Goal: Task Accomplishment & Management: Manage account settings

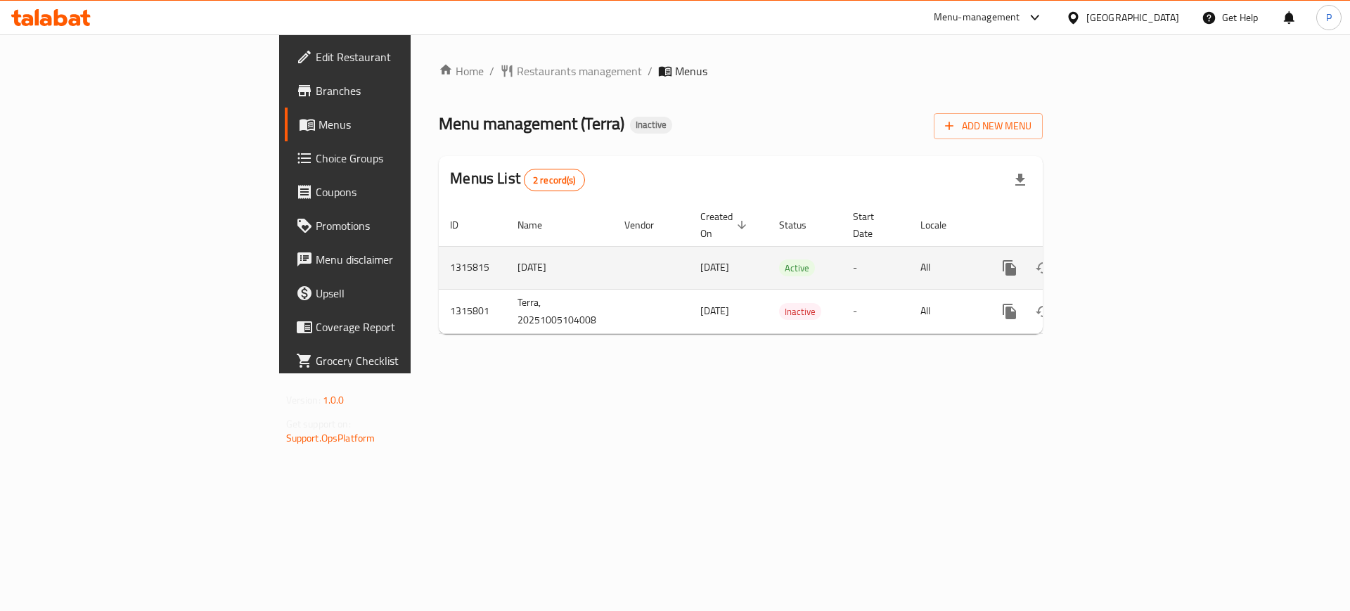
click at [613, 255] on td "enhanced table" at bounding box center [651, 267] width 76 height 43
click at [613, 257] on td "enhanced table" at bounding box center [651, 267] width 76 height 43
click at [1128, 263] on link "enhanced table" at bounding box center [1111, 268] width 34 height 34
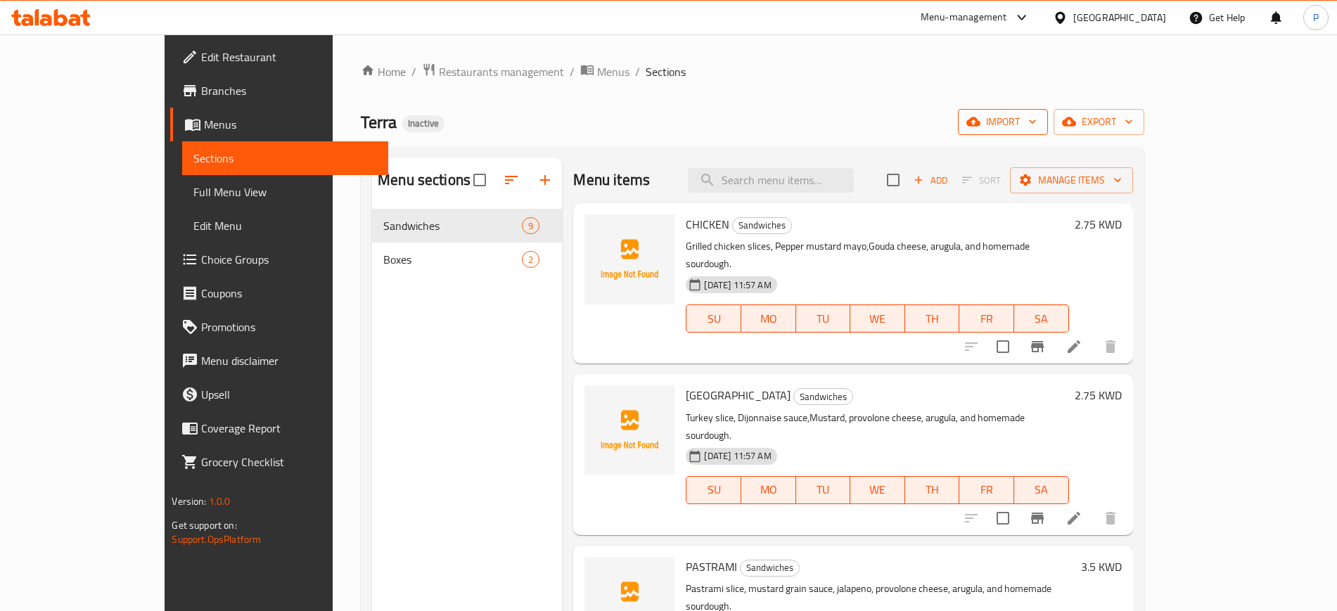
click at [1037, 116] on span "import" at bounding box center [1003, 122] width 68 height 18
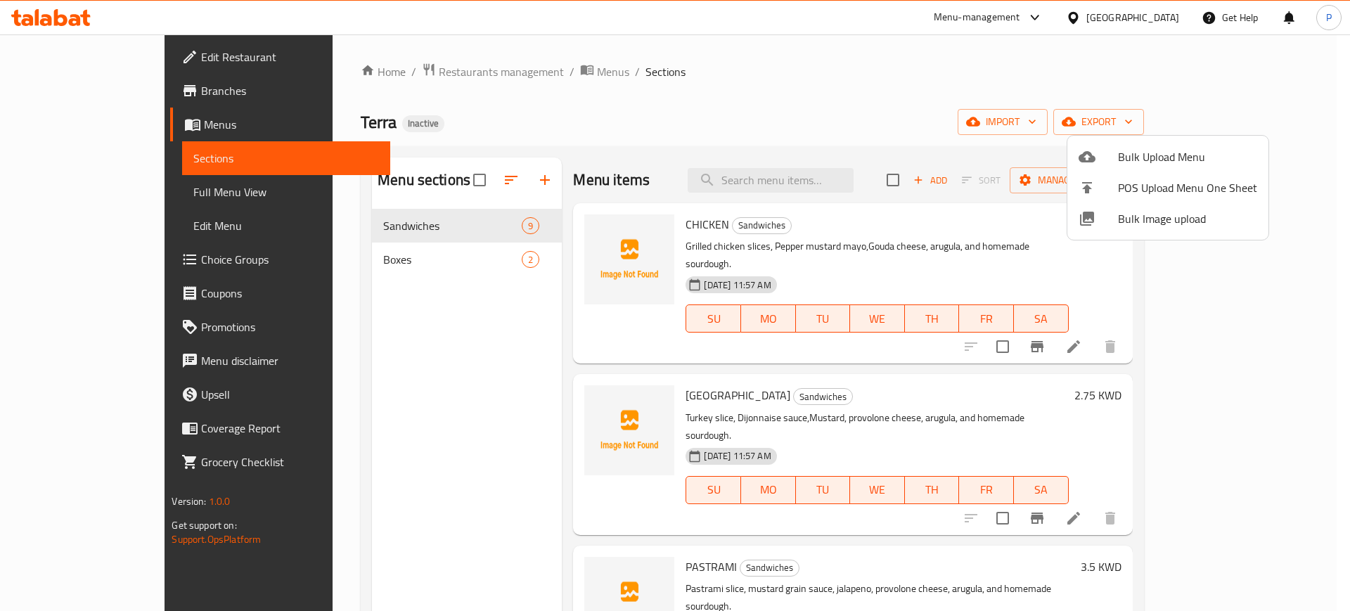
click at [1114, 212] on div at bounding box center [1098, 218] width 39 height 17
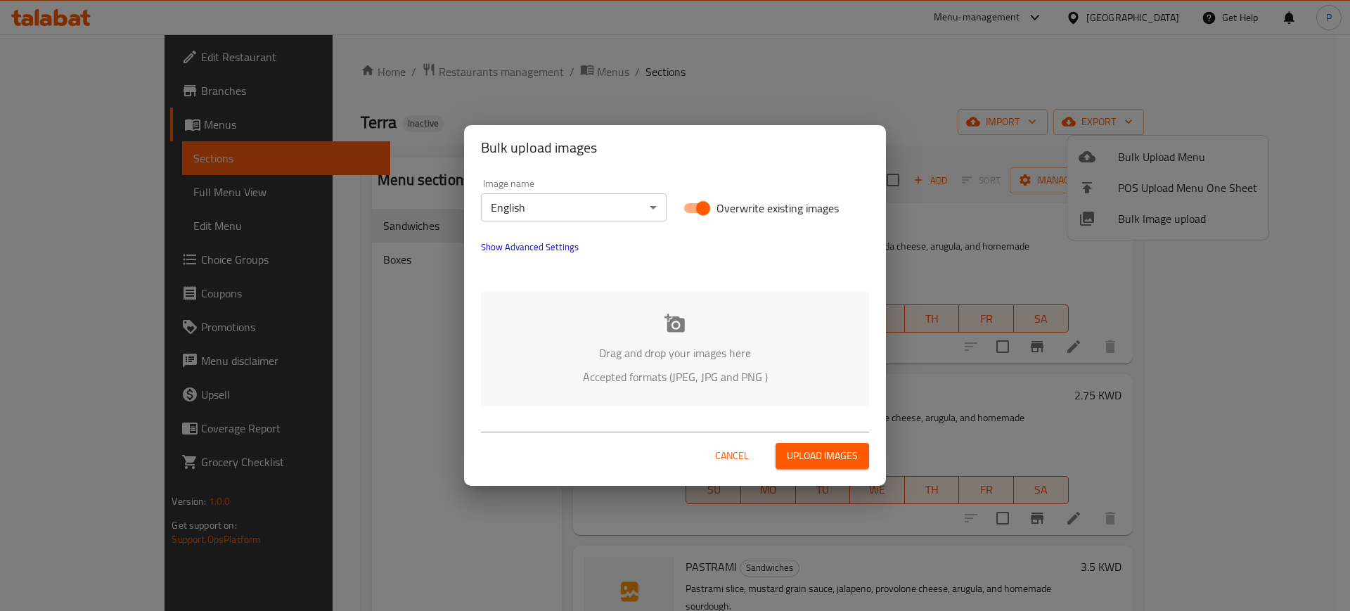
click at [668, 359] on p "Drag and drop your images here" at bounding box center [675, 353] width 346 height 17
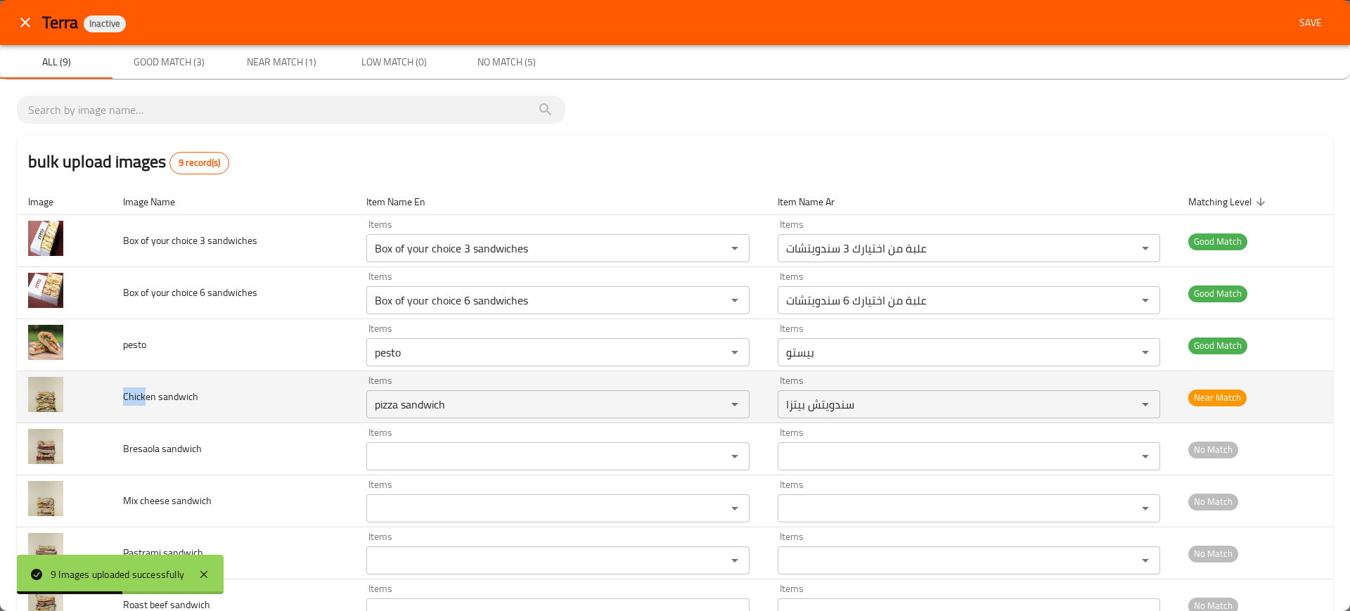
click at [106, 394] on tr "Chicken sandwich Items pizza sandwich Items Items سندويتش بيتزا Items Near Match" at bounding box center [675, 397] width 1317 height 52
copy tr "Chick"
click at [482, 418] on div "pizza sandwich Items" at bounding box center [557, 404] width 383 height 28
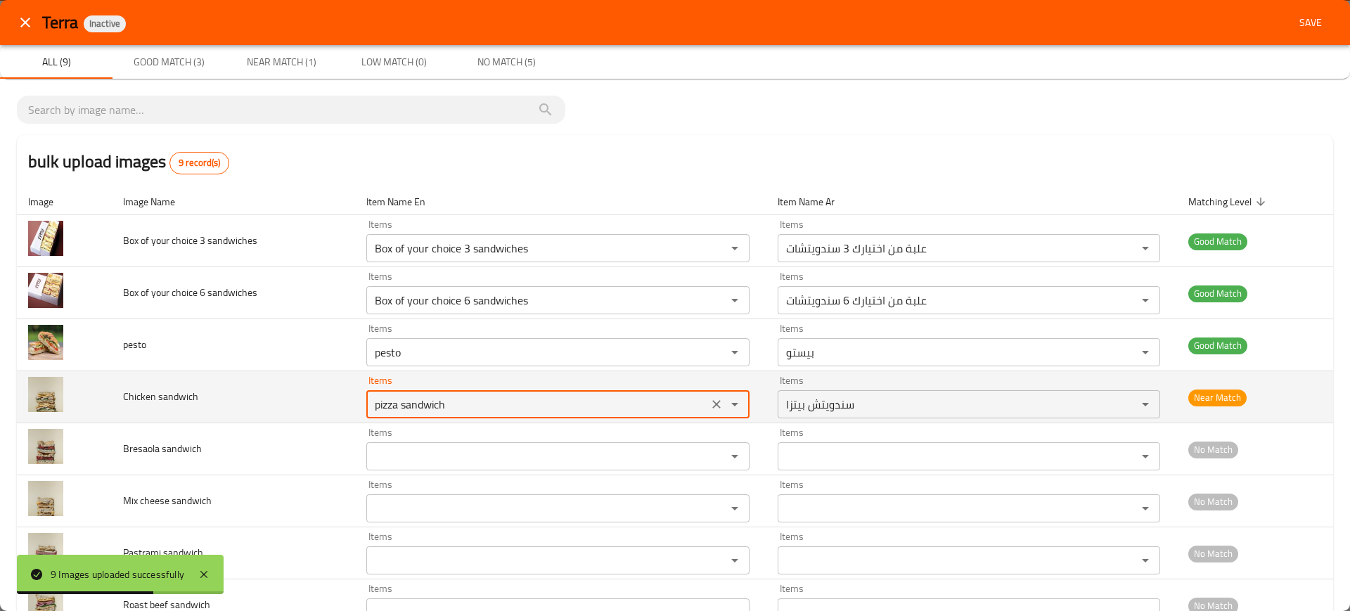
paste sandwich "Chick"
click at [395, 409] on sandwich "Chick" at bounding box center [537, 405] width 333 height 20
click at [396, 409] on sandwich "Chick" at bounding box center [537, 405] width 333 height 20
click at [420, 409] on sandwich "Chick" at bounding box center [537, 405] width 333 height 20
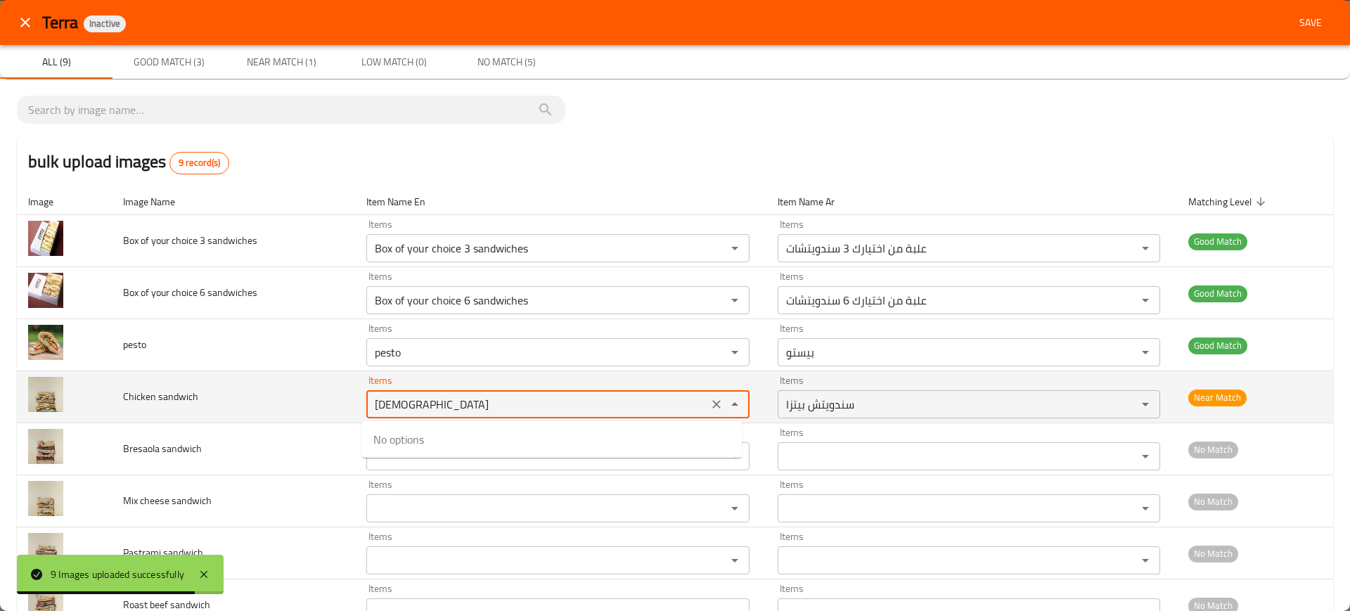
paste sandwich "enhanced table"
click at [420, 408] on sandwich "Chick" at bounding box center [537, 405] width 333 height 20
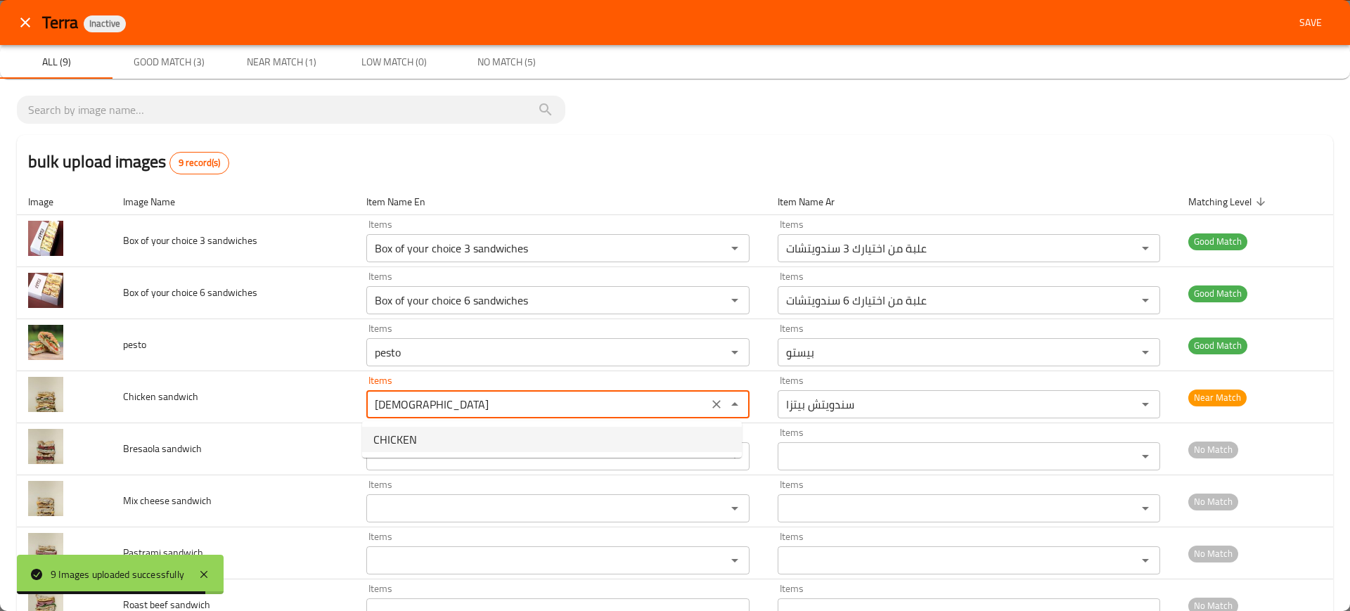
click at [426, 436] on sandwich-option-0 "CHICKEN" at bounding box center [552, 439] width 380 height 25
type sandwich "CHICKEN"
type sandwich-ar "تشيكن"
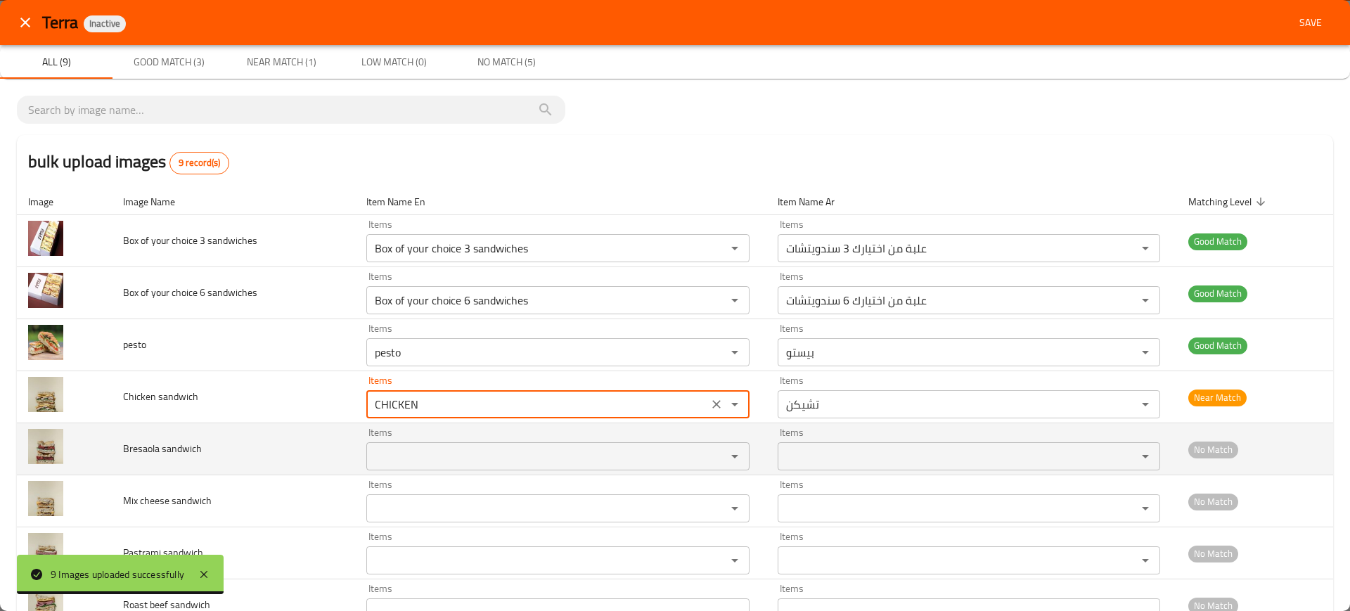
type sandwich "CHICKEN"
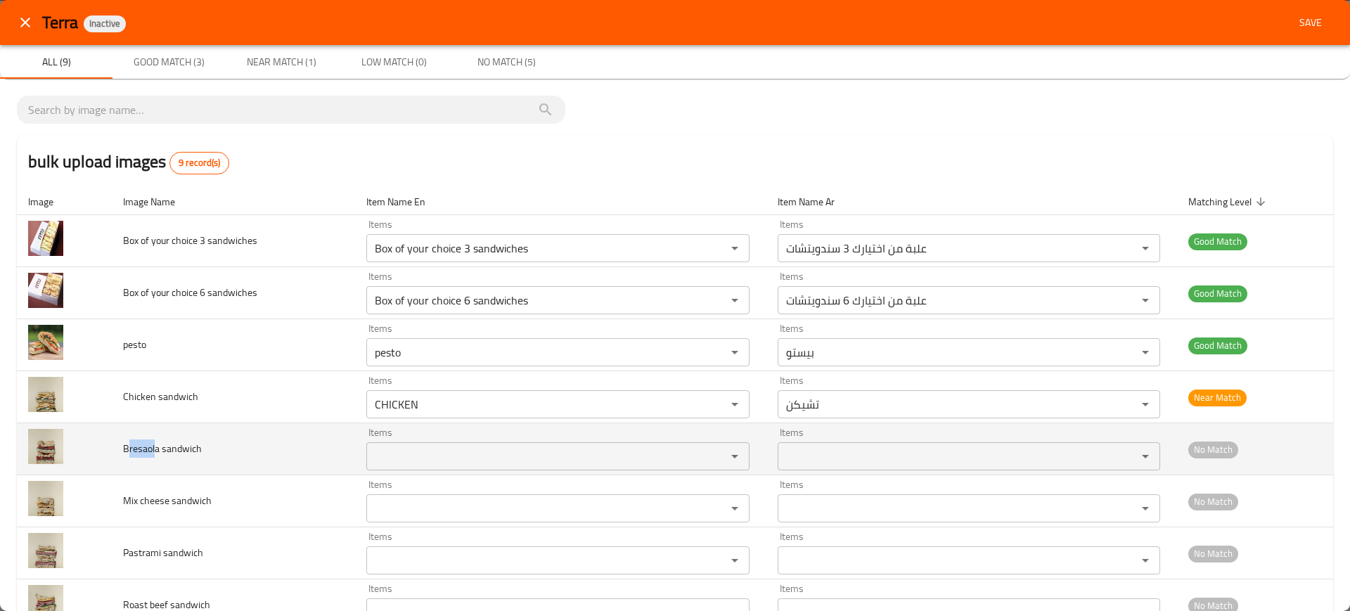
drag, startPoint x: 147, startPoint y: 445, endPoint x: 128, endPoint y: 445, distance: 19.0
click at [128, 445] on span "Bresaola sandwich" at bounding box center [162, 449] width 79 height 18
copy span "resaol"
click at [446, 454] on sandwich "Items" at bounding box center [537, 457] width 333 height 20
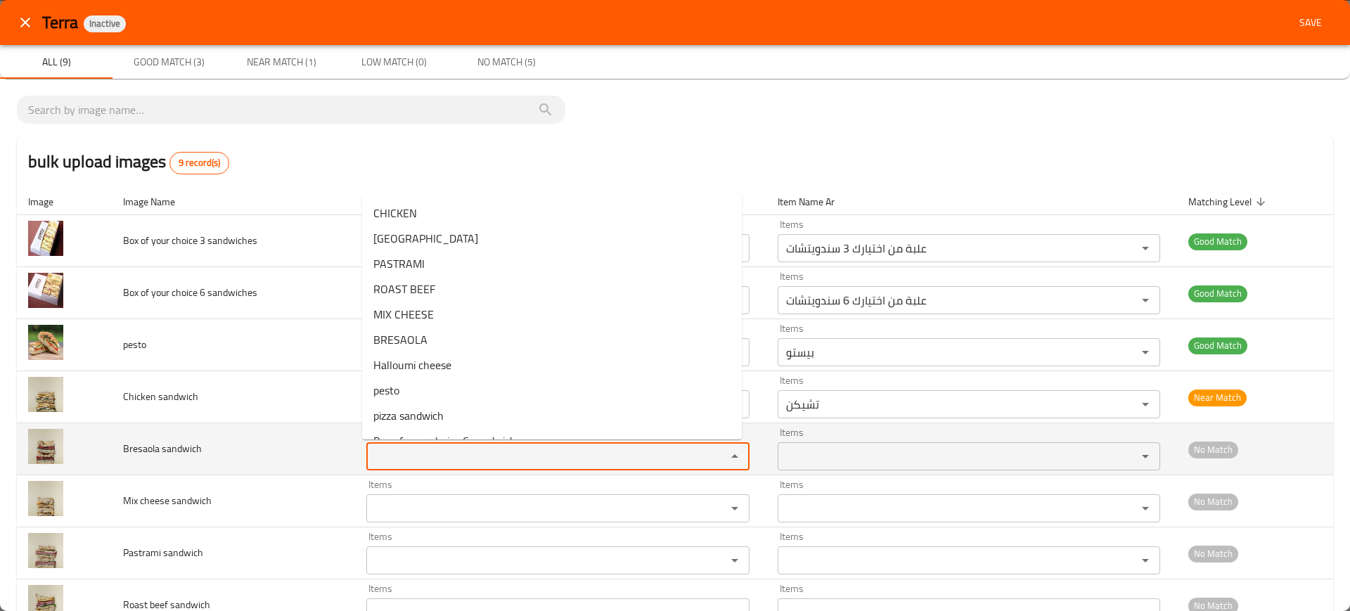
paste sandwich "resaol"
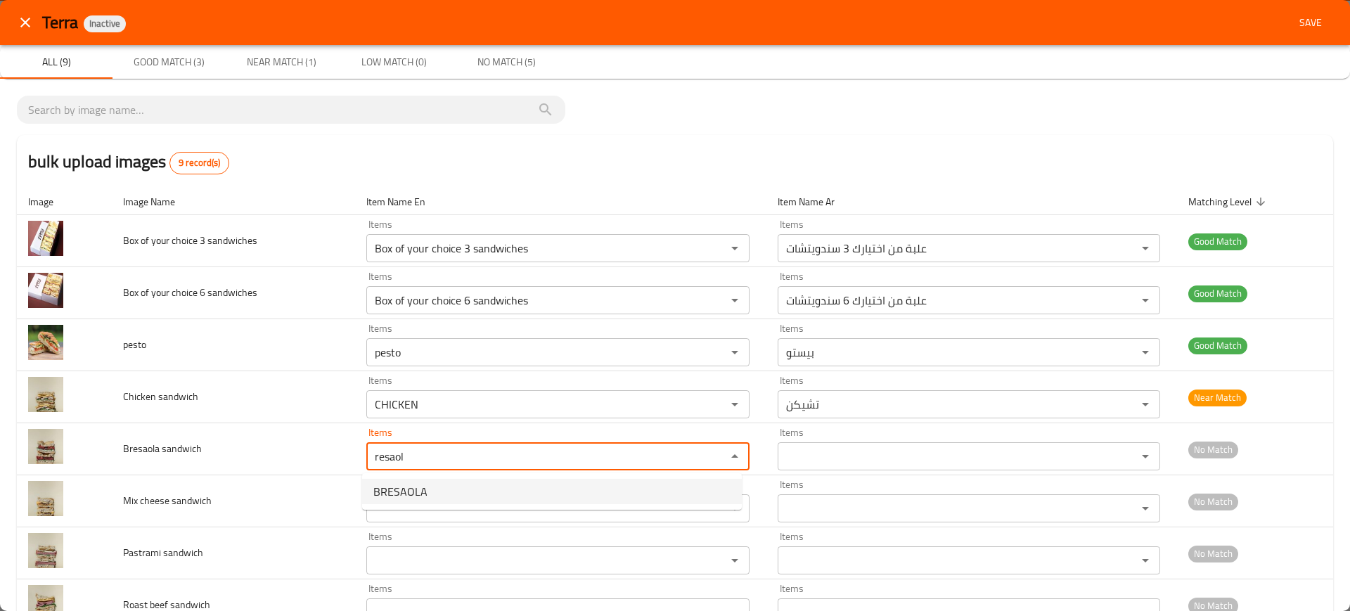
click at [418, 483] on span "BRESAOLA" at bounding box center [400, 491] width 54 height 17
type sandwich "BRESAOLA"
type sandwich-ar "بريزاولا"
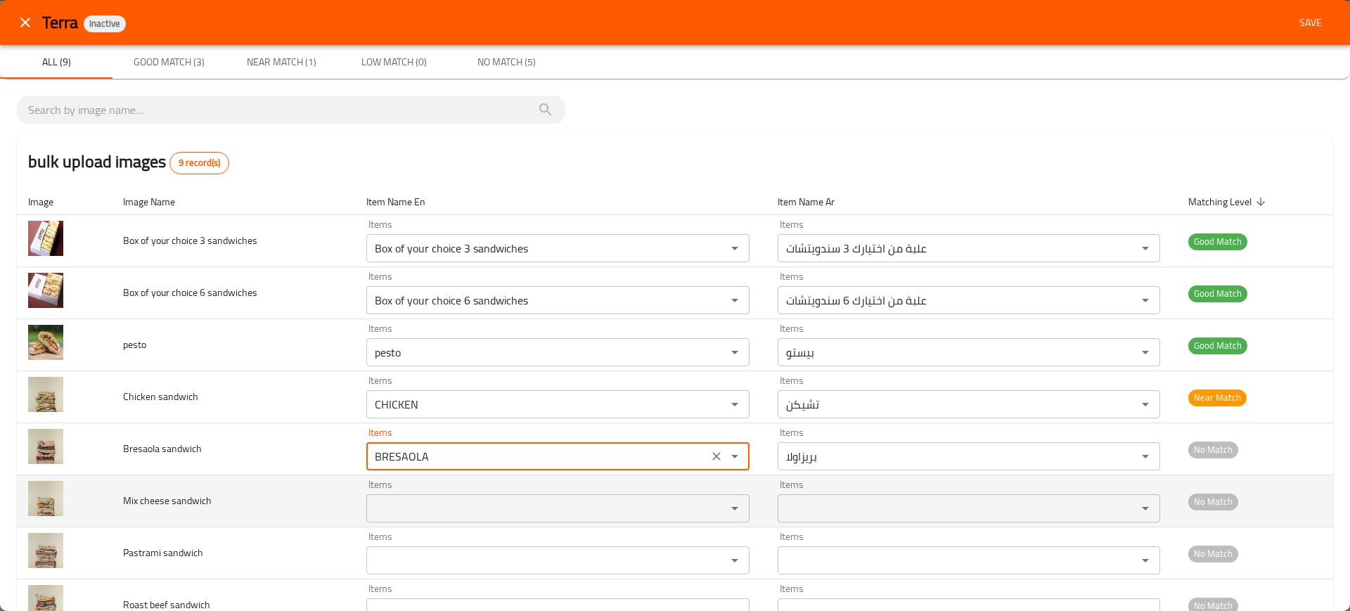
type sandwich "BRESAOLA"
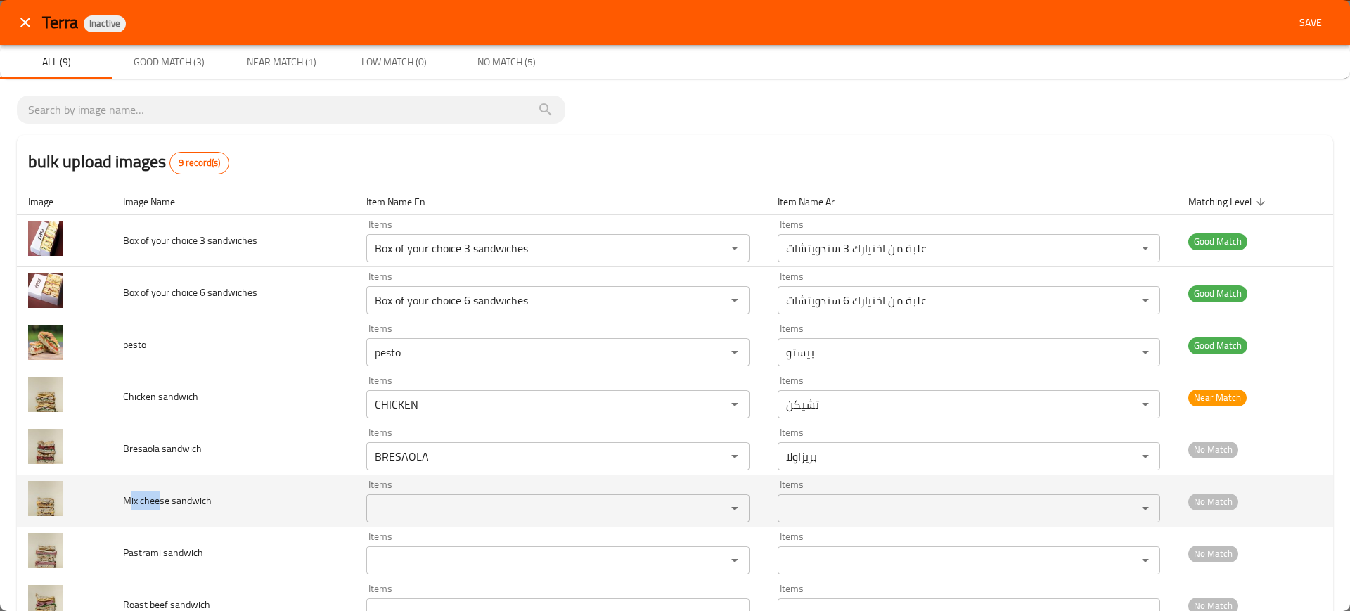
drag, startPoint x: 145, startPoint y: 499, endPoint x: 124, endPoint y: 500, distance: 20.4
click at [124, 500] on span "Mix cheese sandwich" at bounding box center [167, 501] width 89 height 18
copy span "Mix chee"
click at [475, 512] on sandwich "Items" at bounding box center [537, 509] width 333 height 20
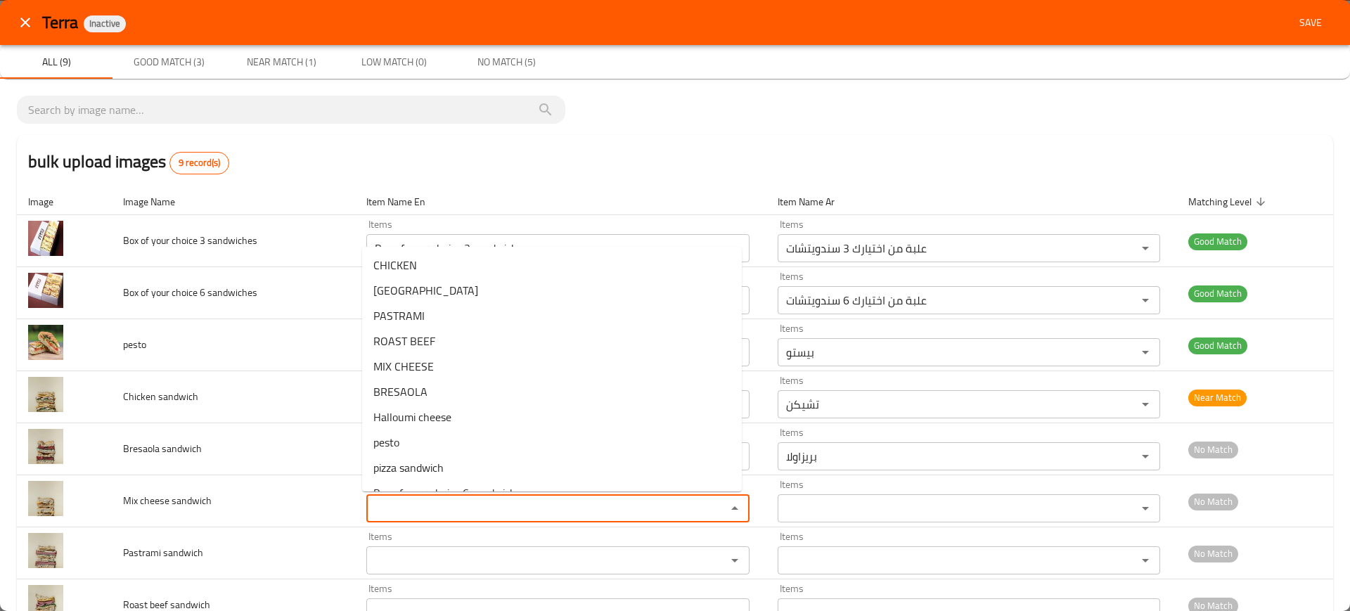
paste sandwich "Mix chee"
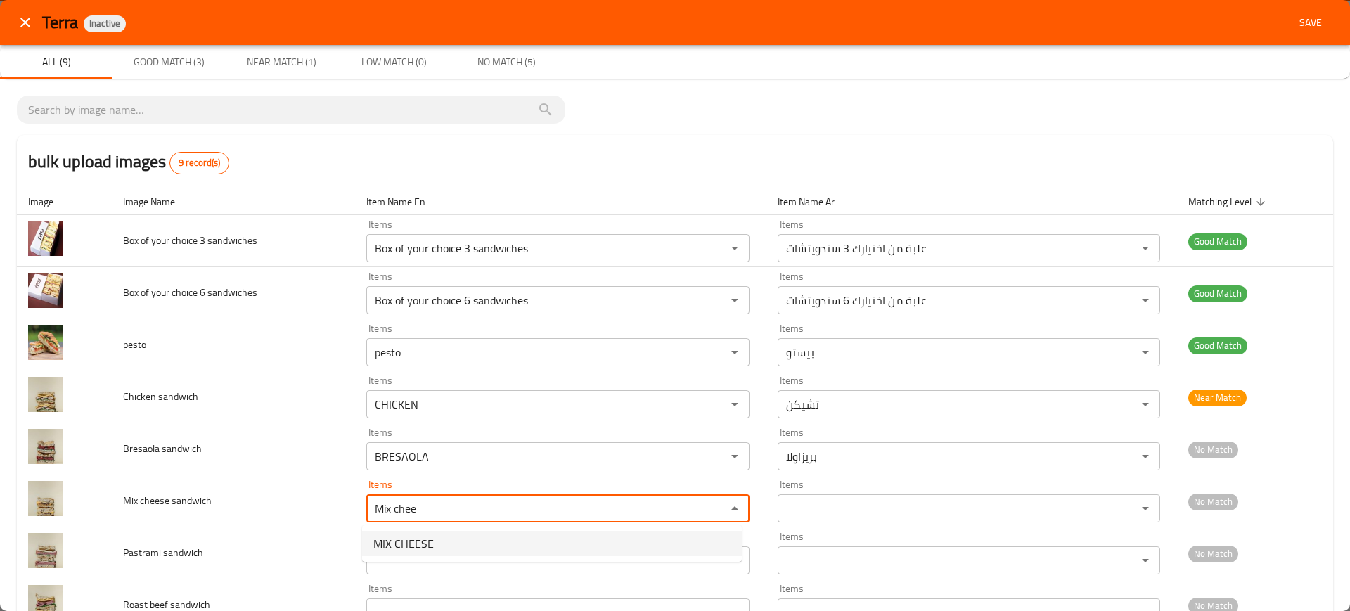
click at [420, 539] on span "MIX CHEESE" at bounding box center [403, 543] width 60 height 17
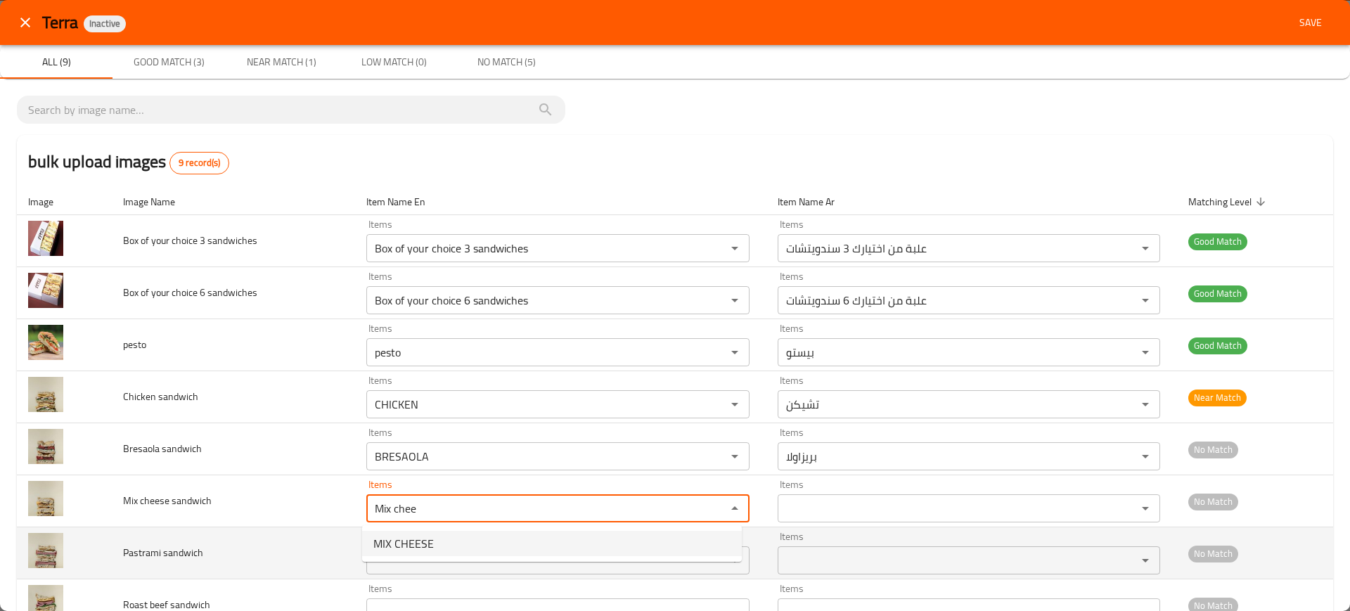
type sandwich "MIX CHEESE"
type sandwich-ar "مشكل جبن"
type sandwich "MIX CHEESE"
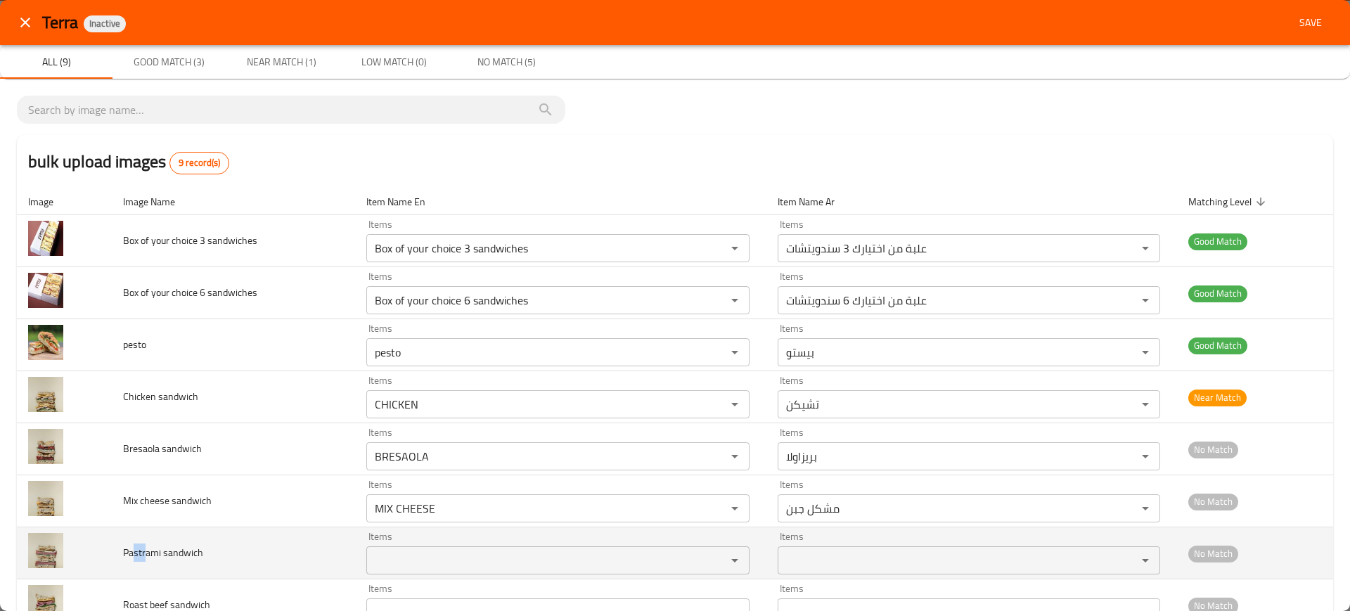
drag, startPoint x: 139, startPoint y: 554, endPoint x: 191, endPoint y: 550, distance: 51.5
click at [124, 553] on span "Pastrami sandwich" at bounding box center [163, 553] width 80 height 18
copy span "Pastr"
click at [479, 556] on sandwich "Items" at bounding box center [537, 561] width 333 height 20
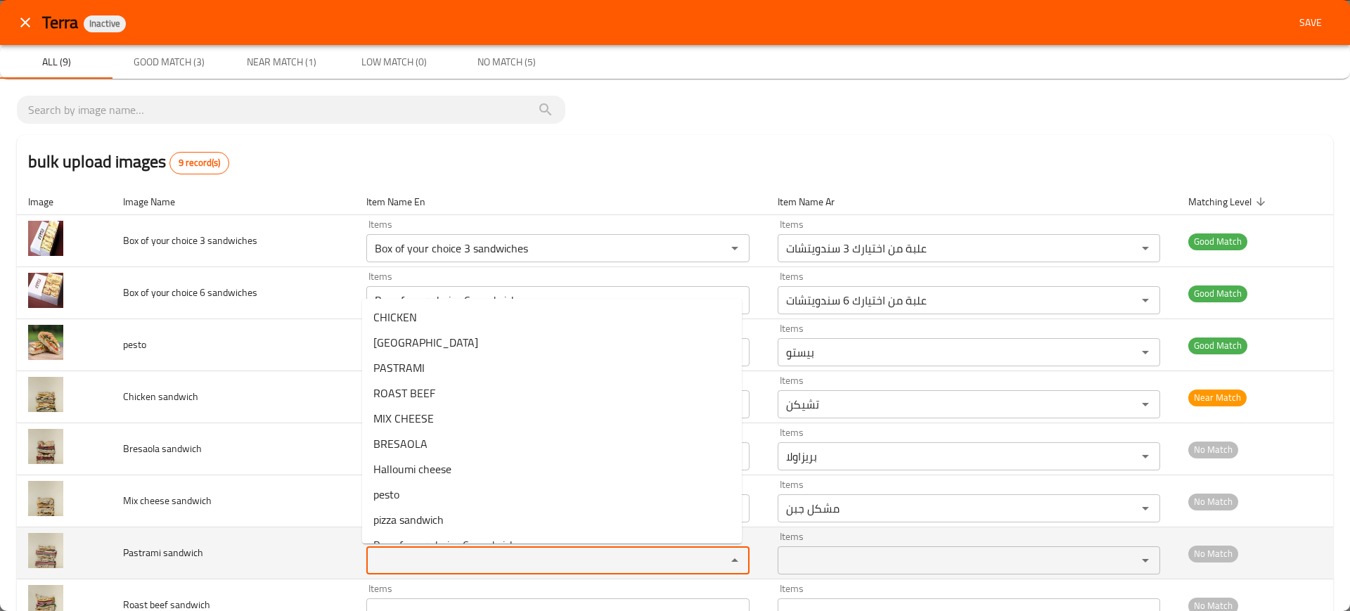
paste sandwich "Pastr"
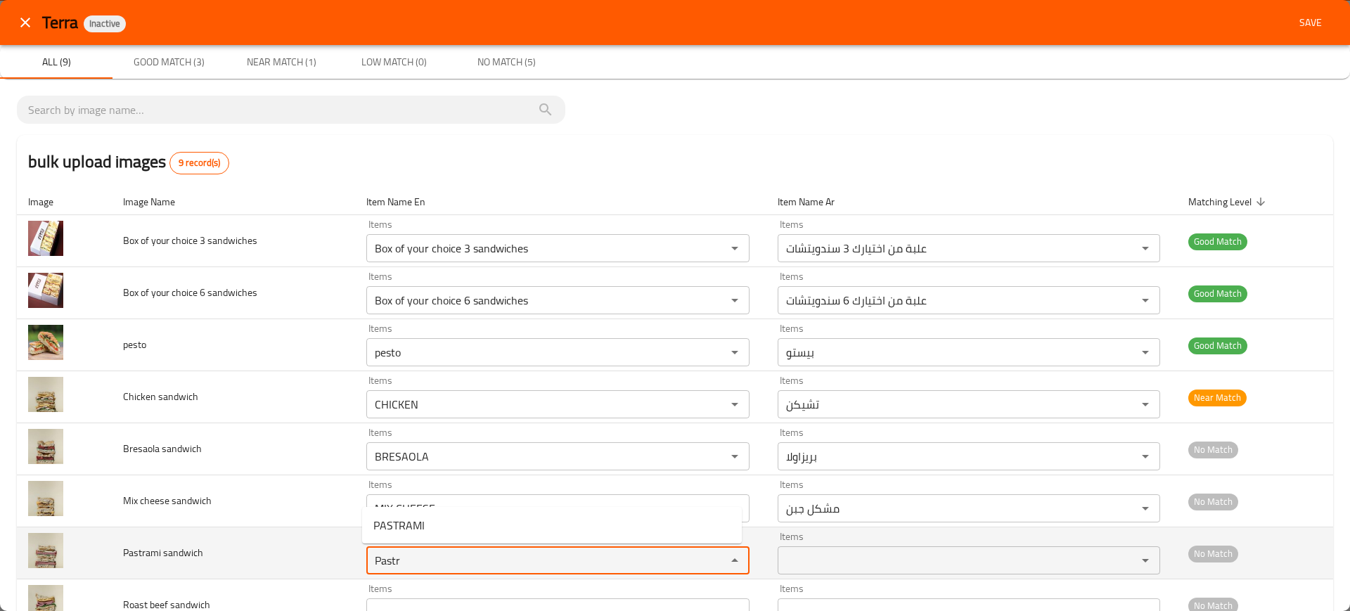
click at [425, 536] on sandwich-option-0 "PASTRAMI" at bounding box center [552, 525] width 380 height 25
type sandwich "PASTRAMI"
type sandwich-ar "بسطرمة"
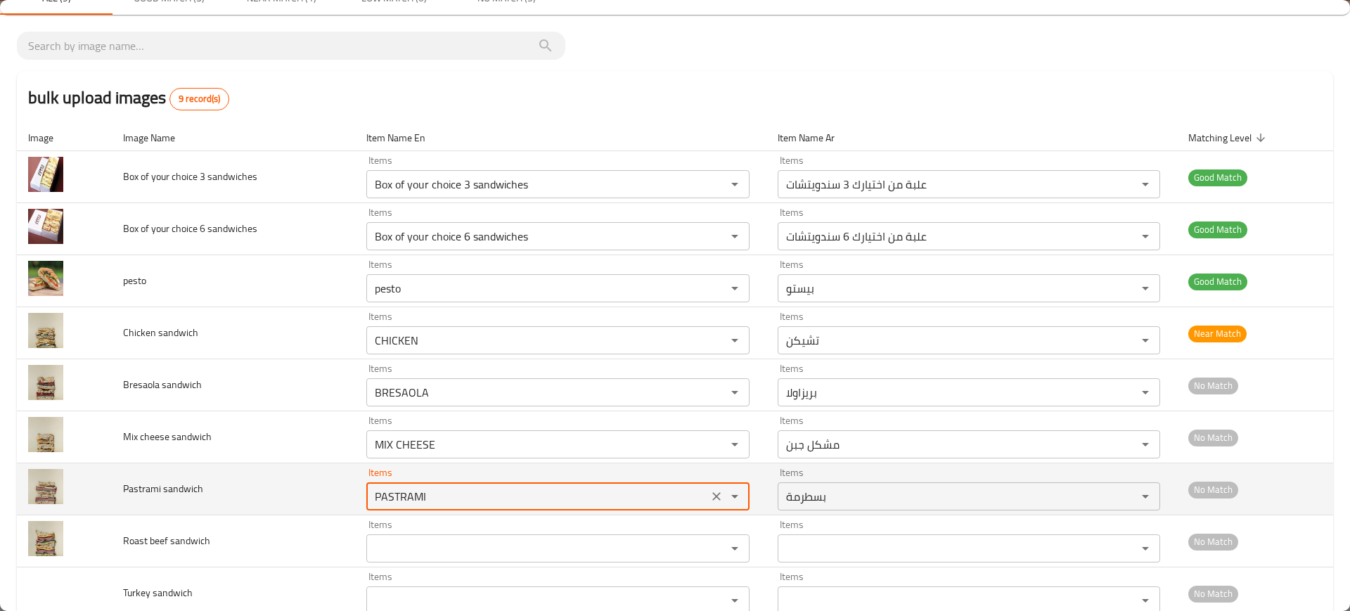
scroll to position [101, 0]
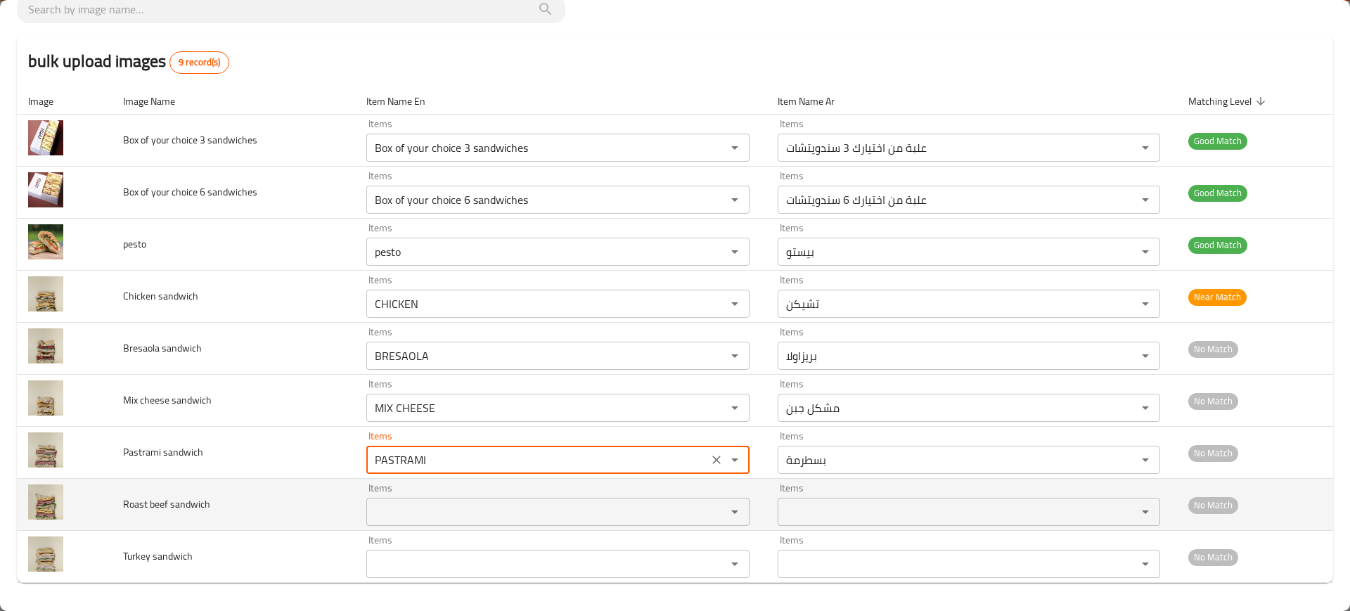
type sandwich "PASTRAMI"
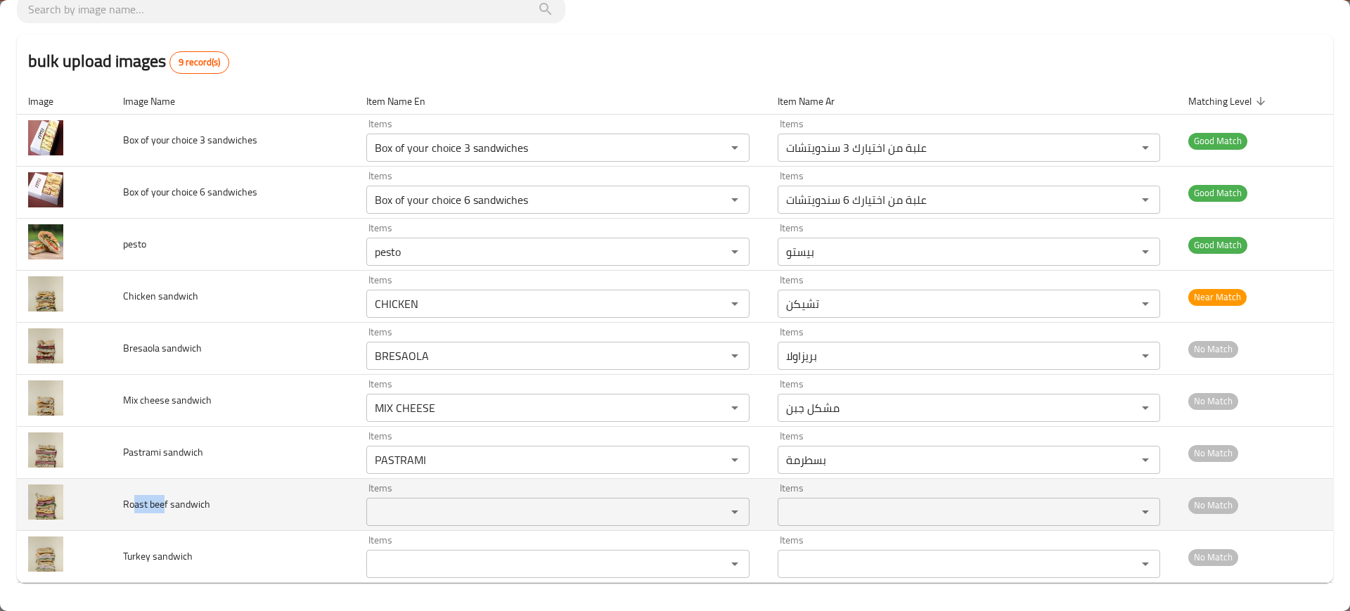
drag, startPoint x: 164, startPoint y: 504, endPoint x: 137, endPoint y: 501, distance: 27.0
click at [133, 502] on span "Roast beef sandwich" at bounding box center [166, 504] width 87 height 18
copy span "ast bee"
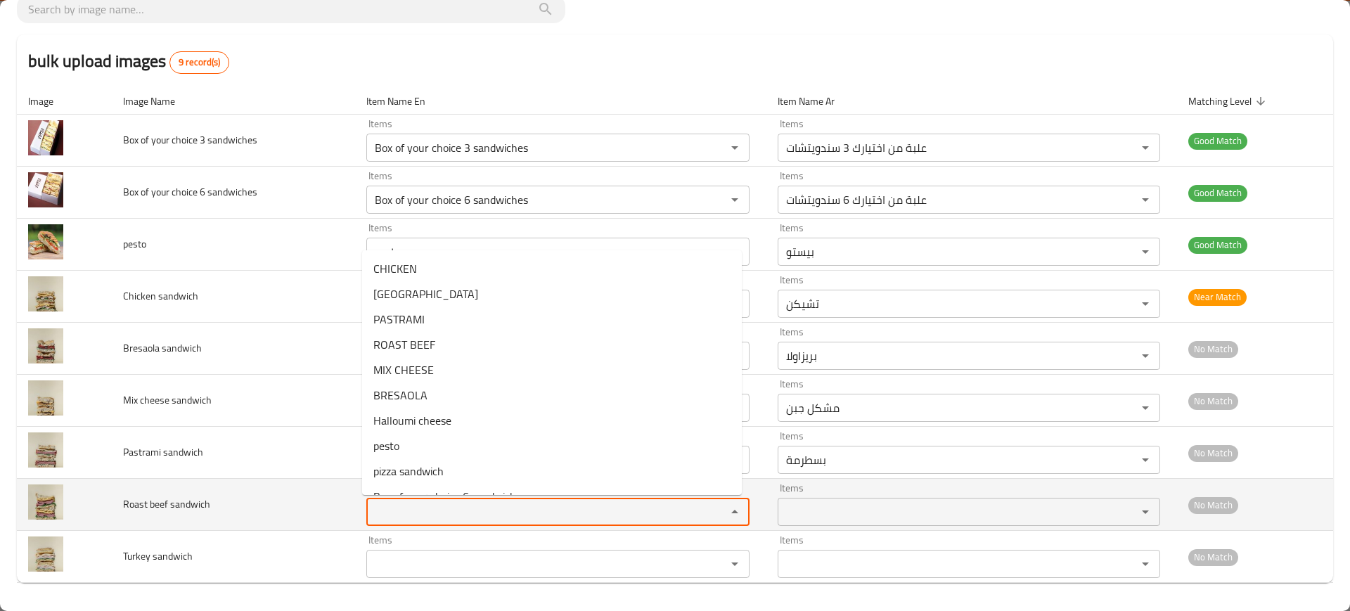
click at [505, 511] on sandwich "Items" at bounding box center [537, 512] width 333 height 20
paste sandwich "ast bee"
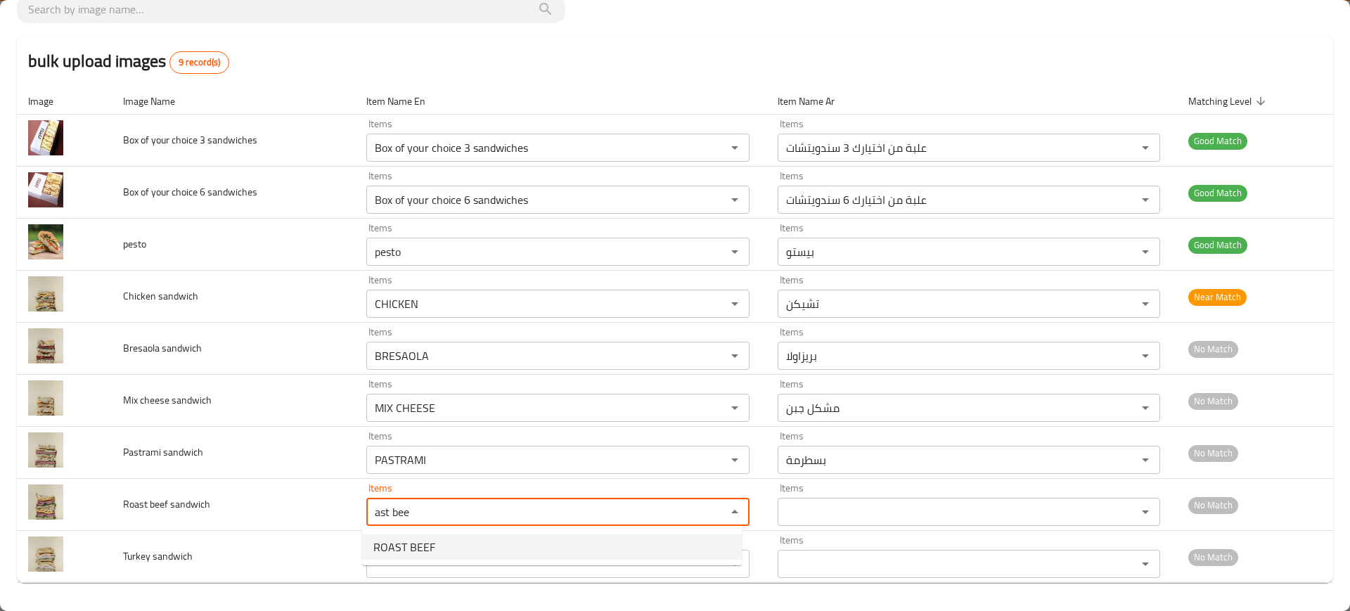
click at [441, 551] on sandwich-option-0 "ROAST BEEF" at bounding box center [552, 547] width 380 height 25
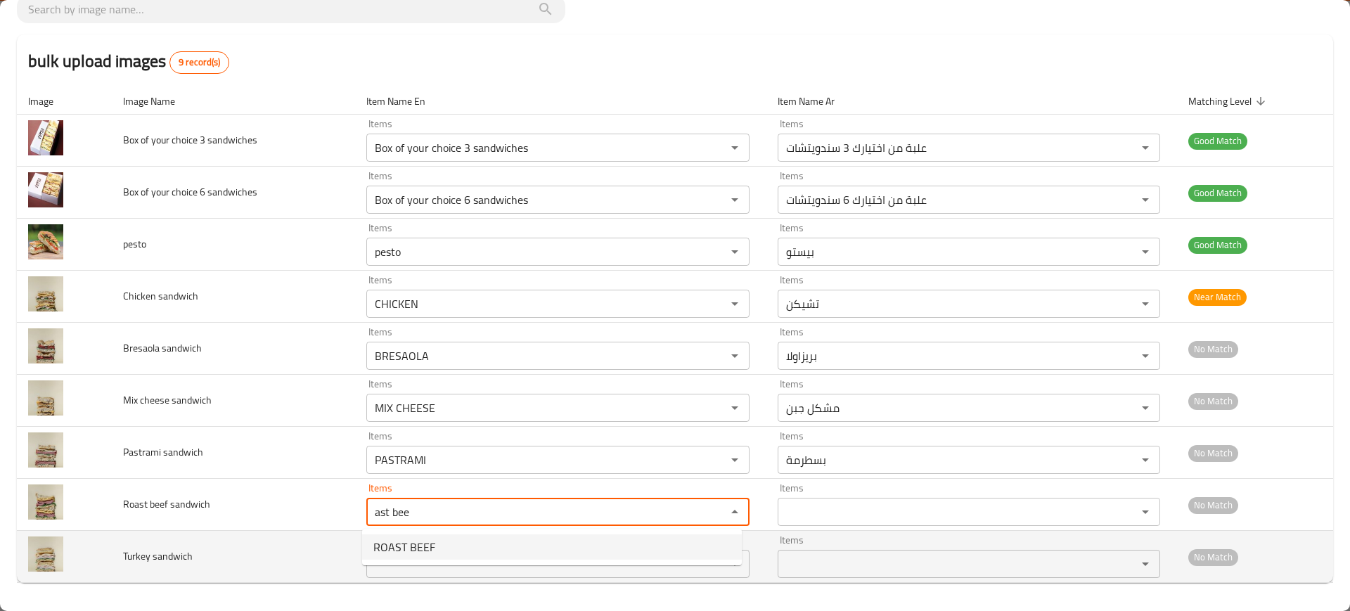
type sandwich "ROAST BEEF"
type sandwich-ar "روست بيف"
type sandwich "ROAST BEEF"
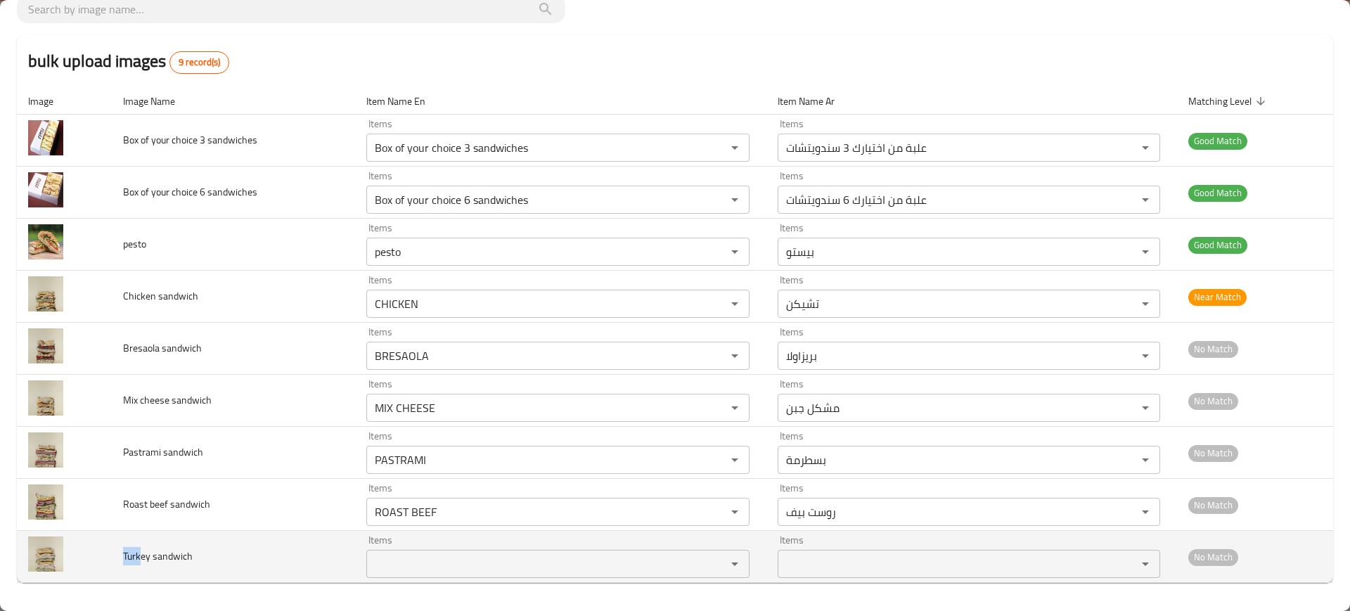
drag, startPoint x: 141, startPoint y: 554, endPoint x: 126, endPoint y: 553, distance: 15.5
click at [120, 553] on td "Turkey sandwich" at bounding box center [233, 557] width 243 height 52
copy span "Turk"
click at [388, 563] on sandwich "Items" at bounding box center [537, 564] width 333 height 20
paste sandwich "Turk"
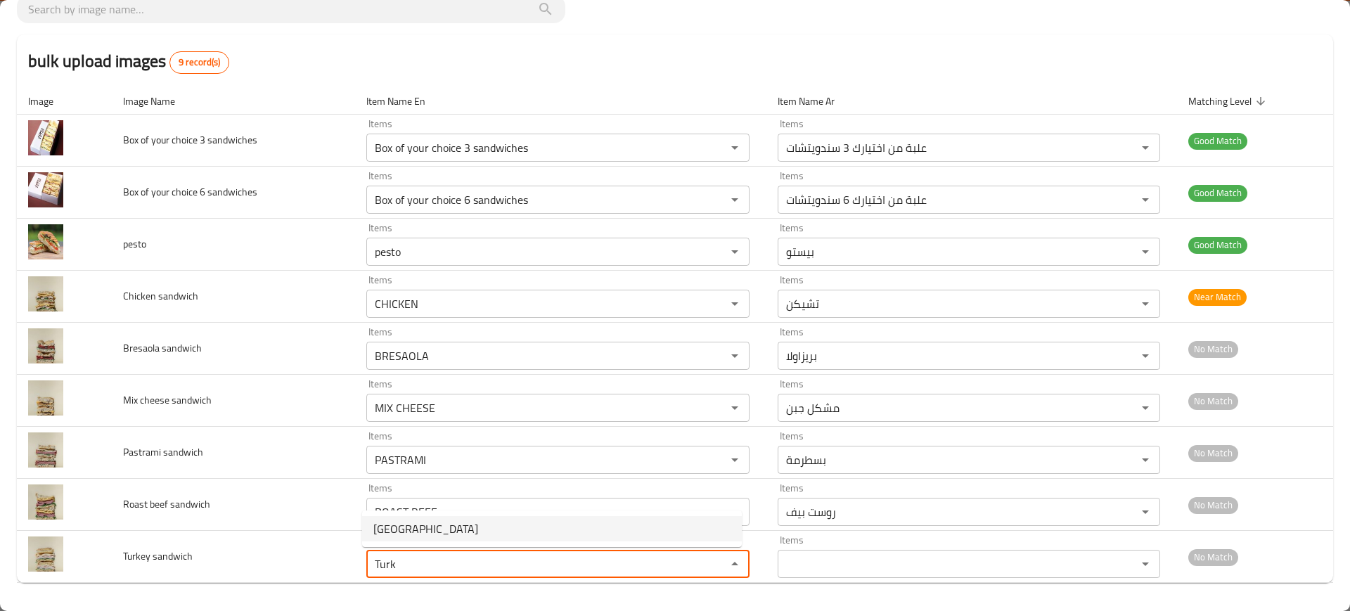
click at [453, 516] on sandwich-option-0 "TURKEY" at bounding box center [552, 528] width 380 height 25
type sandwich "TURKEY"
type sandwich-ar "تركي"
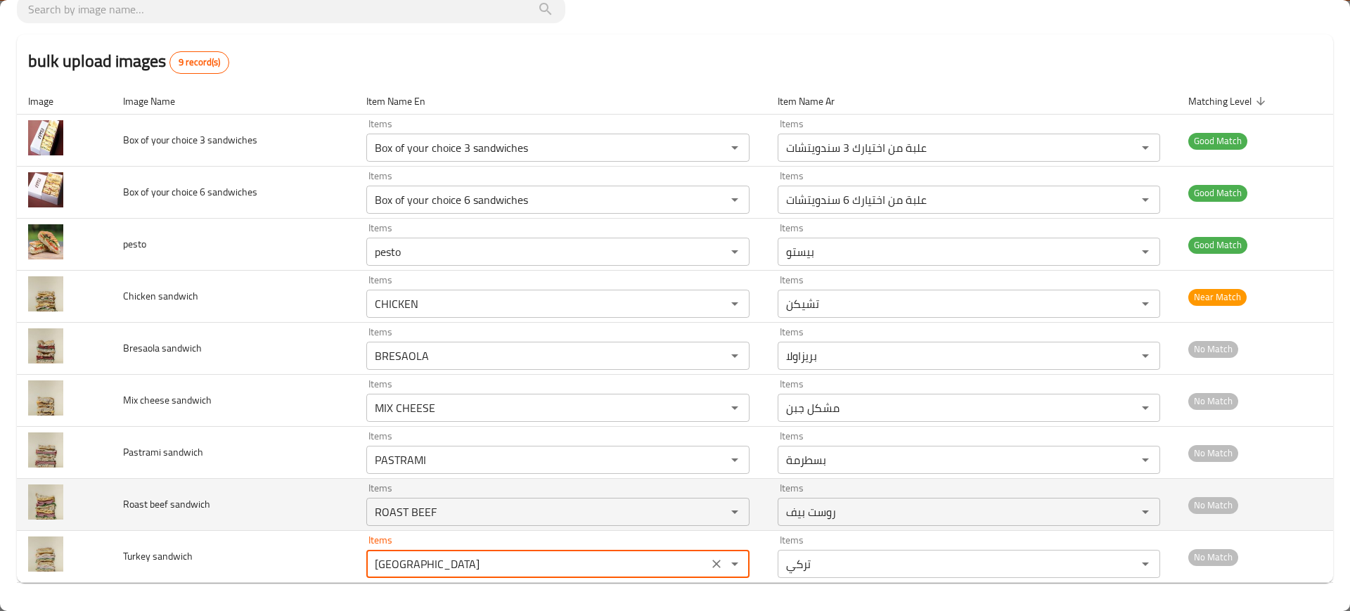
type sandwich "TURKEY"
click at [245, 480] on td "Roast beef sandwich" at bounding box center [233, 505] width 243 height 52
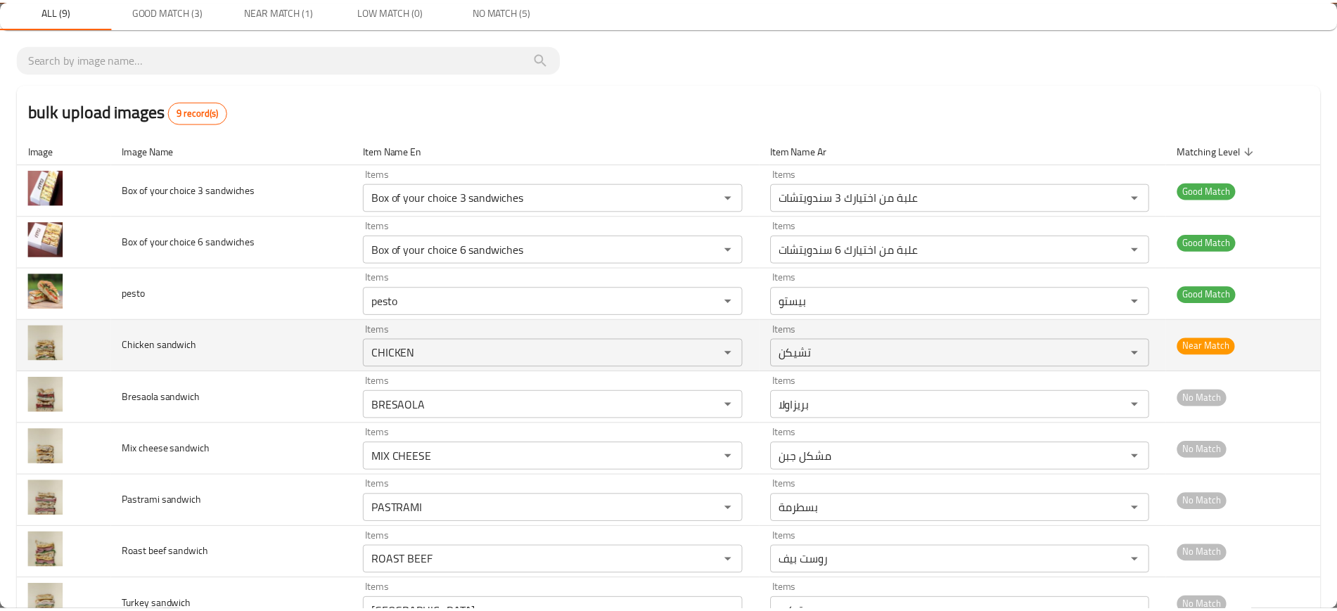
scroll to position [0, 0]
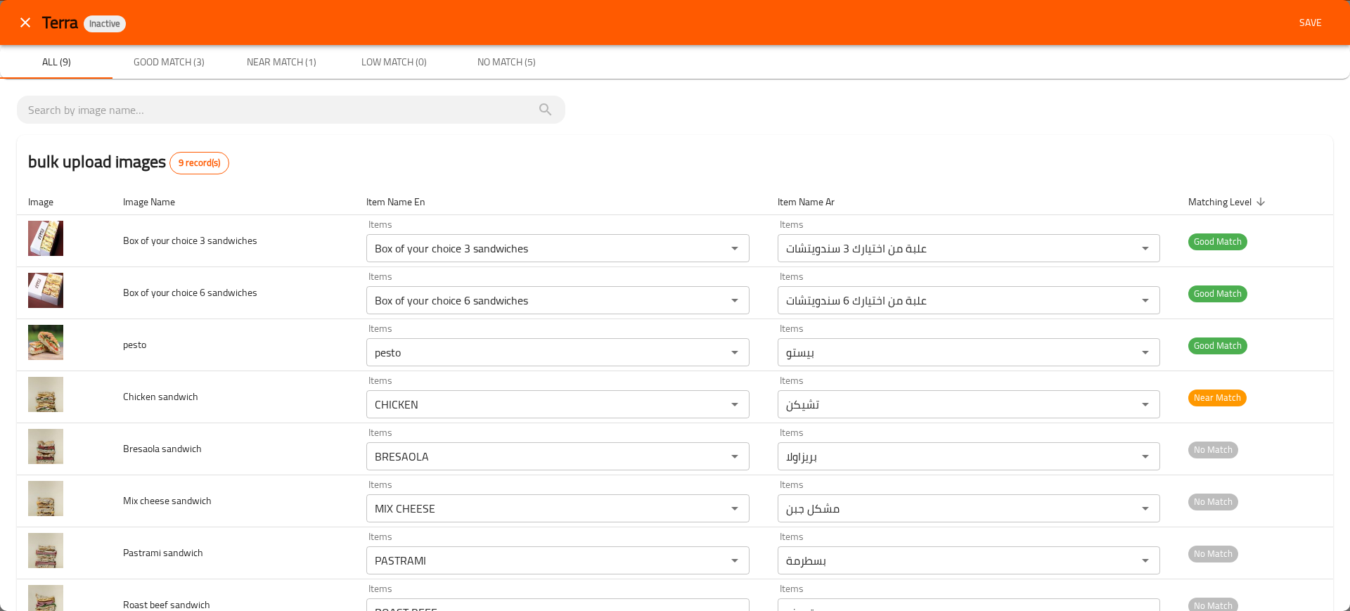
click at [1296, 20] on span "Save" at bounding box center [1311, 23] width 34 height 18
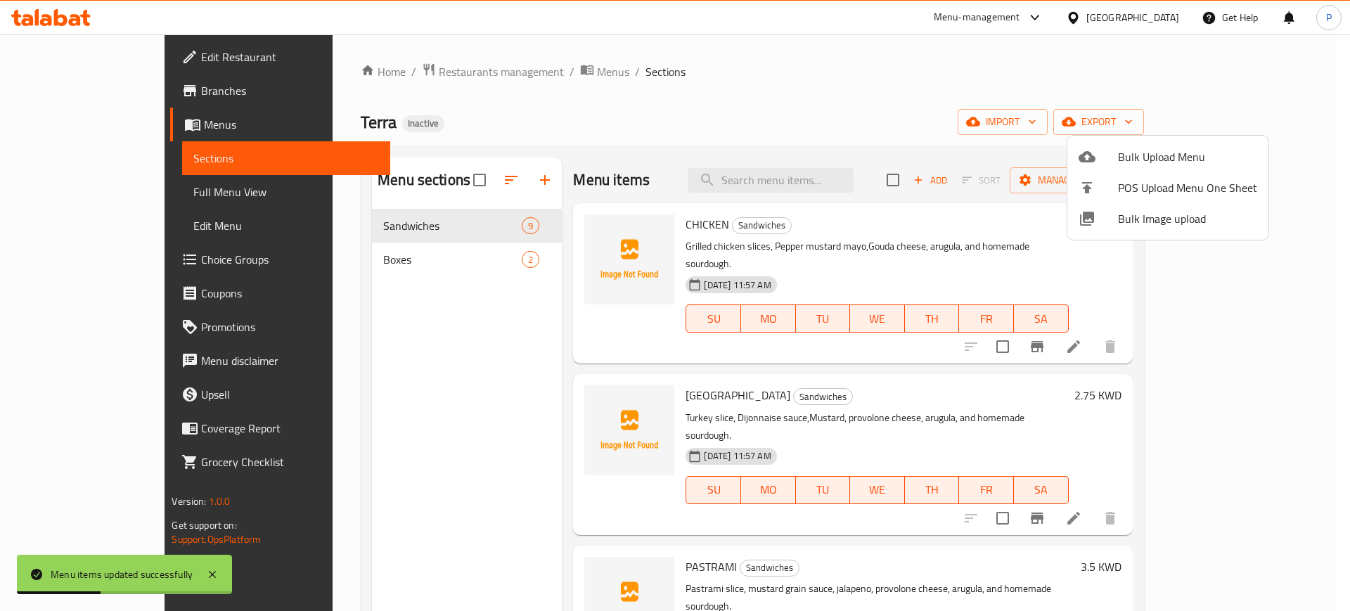
click at [447, 255] on div at bounding box center [675, 305] width 1350 height 611
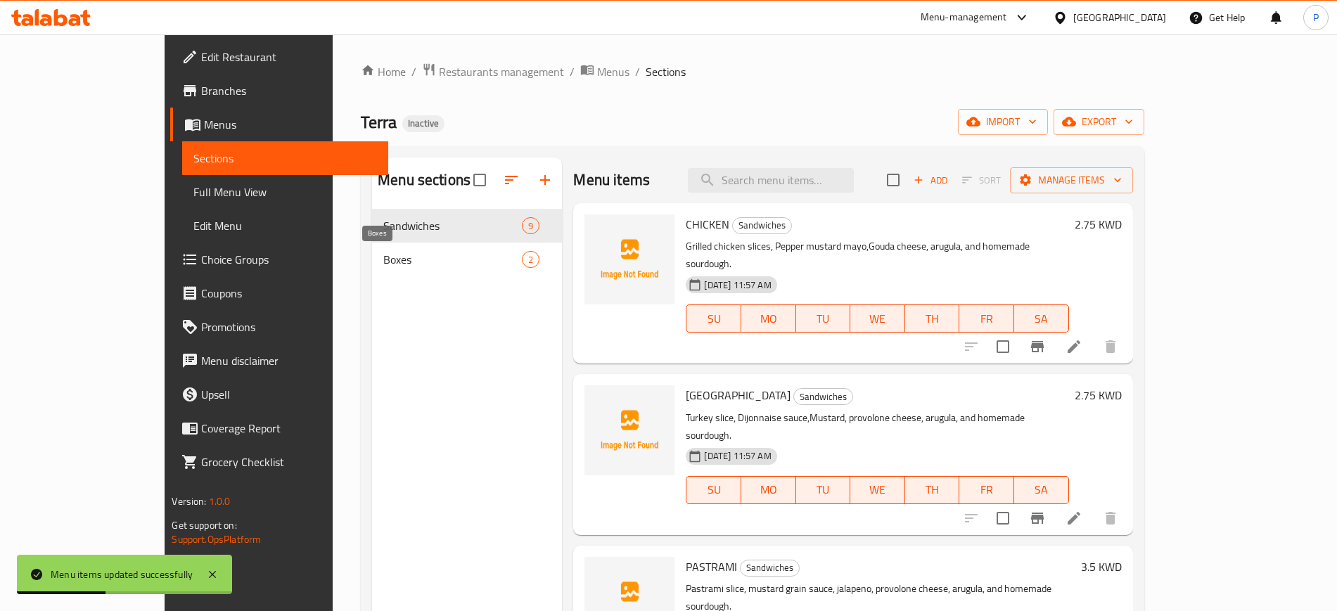
click at [443, 257] on span "Boxes" at bounding box center [452, 259] width 139 height 17
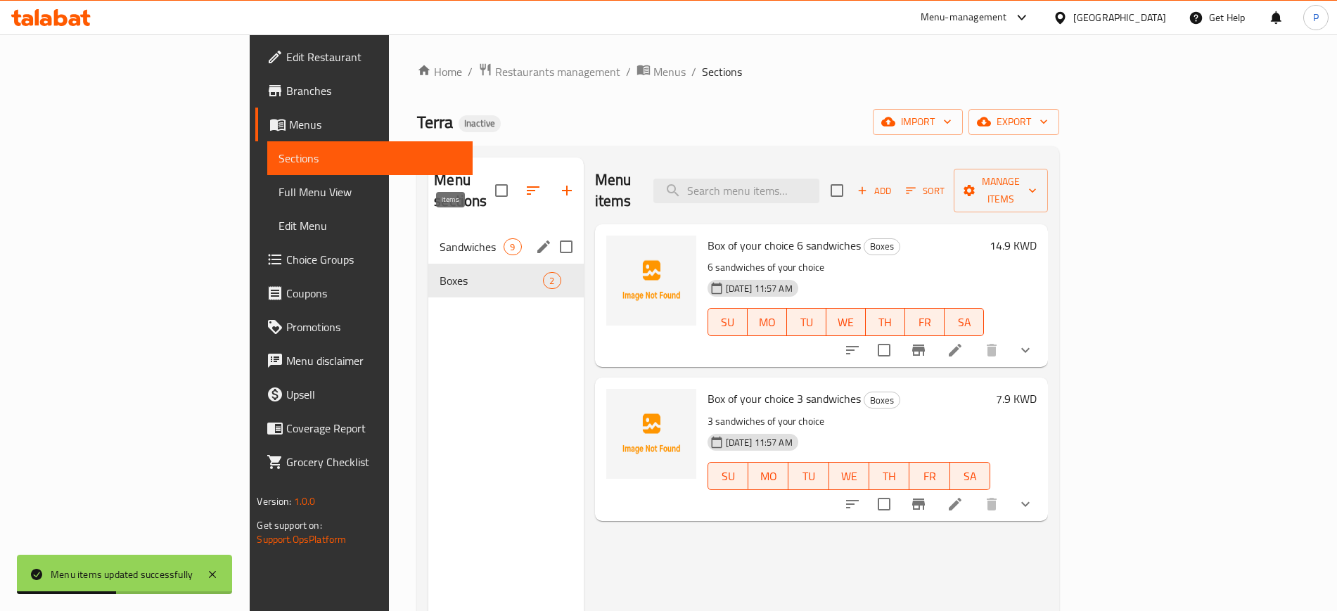
click at [504, 241] on span "9" at bounding box center [512, 247] width 16 height 13
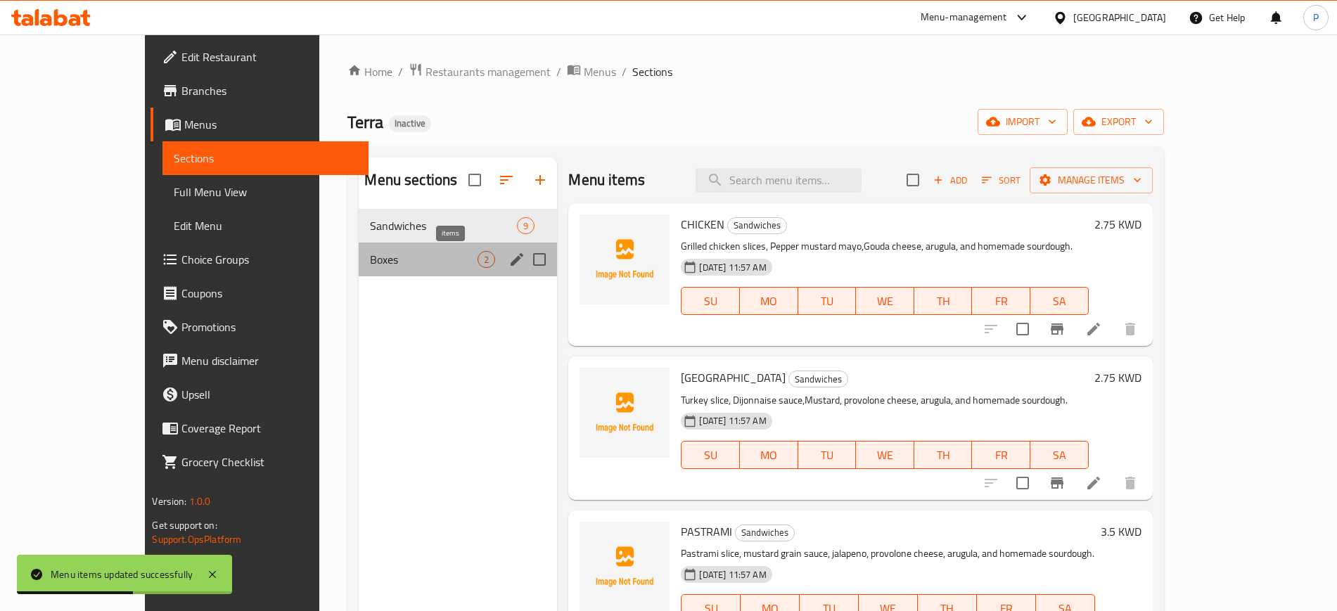
click at [478, 262] on span "2" at bounding box center [486, 259] width 16 height 13
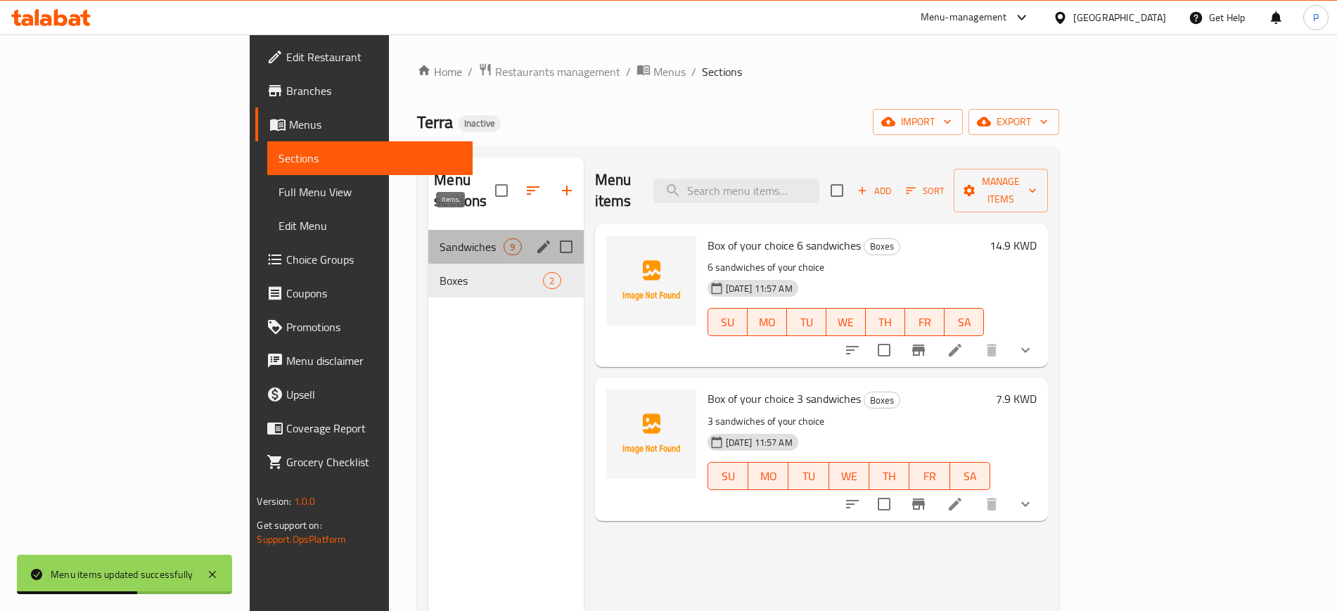
click at [504, 241] on span "9" at bounding box center [512, 247] width 16 height 13
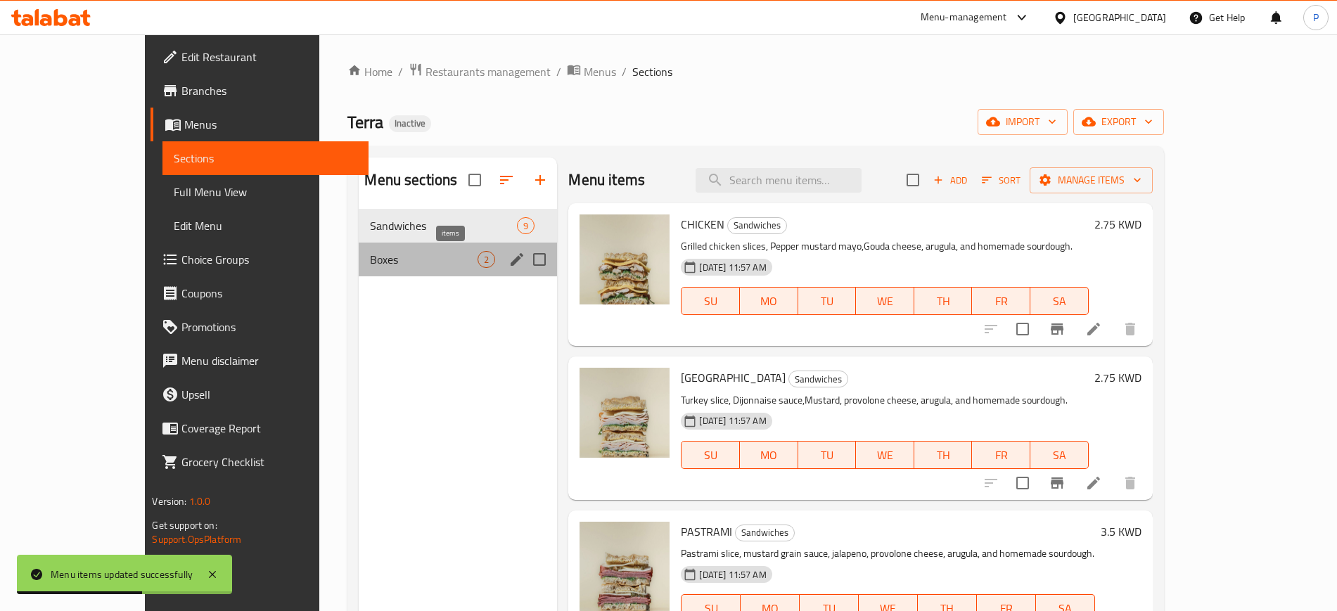
click at [478, 265] on span "2" at bounding box center [486, 259] width 16 height 13
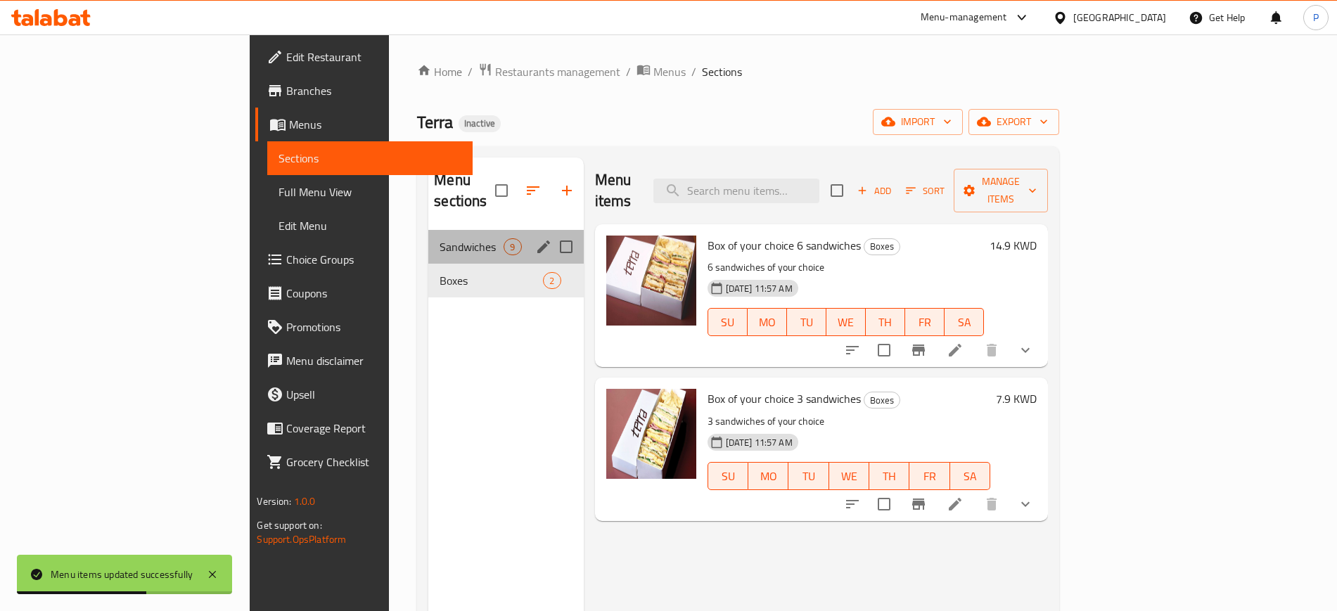
click at [461, 230] on div "Sandwiches 9" at bounding box center [505, 247] width 155 height 34
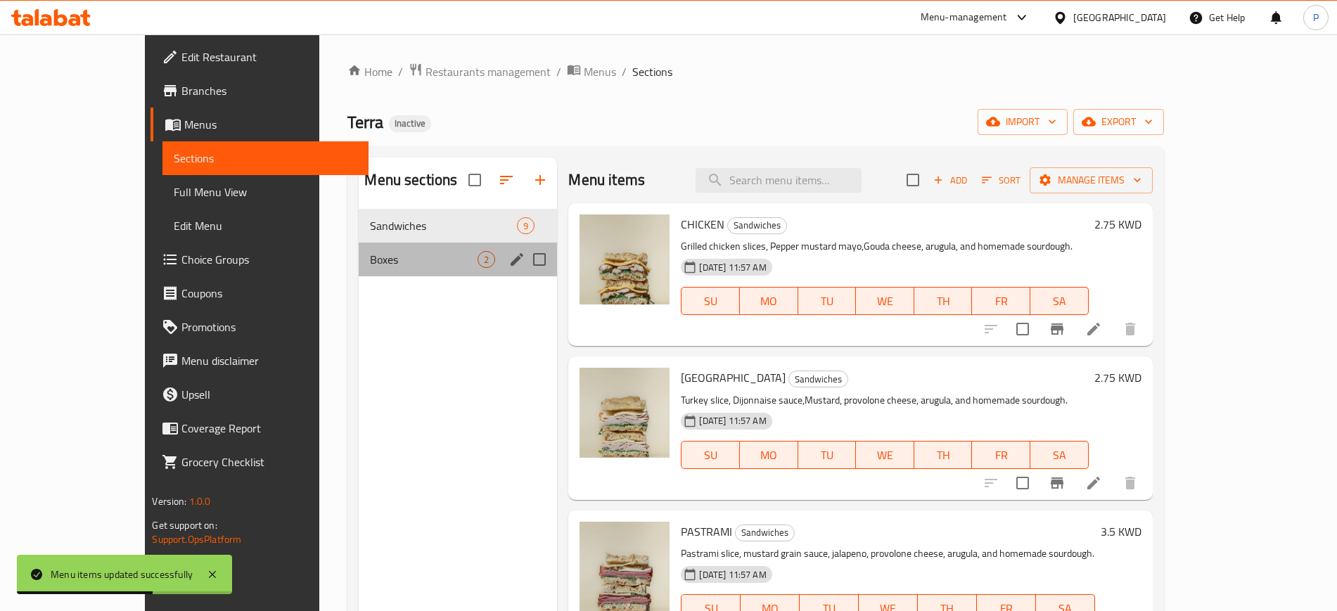
click at [462, 262] on div "Boxes 2" at bounding box center [458, 260] width 198 height 34
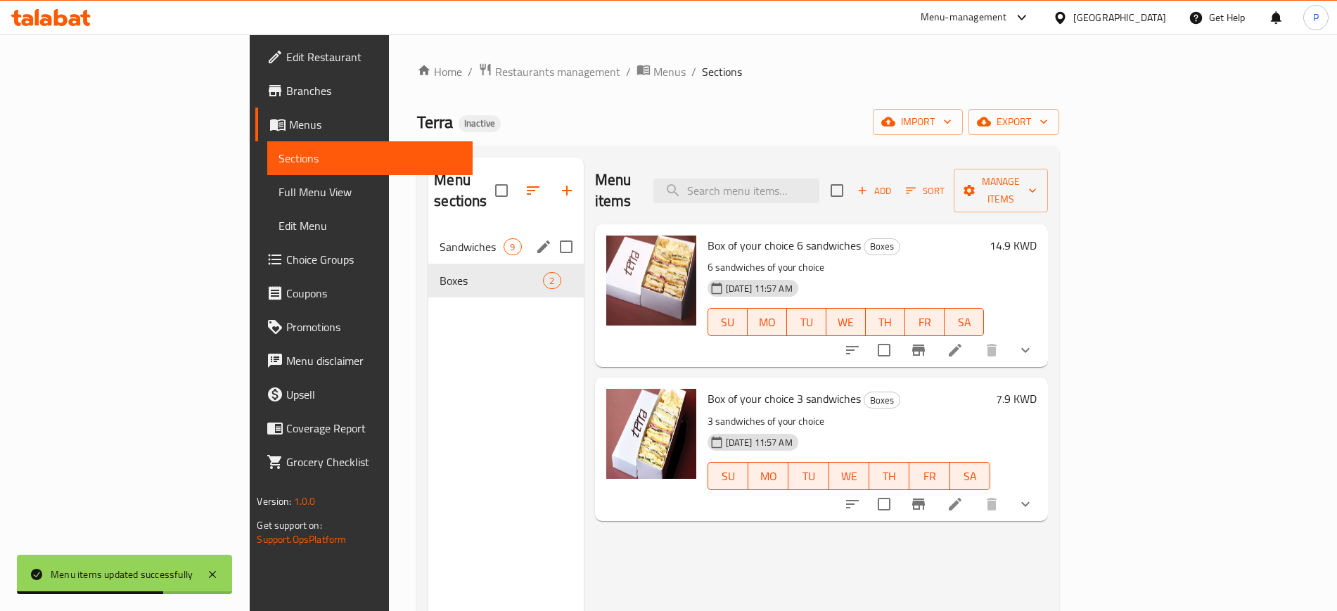
click at [464, 230] on div "Sandwiches 9" at bounding box center [505, 247] width 155 height 34
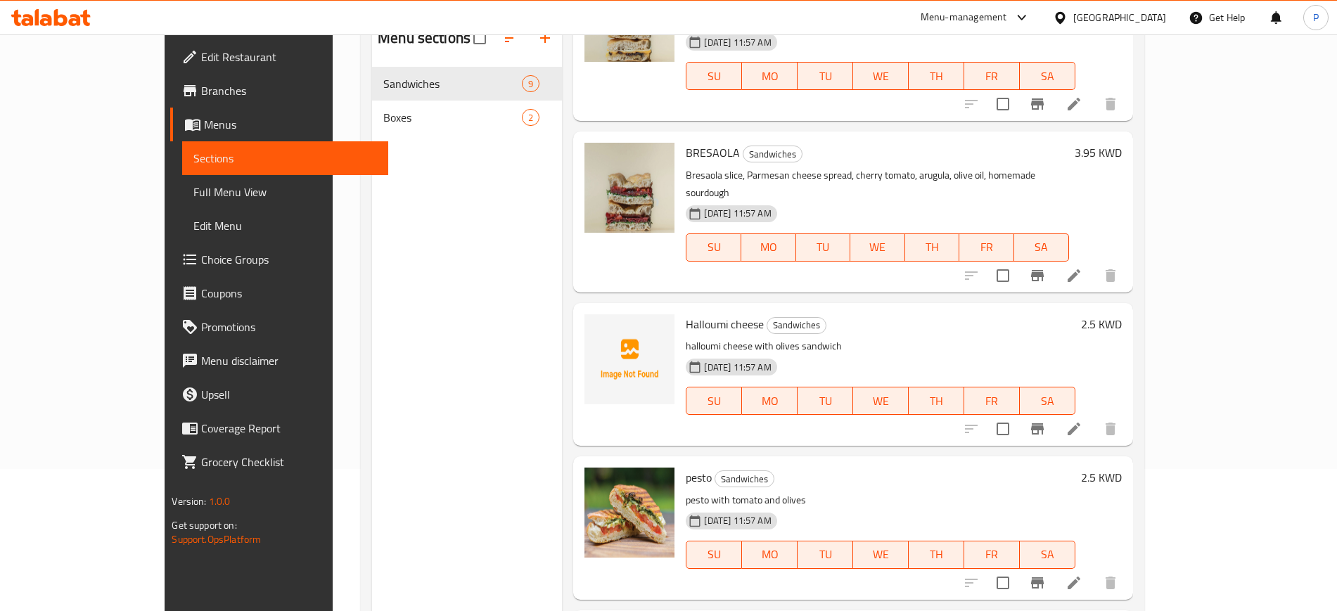
scroll to position [197, 0]
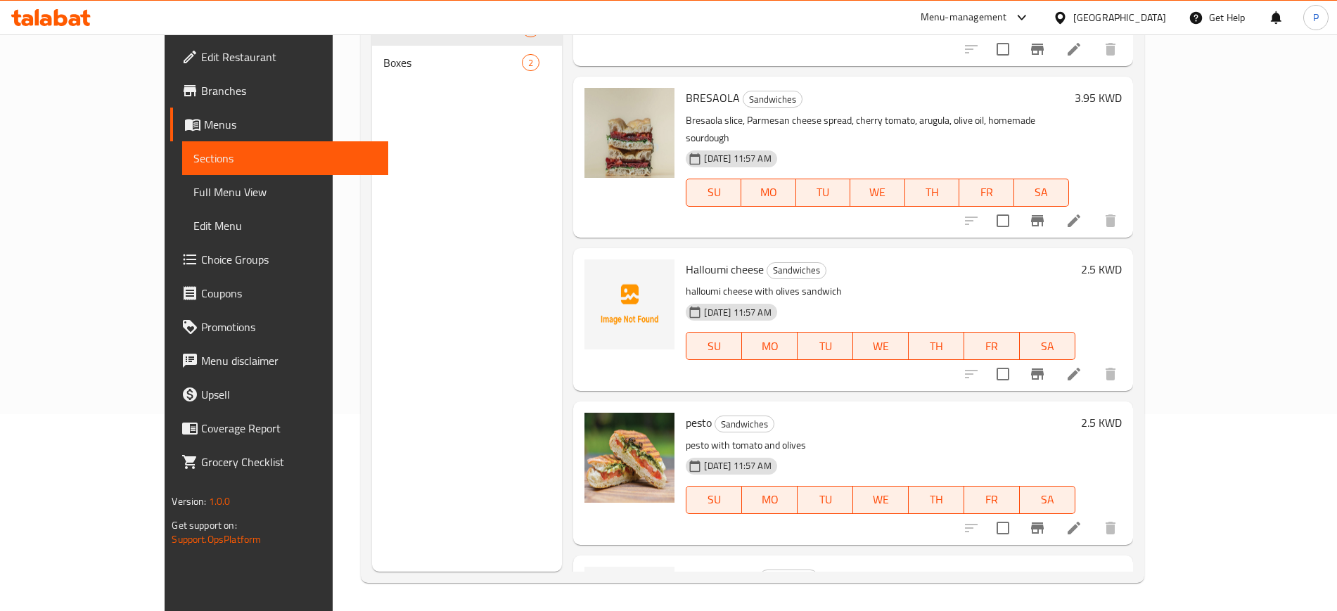
click at [480, 360] on div "Menu sections Sandwiches 9 Boxes 2" at bounding box center [467, 266] width 190 height 611
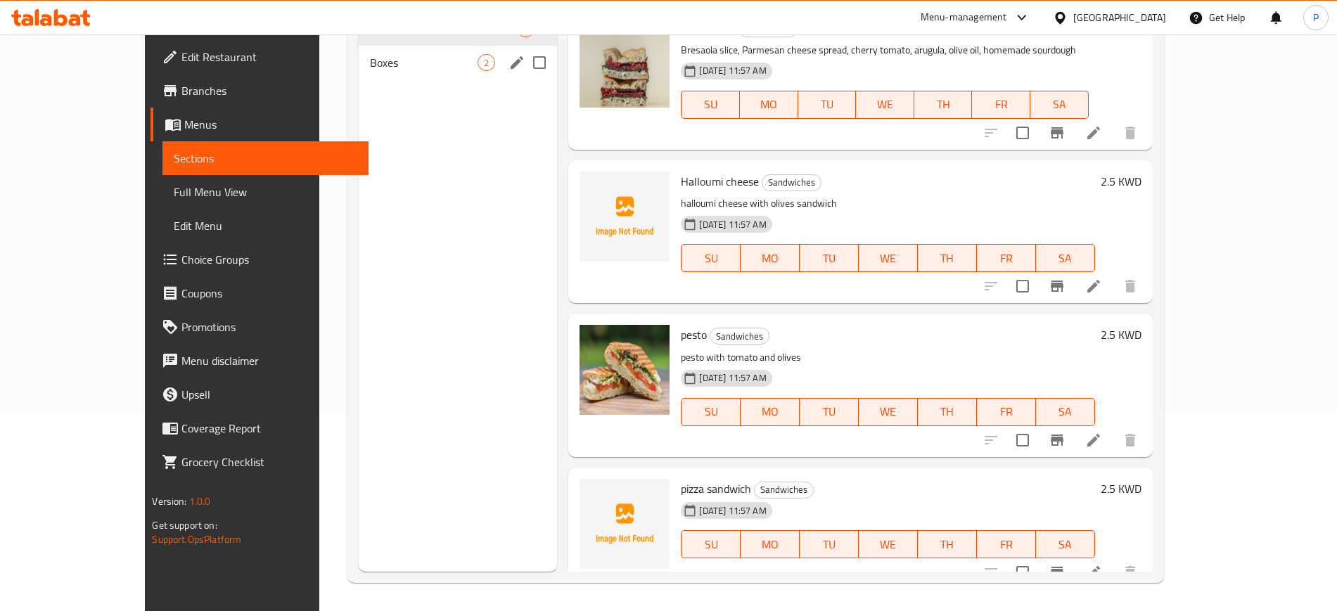
click at [426, 62] on span "Boxes" at bounding box center [424, 62] width 108 height 17
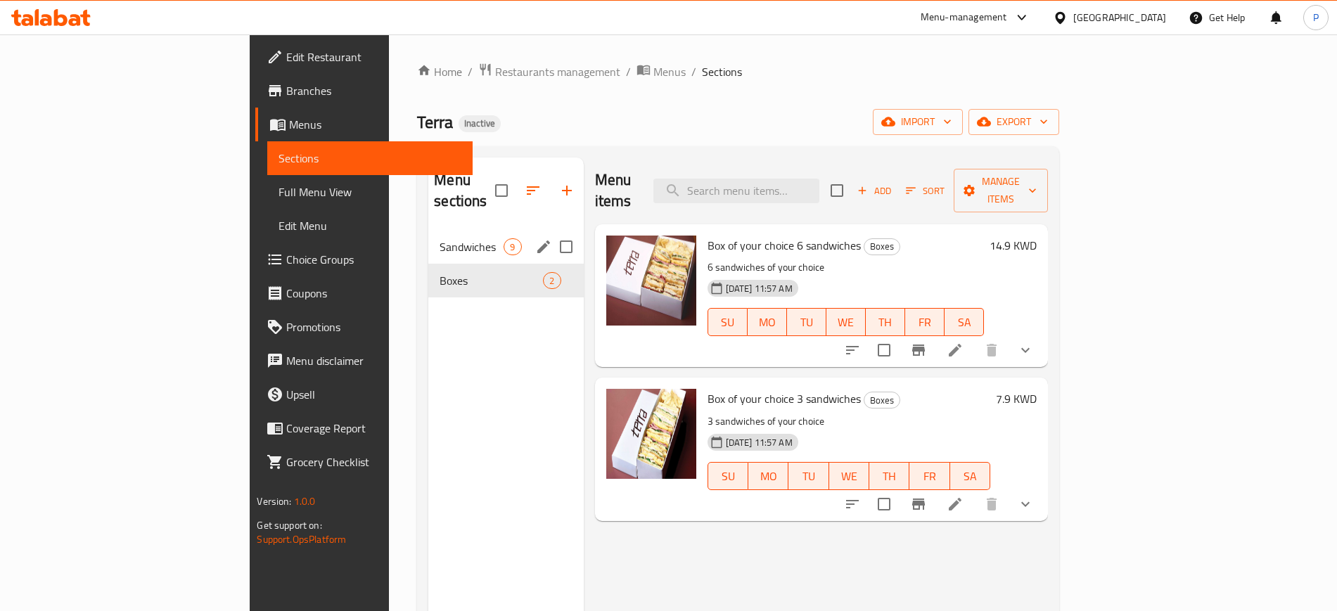
click at [504, 241] on span "9" at bounding box center [512, 247] width 16 height 13
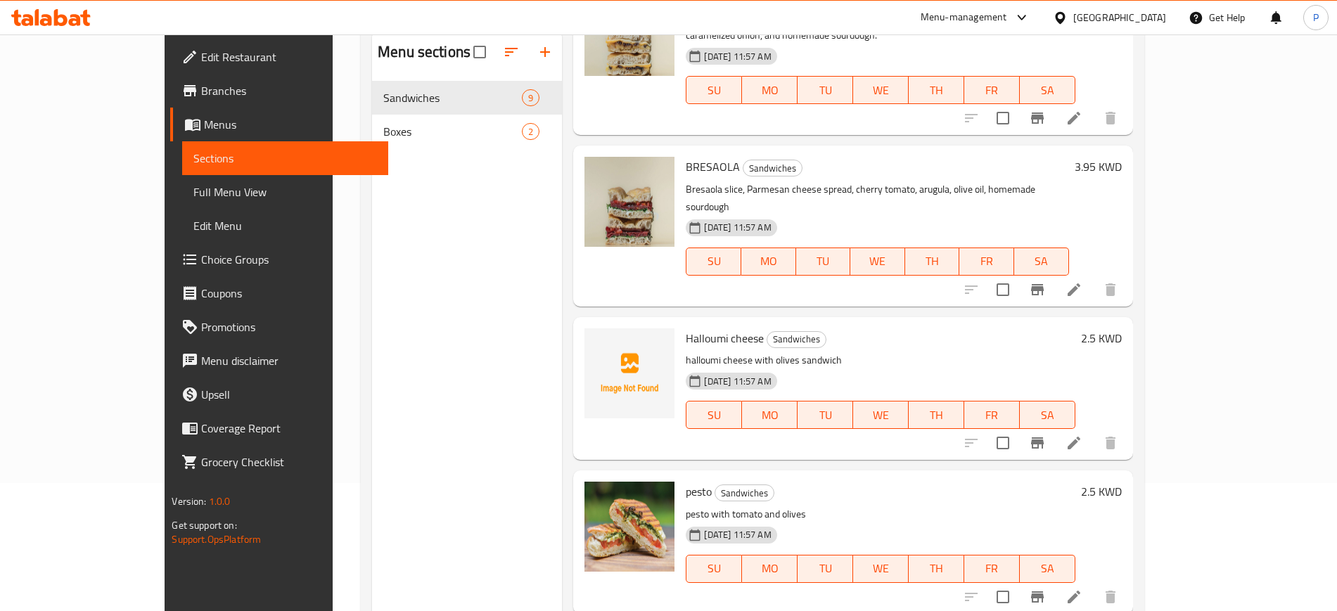
scroll to position [197, 0]
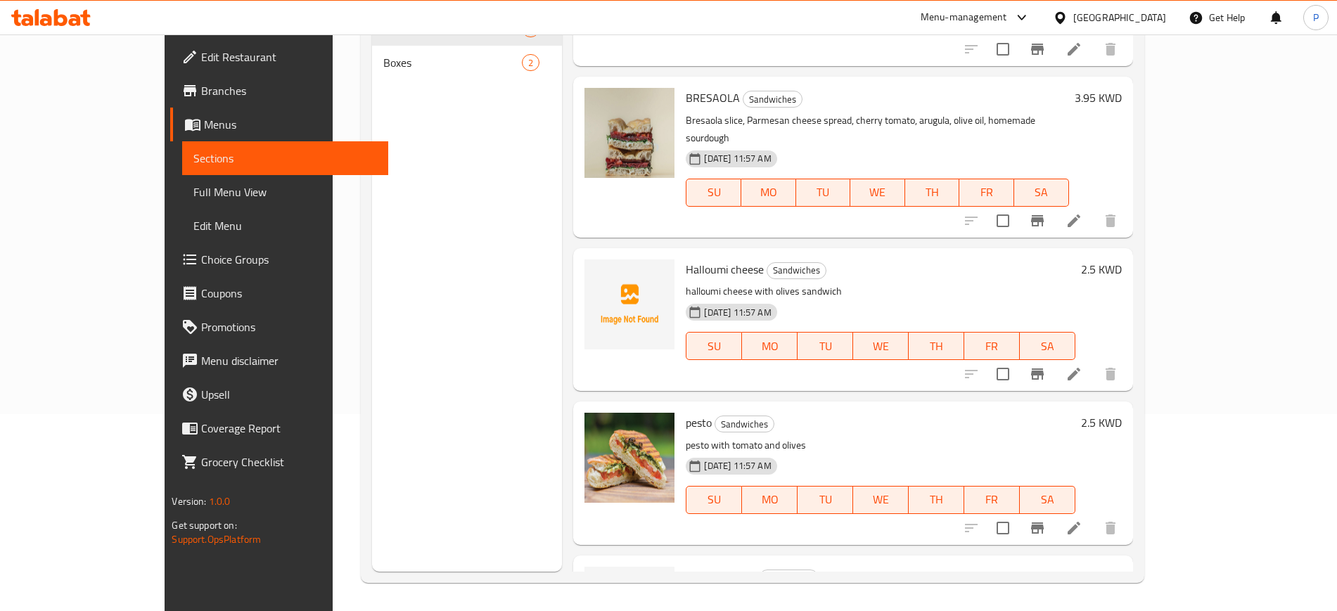
click at [435, 402] on div "Menu sections Sandwiches 9 Boxes 2" at bounding box center [467, 266] width 190 height 611
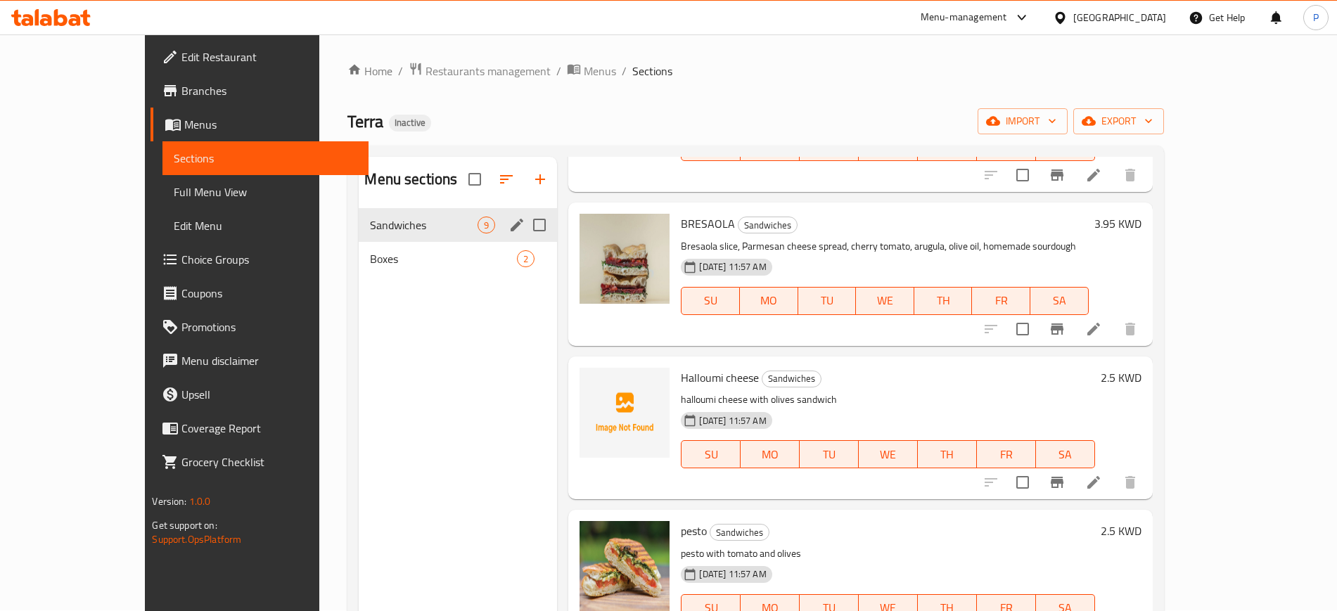
scroll to position [0, 0]
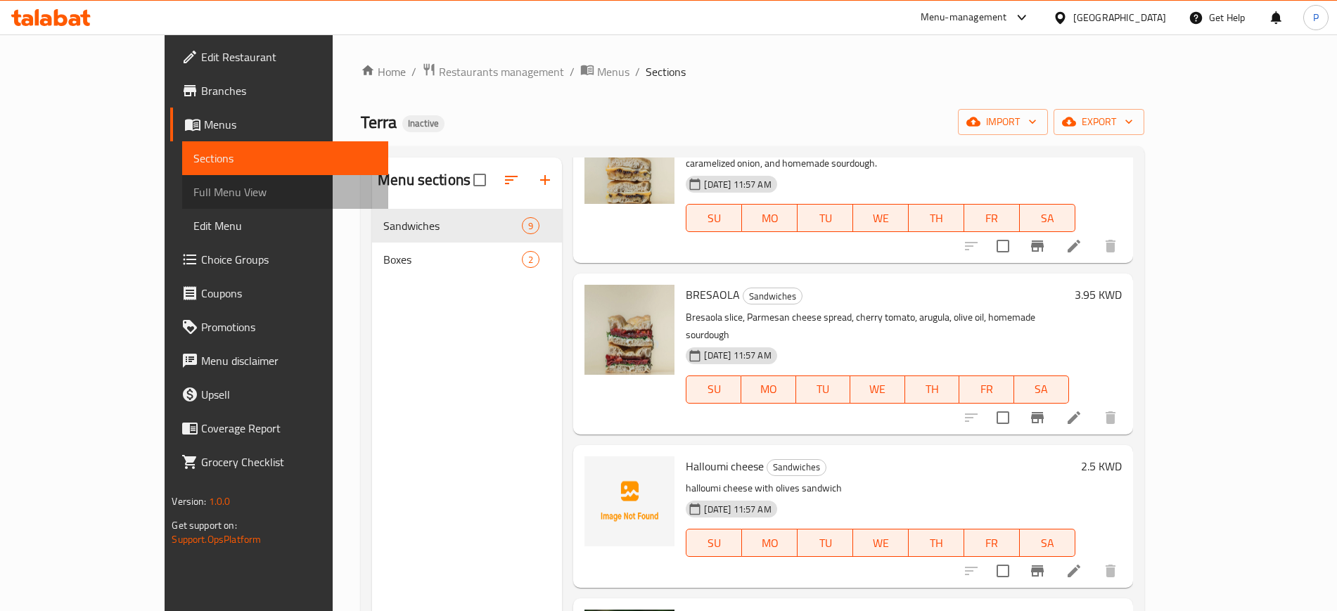
click at [193, 184] on span "Full Menu View" at bounding box center [284, 192] width 183 height 17
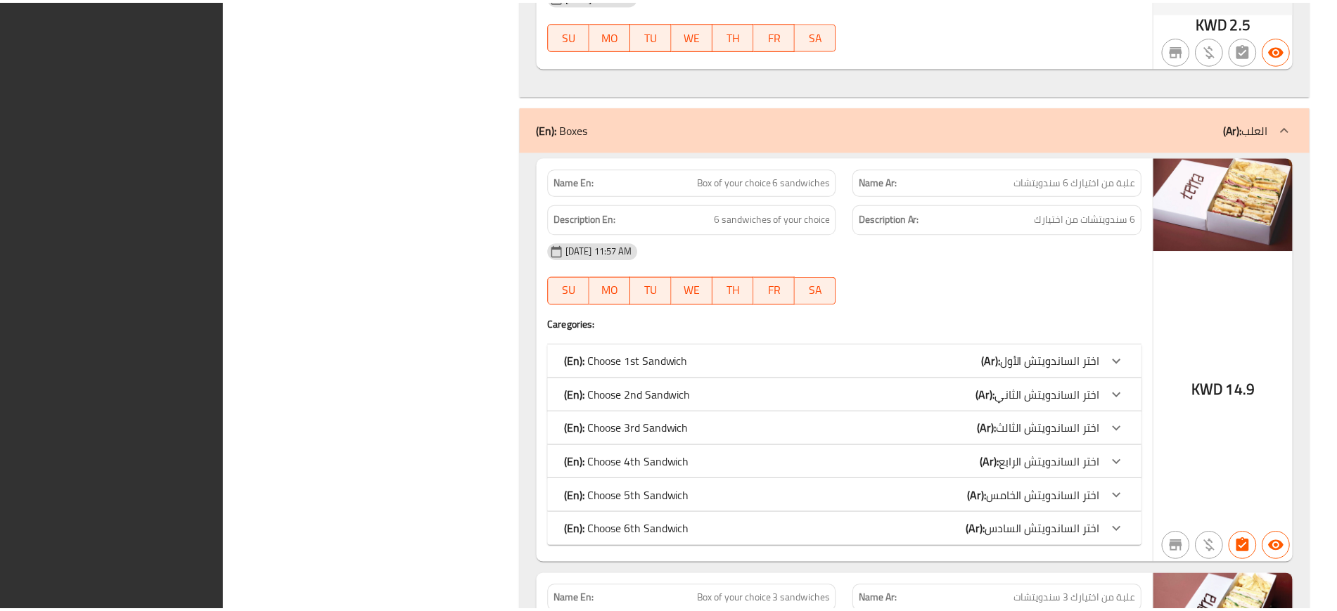
scroll to position [2189, 0]
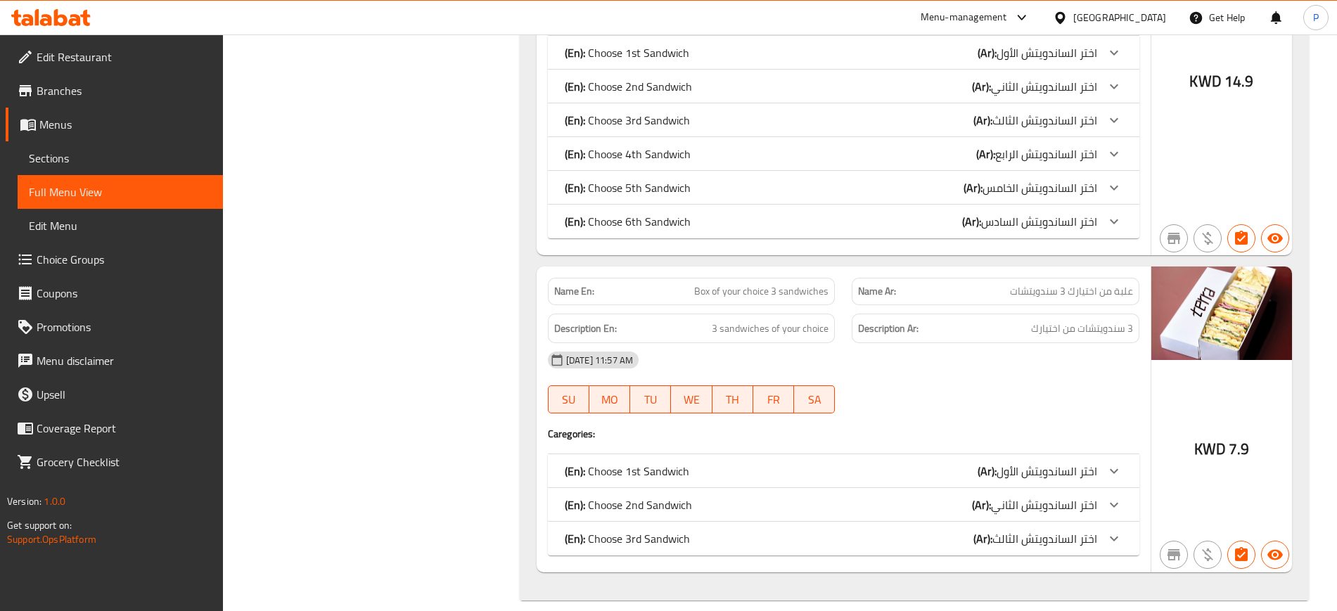
click at [1145, 13] on div "Kuwait" at bounding box center [1119, 17] width 93 height 15
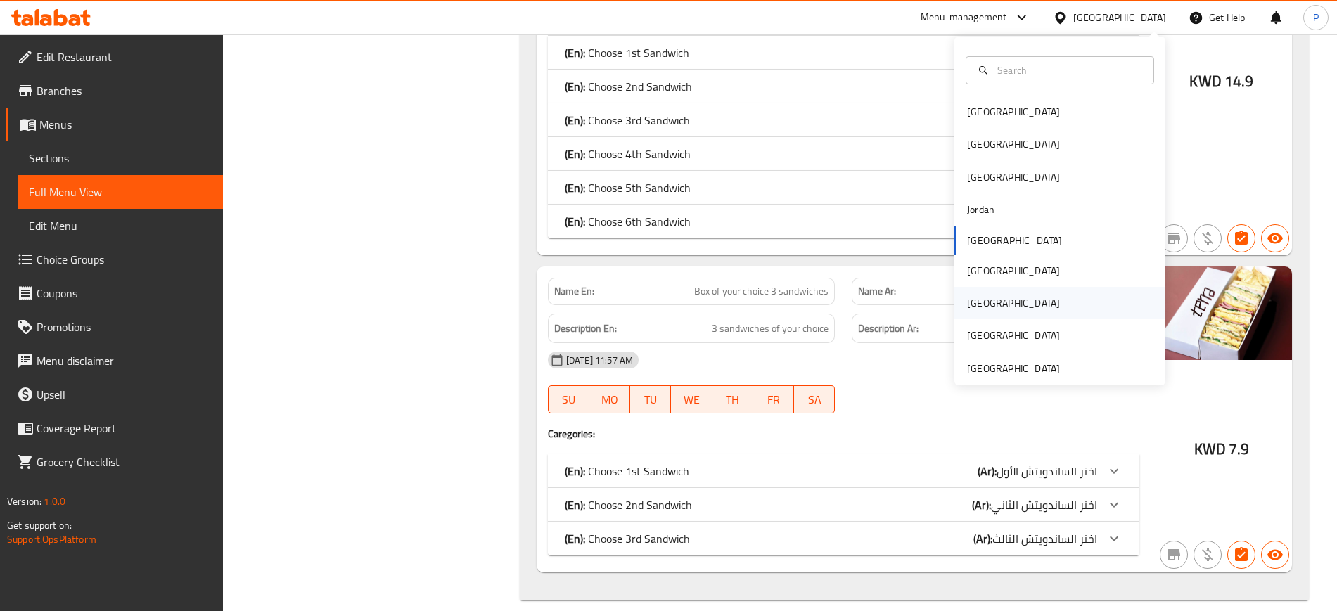
click at [978, 312] on div "[GEOGRAPHIC_DATA]" at bounding box center [1013, 303] width 115 height 32
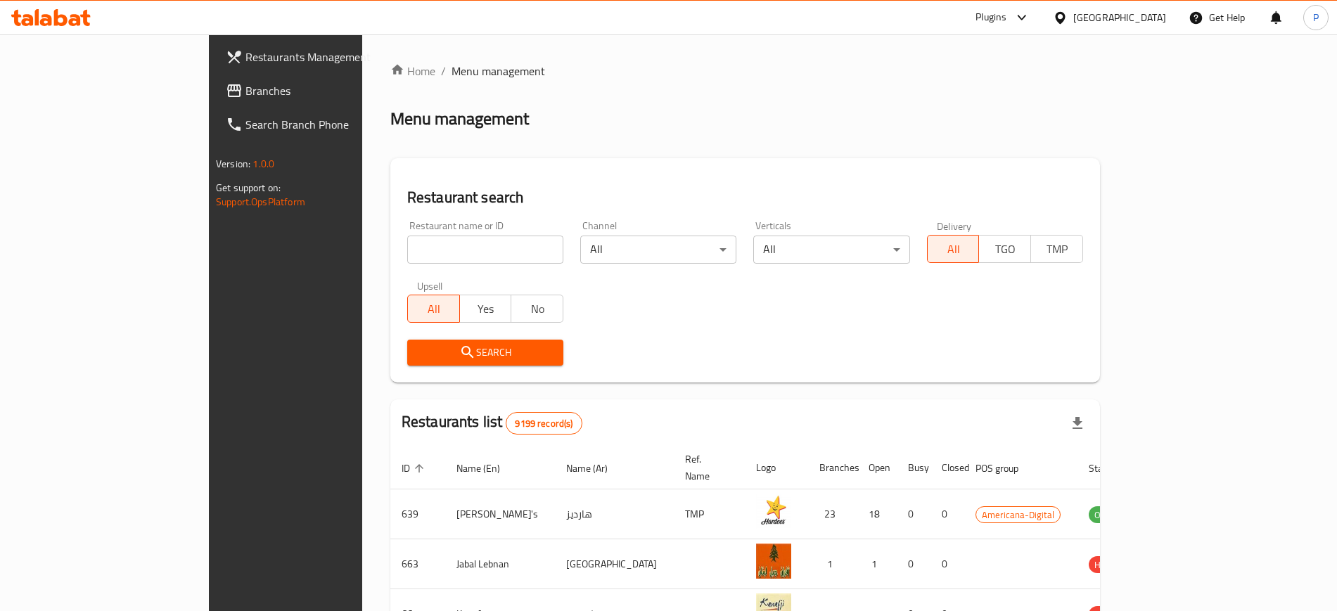
click at [442, 262] on input "search" at bounding box center [485, 250] width 156 height 28
paste input "Yum Yum K1"
type input "Yum Yum K1"
click button "Search" at bounding box center [485, 353] width 156 height 26
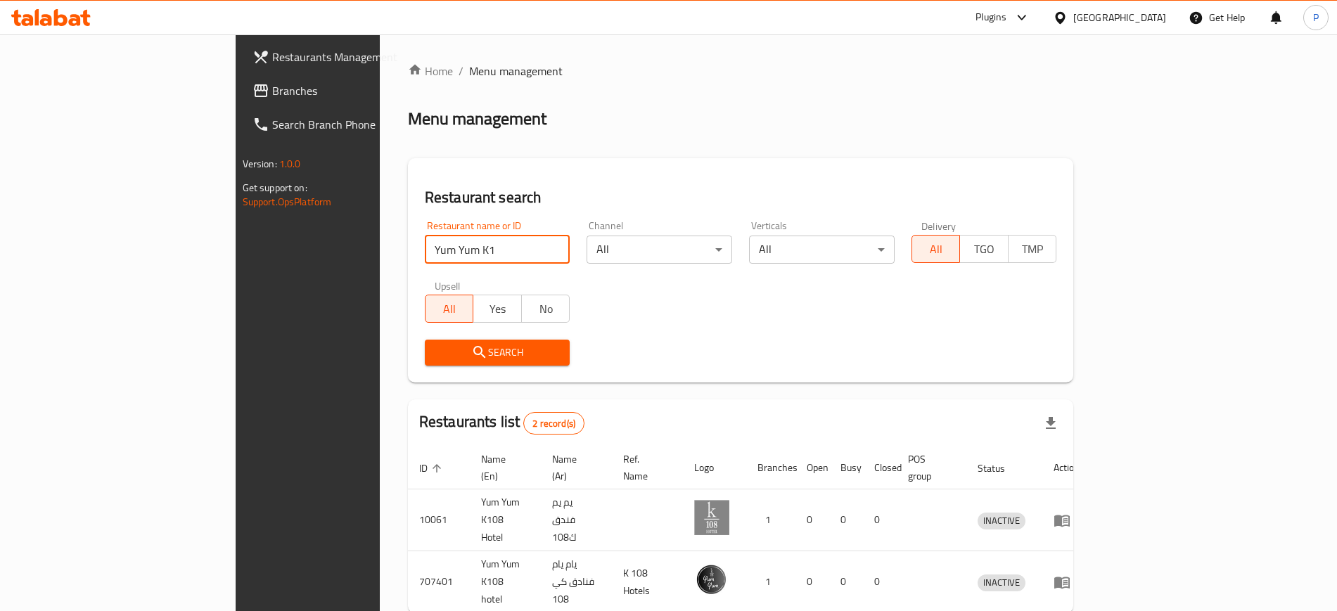
click at [272, 91] on span "Branches" at bounding box center [359, 90] width 175 height 17
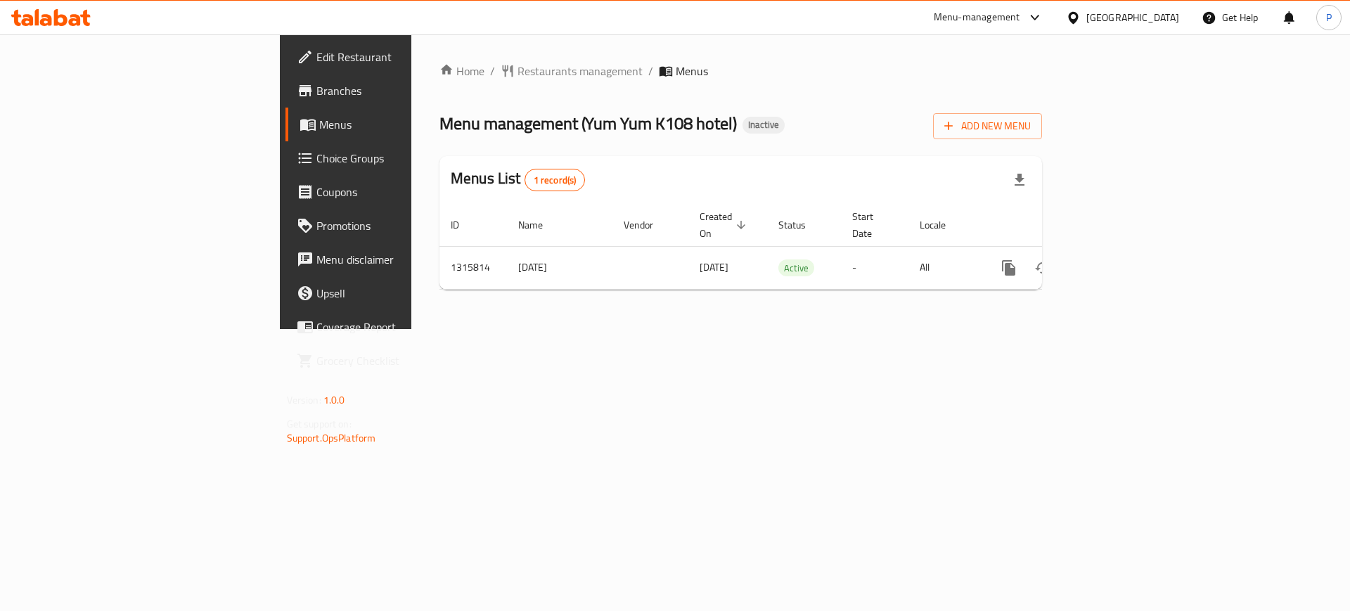
click at [545, 329] on div "Home / Restaurants management / Menus Menu management ( Yum Yum K108 hotel ) In…" at bounding box center [740, 181] width 659 height 295
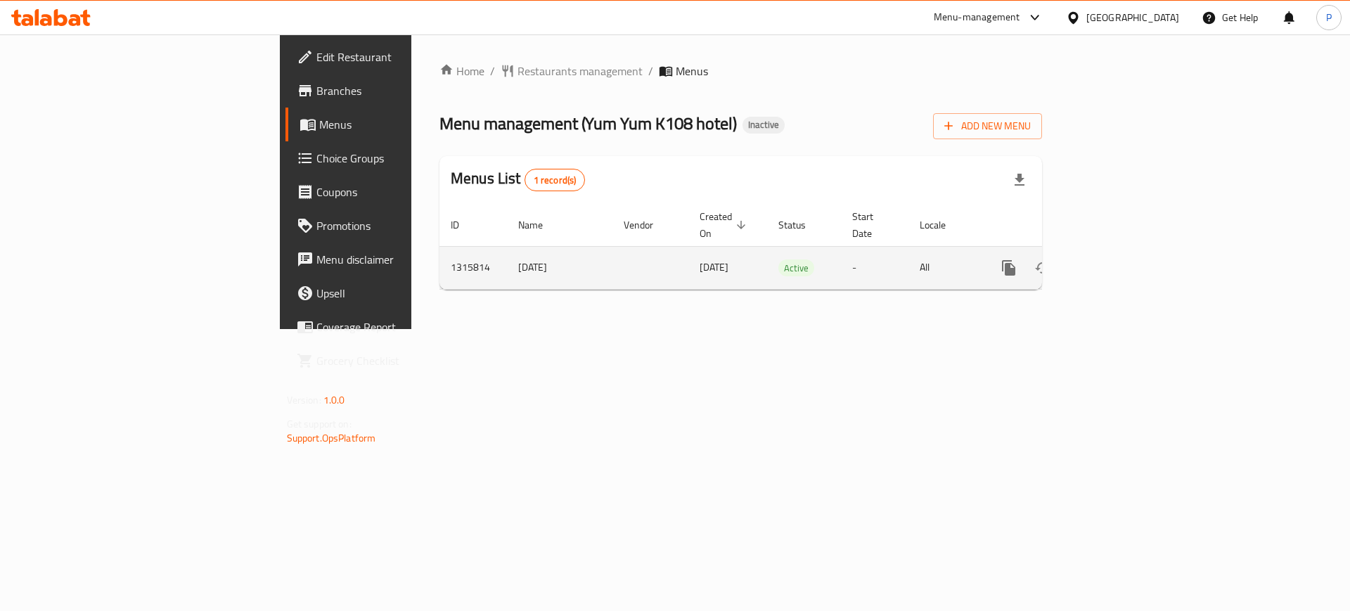
click at [1117, 262] on icon "enhanced table" at bounding box center [1110, 268] width 13 height 13
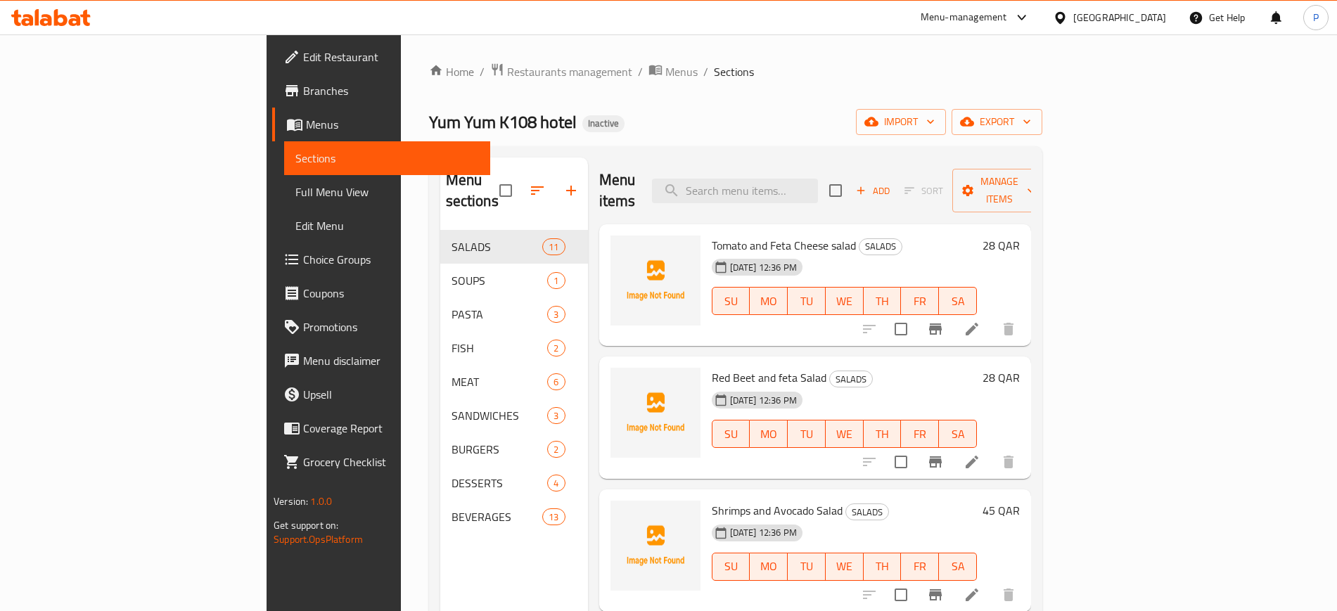
click at [552, 127] on div "Yum Yum K108 hotel Inactive import export" at bounding box center [735, 122] width 613 height 26
click at [935, 120] on span "import" at bounding box center [901, 122] width 68 height 18
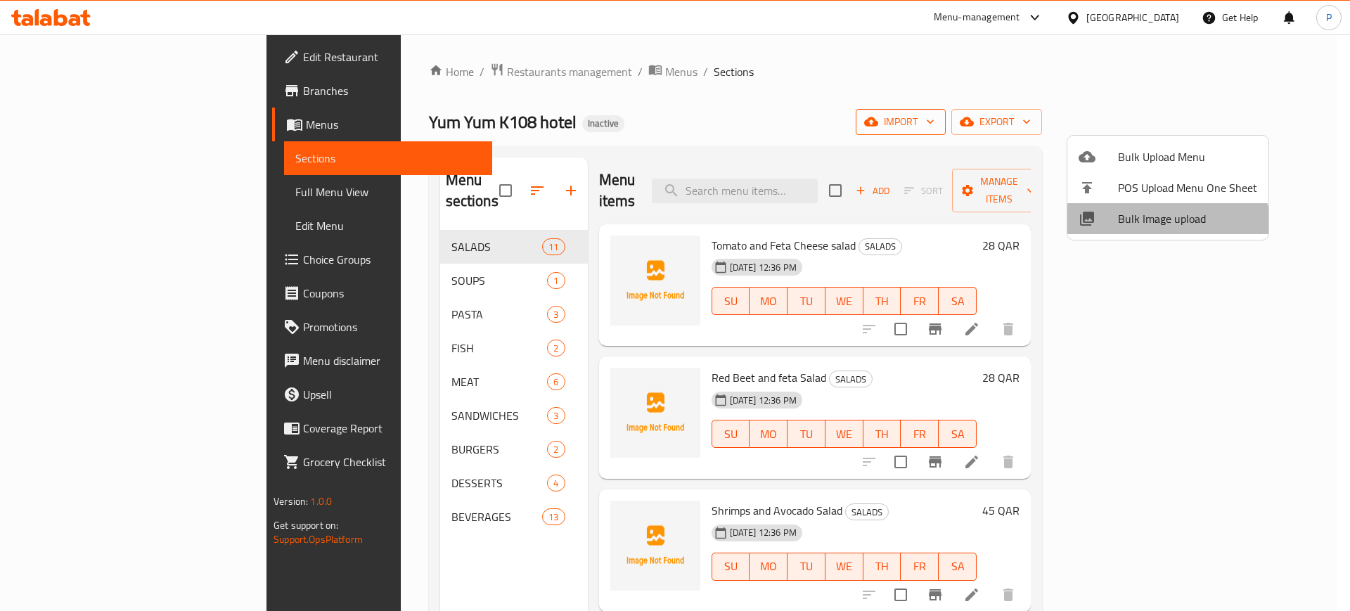
click at [1147, 231] on li "Bulk Image upload" at bounding box center [1168, 218] width 201 height 31
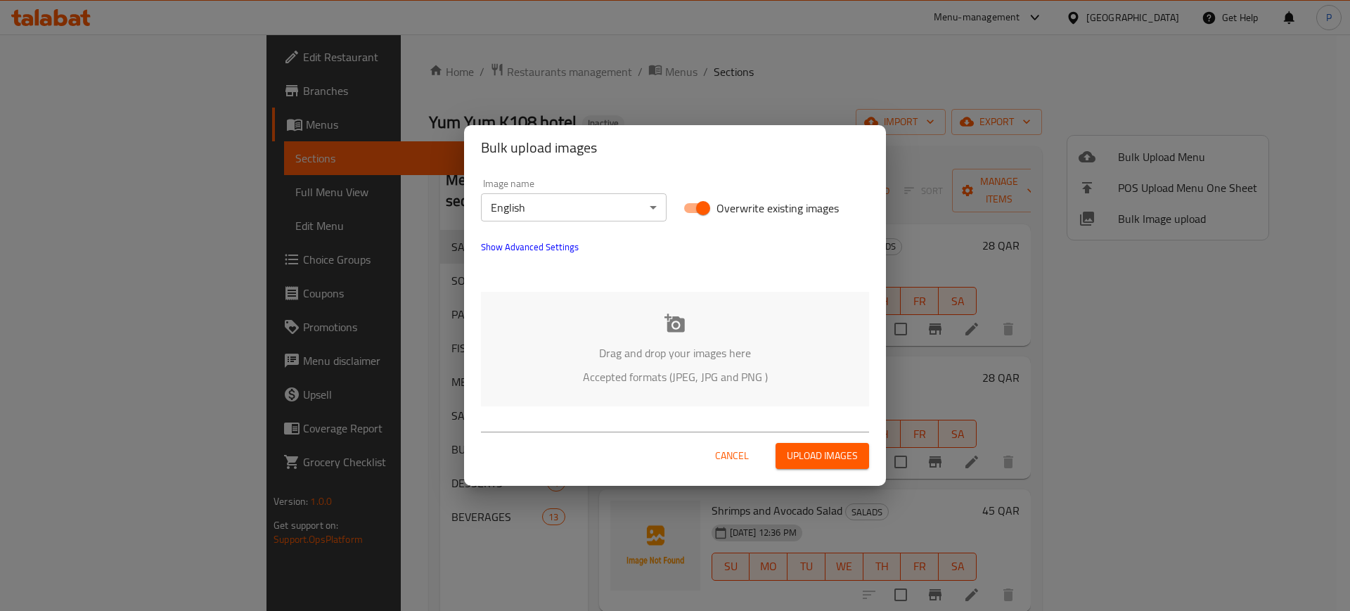
click at [732, 351] on p "Drag and drop your images here" at bounding box center [675, 353] width 346 height 17
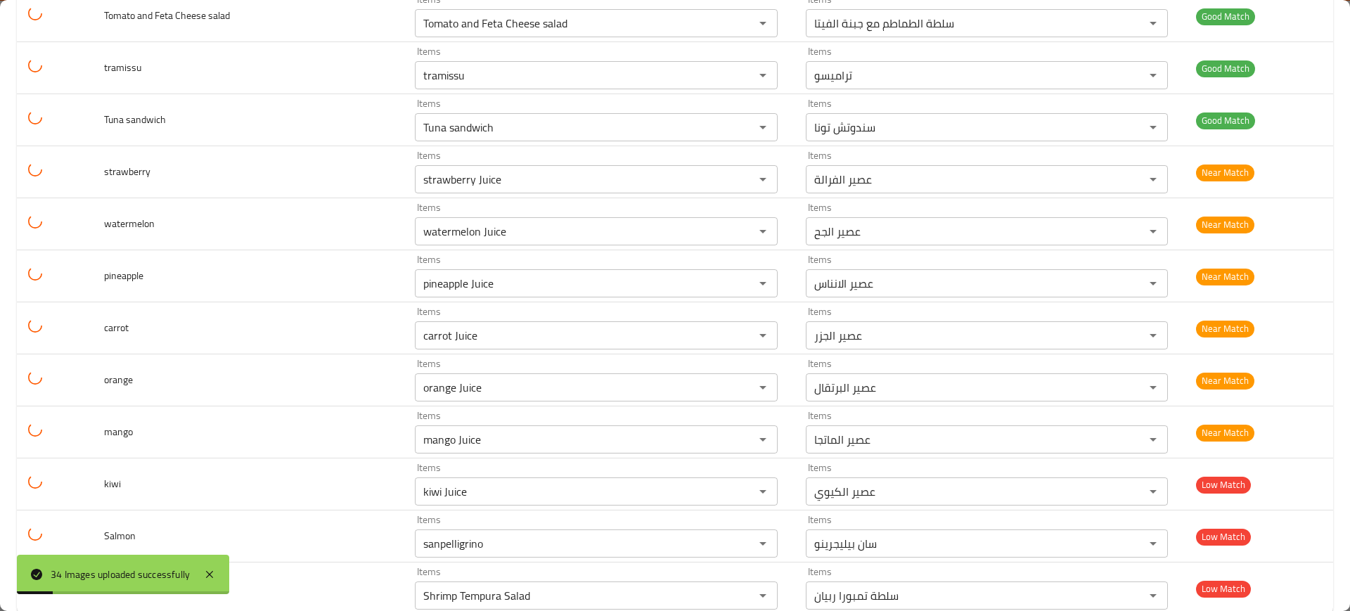
scroll to position [1402, 0]
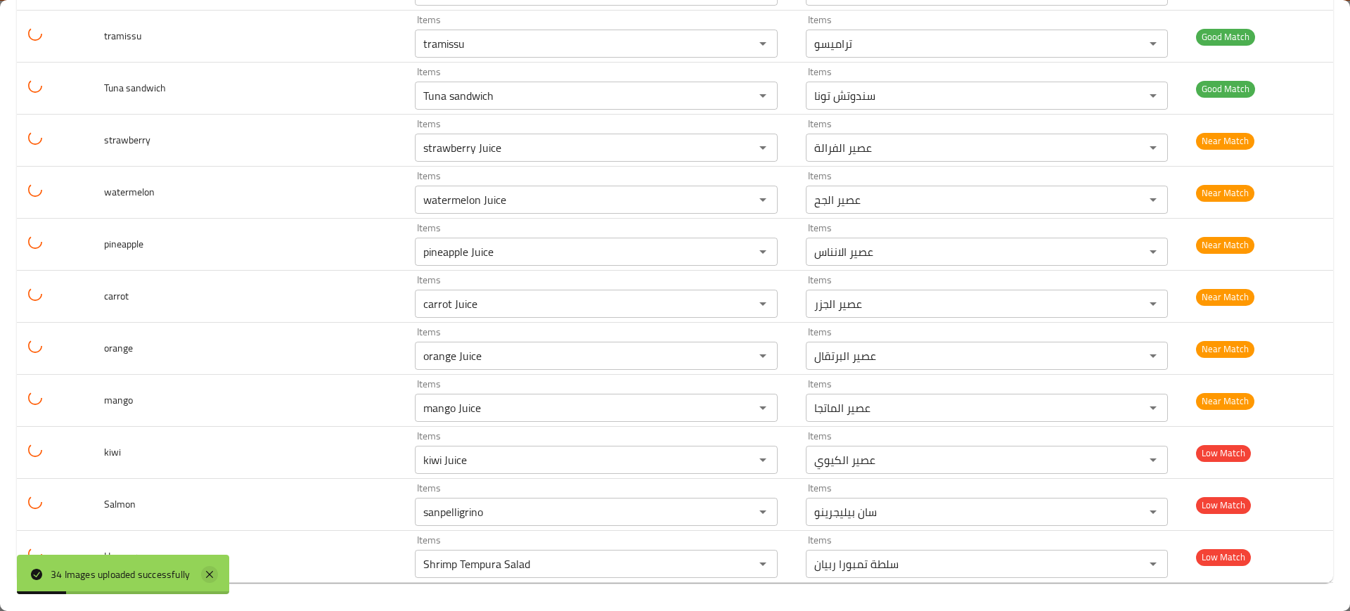
click at [217, 578] on icon at bounding box center [209, 574] width 17 height 17
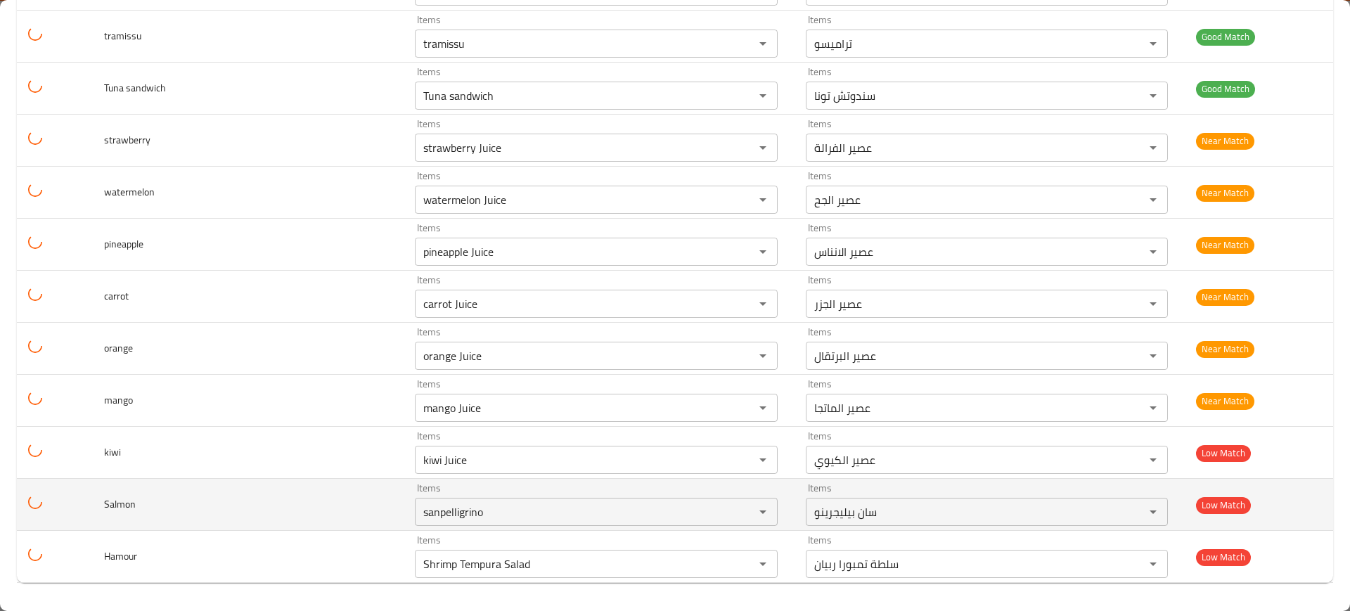
click at [129, 506] on span "Salmon" at bounding box center [120, 504] width 32 height 18
copy span "Salmon"
click at [547, 516] on input "sanpelligrino" at bounding box center [575, 512] width 313 height 20
paste input "Salmon"
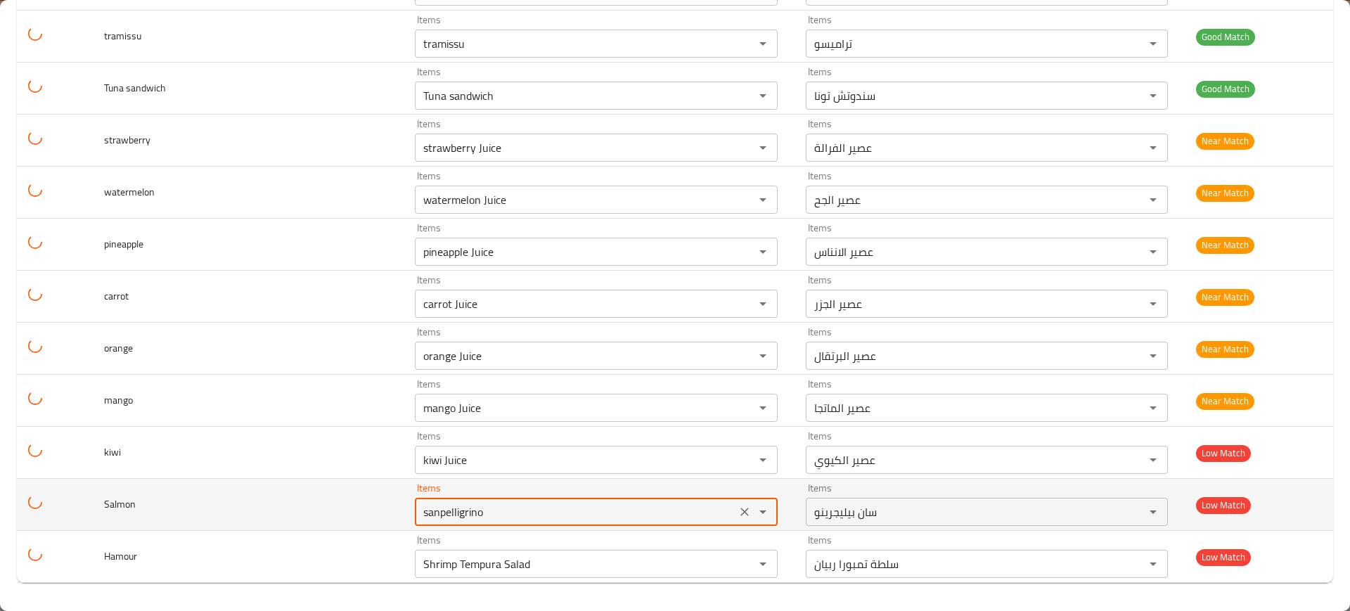
type input "Salmon"
drag, startPoint x: 734, startPoint y: 506, endPoint x: 717, endPoint y: 506, distance: 16.9
click at [738, 506] on icon "Clear" at bounding box center [745, 512] width 14 height 14
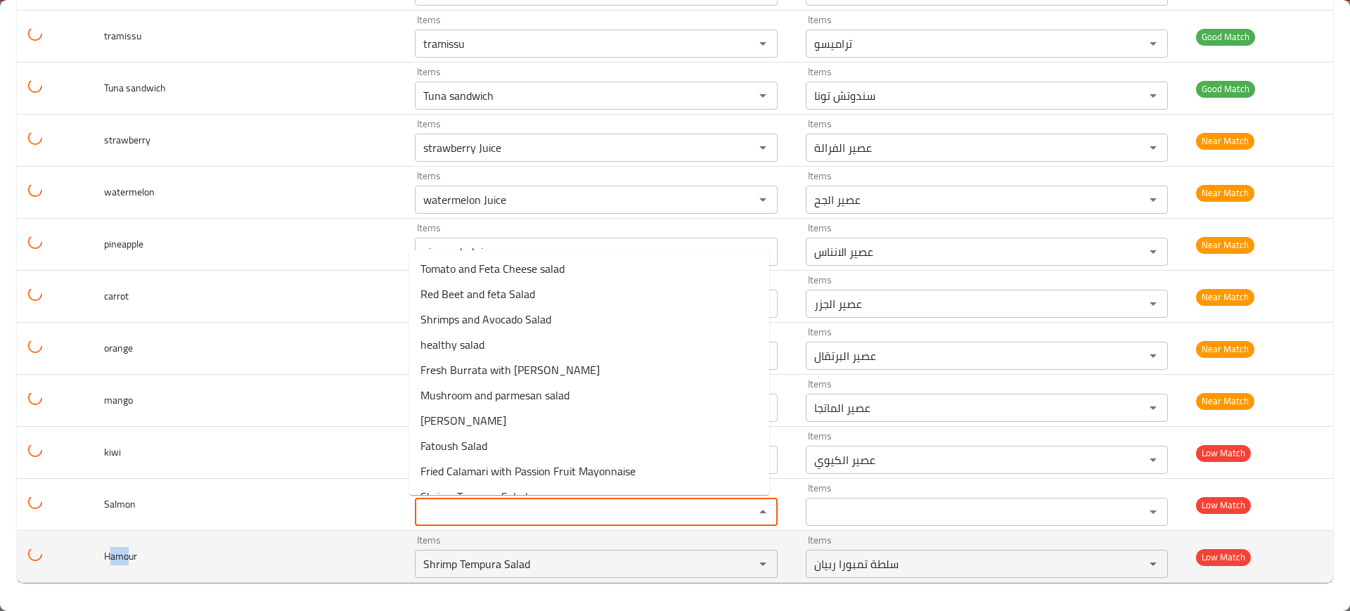
click at [107, 554] on span "Hamour" at bounding box center [120, 556] width 33 height 18
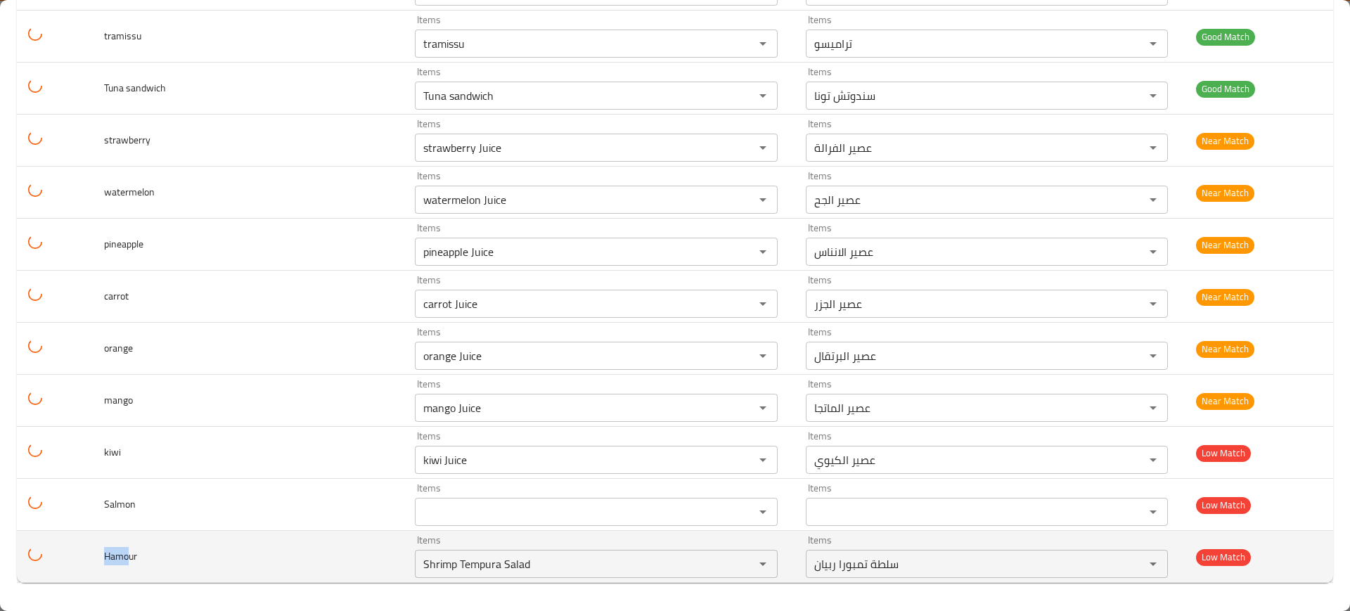
copy span "Hamo"
click at [570, 570] on input "Shrimp Tempura Salad" at bounding box center [575, 564] width 313 height 20
paste input "Hamo"
type input "Hamo"
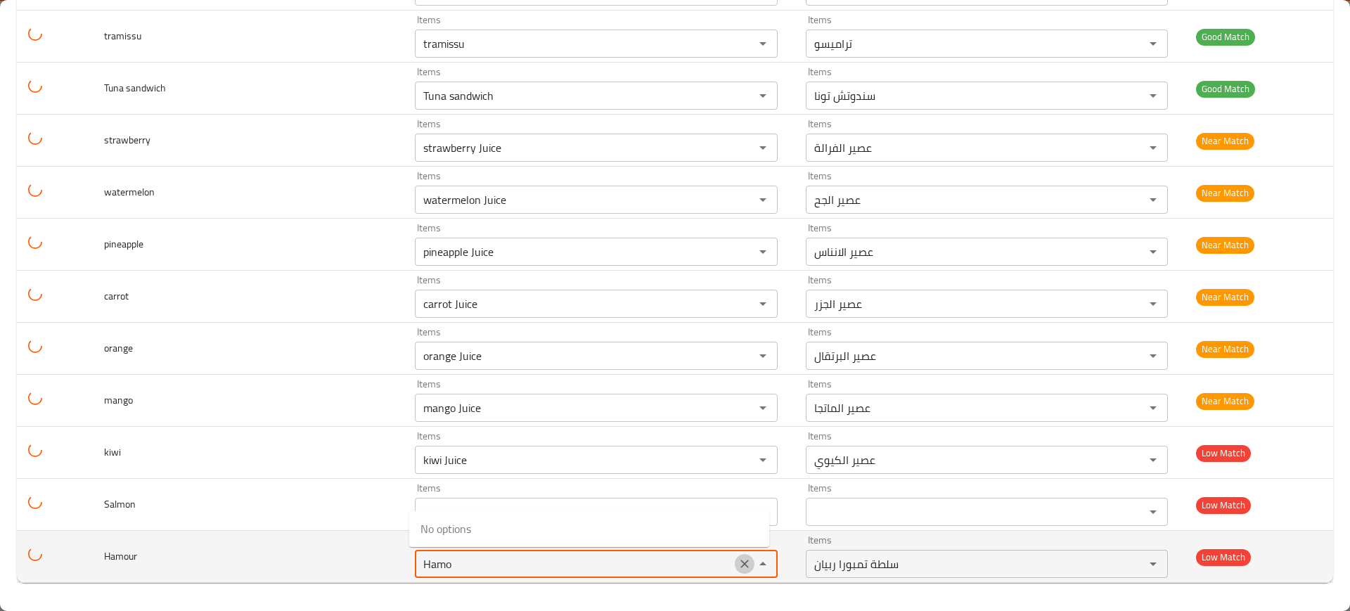
click at [738, 564] on icon "Clear" at bounding box center [745, 564] width 14 height 14
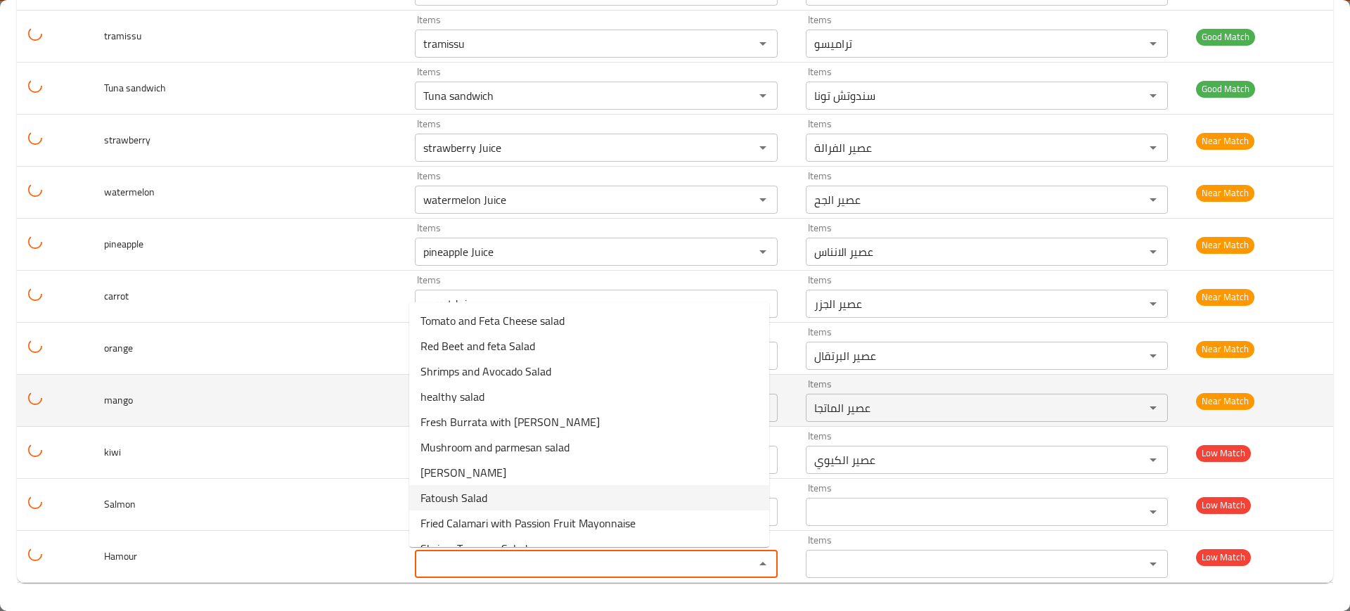
click at [293, 391] on td "mango" at bounding box center [248, 401] width 311 height 52
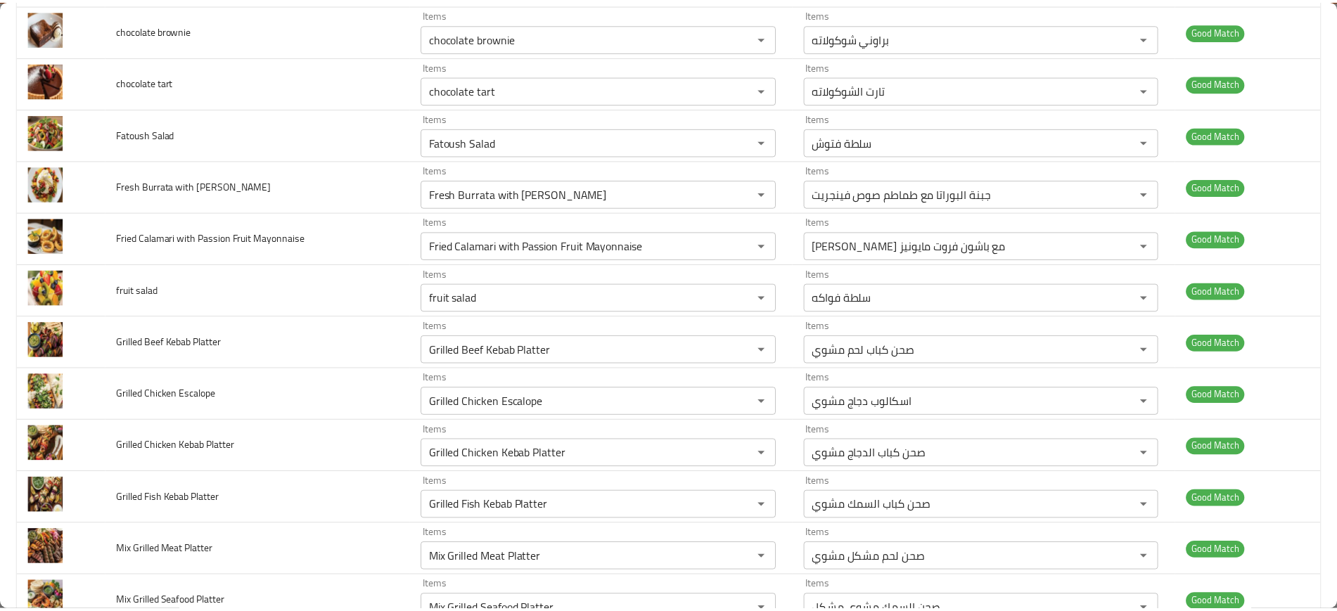
scroll to position [0, 0]
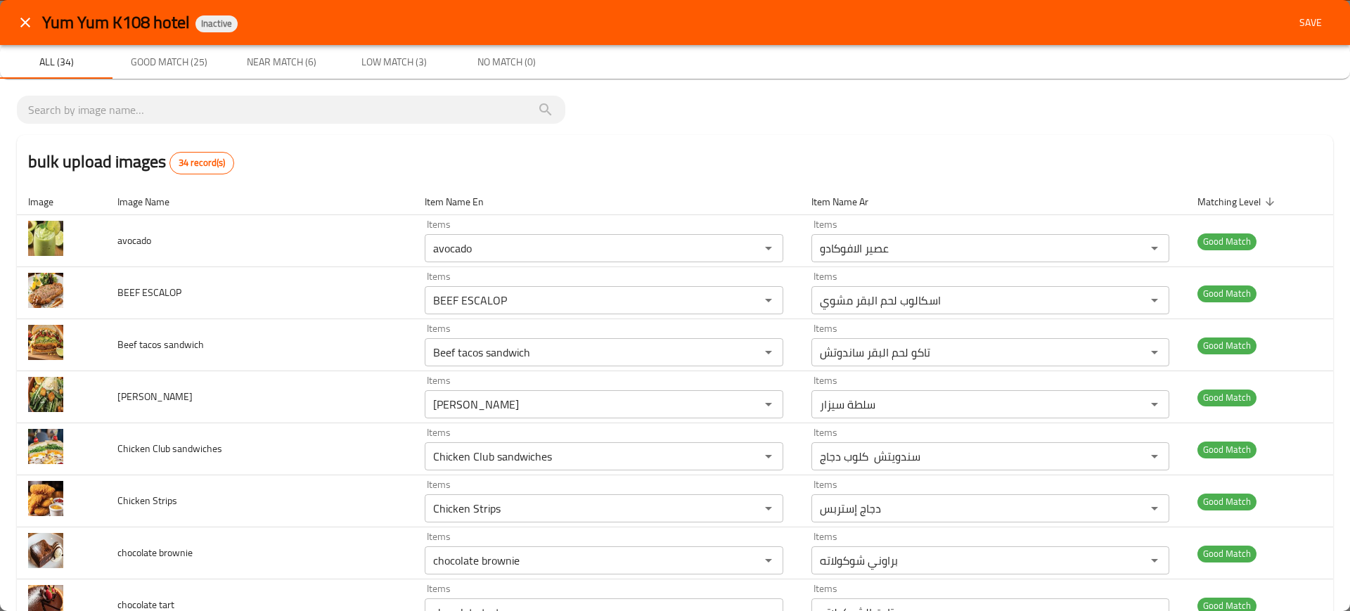
click at [1305, 17] on span "Save" at bounding box center [1311, 23] width 34 height 18
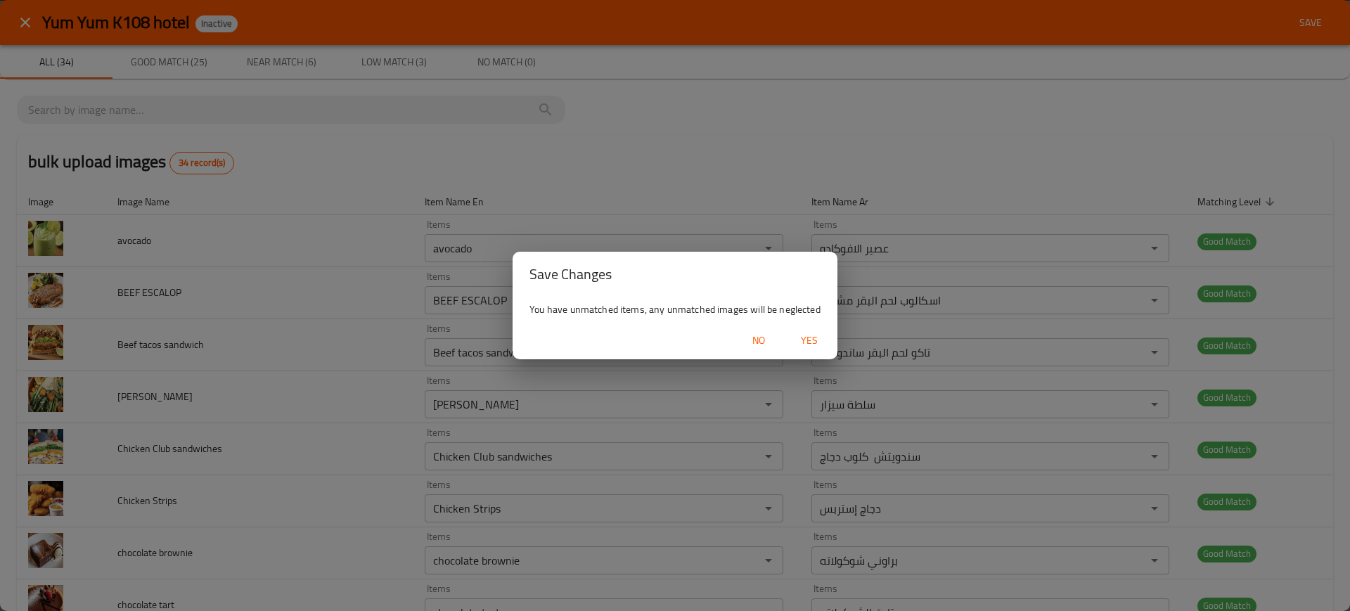
click at [832, 338] on div "No Yes" at bounding box center [675, 340] width 325 height 37
click at [822, 333] on span "Yes" at bounding box center [810, 341] width 34 height 18
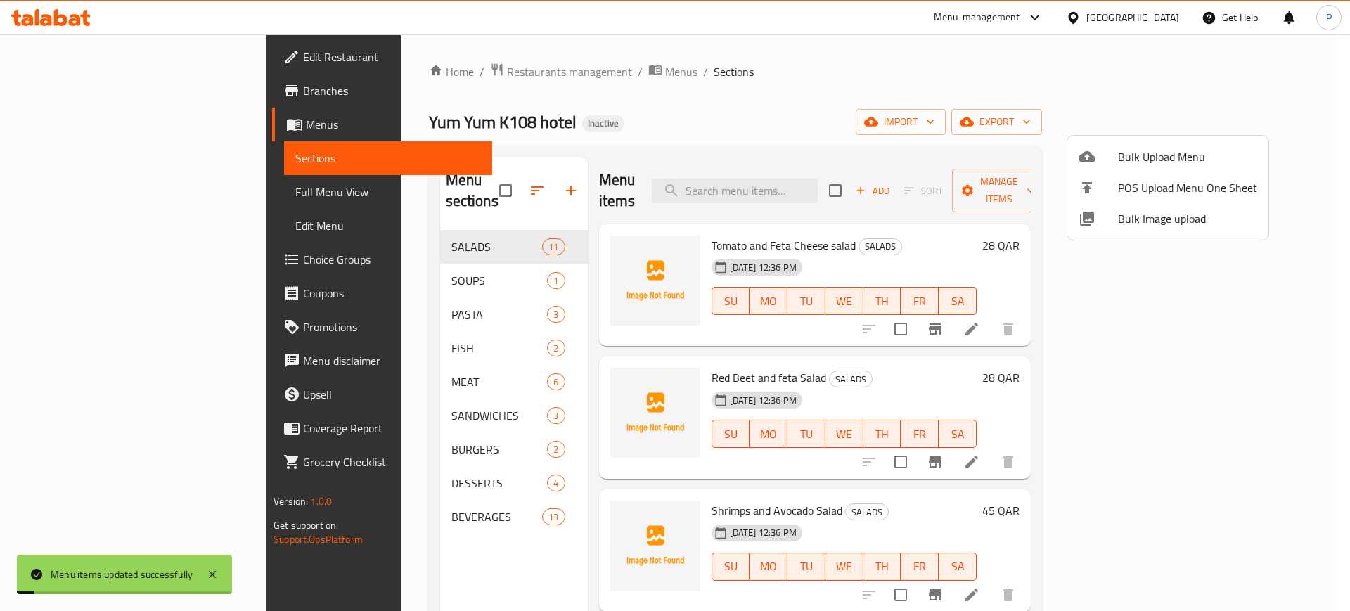
click at [430, 260] on div at bounding box center [675, 305] width 1350 height 611
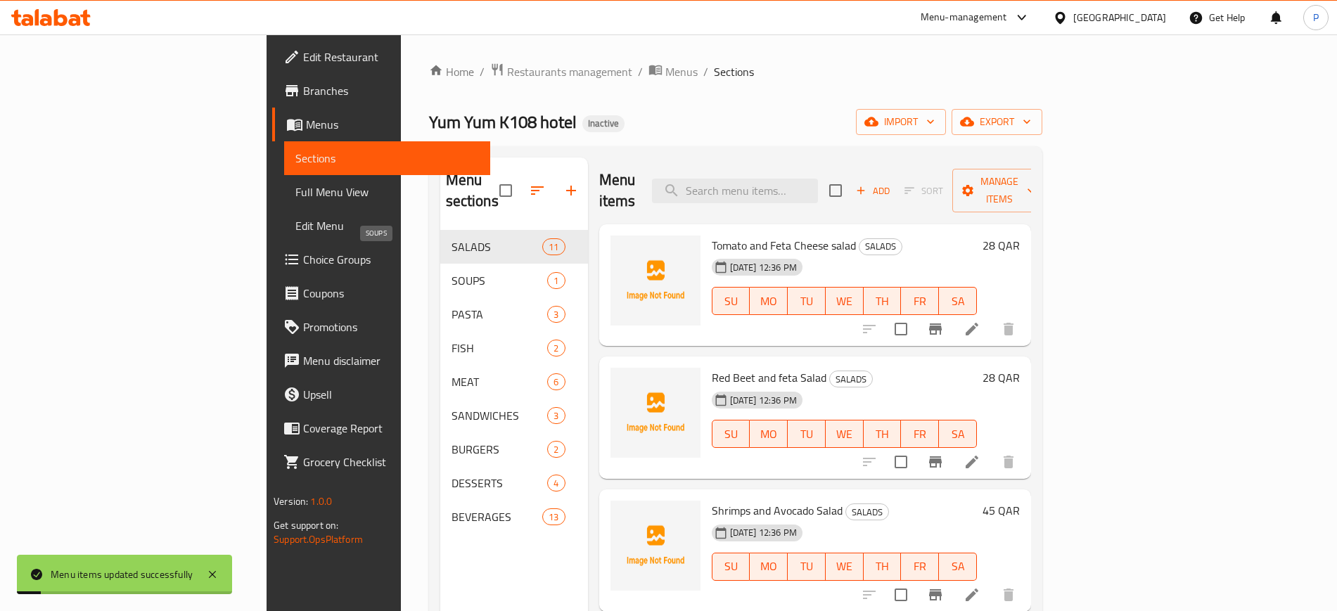
click at [452, 272] on span "SOUPS" at bounding box center [500, 280] width 96 height 17
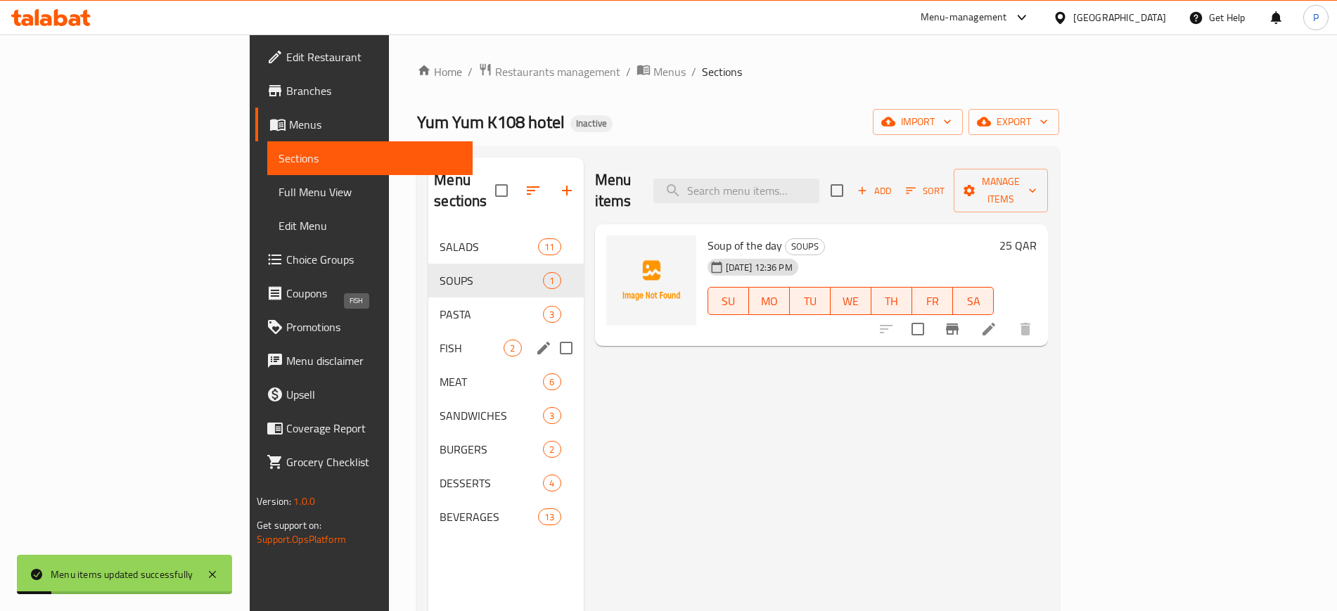
click at [440, 340] on span "FISH" at bounding box center [472, 348] width 64 height 17
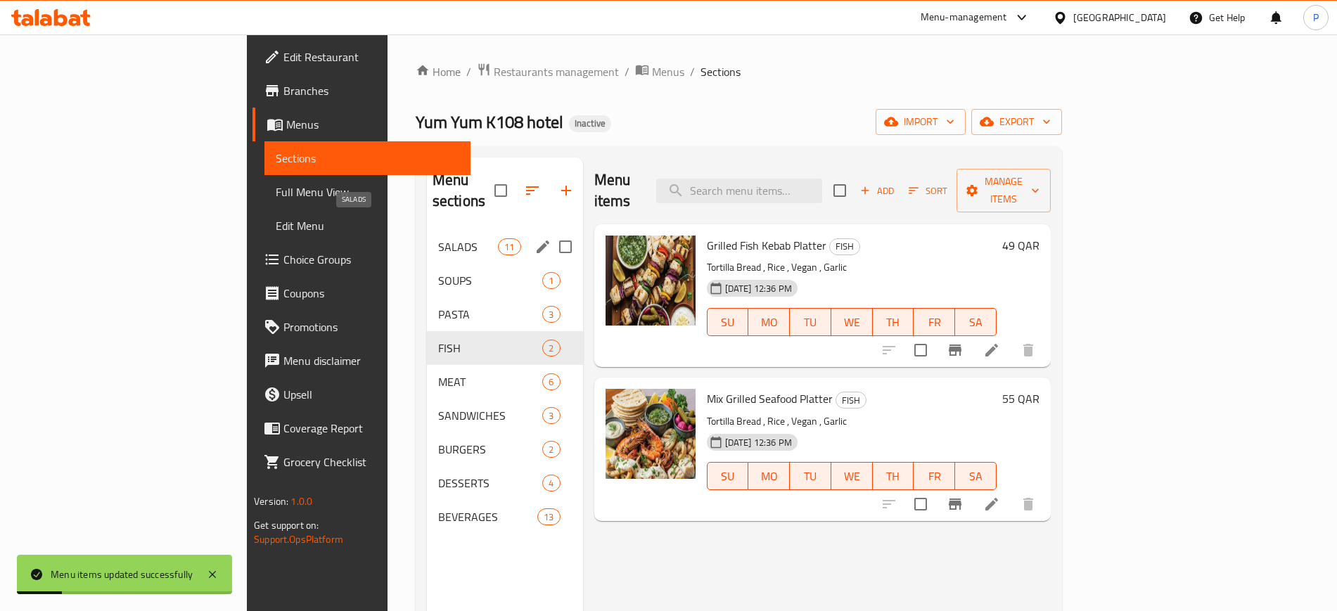
click at [438, 238] on span "SALADS" at bounding box center [468, 246] width 60 height 17
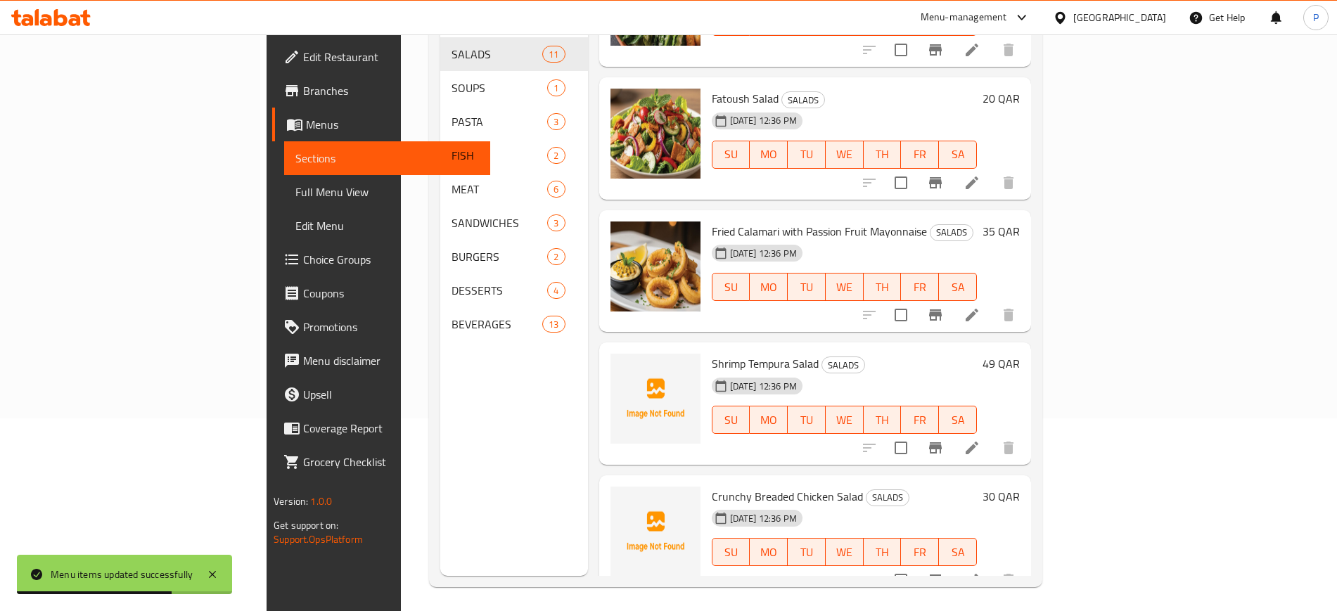
scroll to position [197, 0]
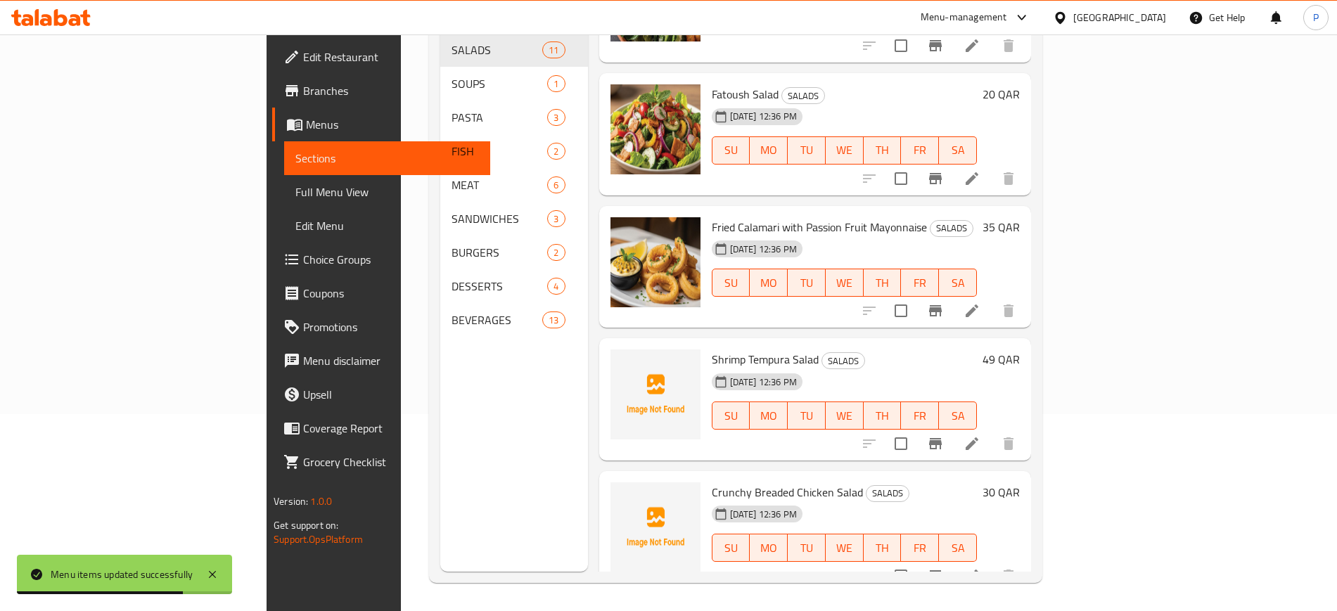
click at [712, 349] on span "Shrimp Tempura Salad" at bounding box center [765, 359] width 107 height 21
copy span "Shrimp"
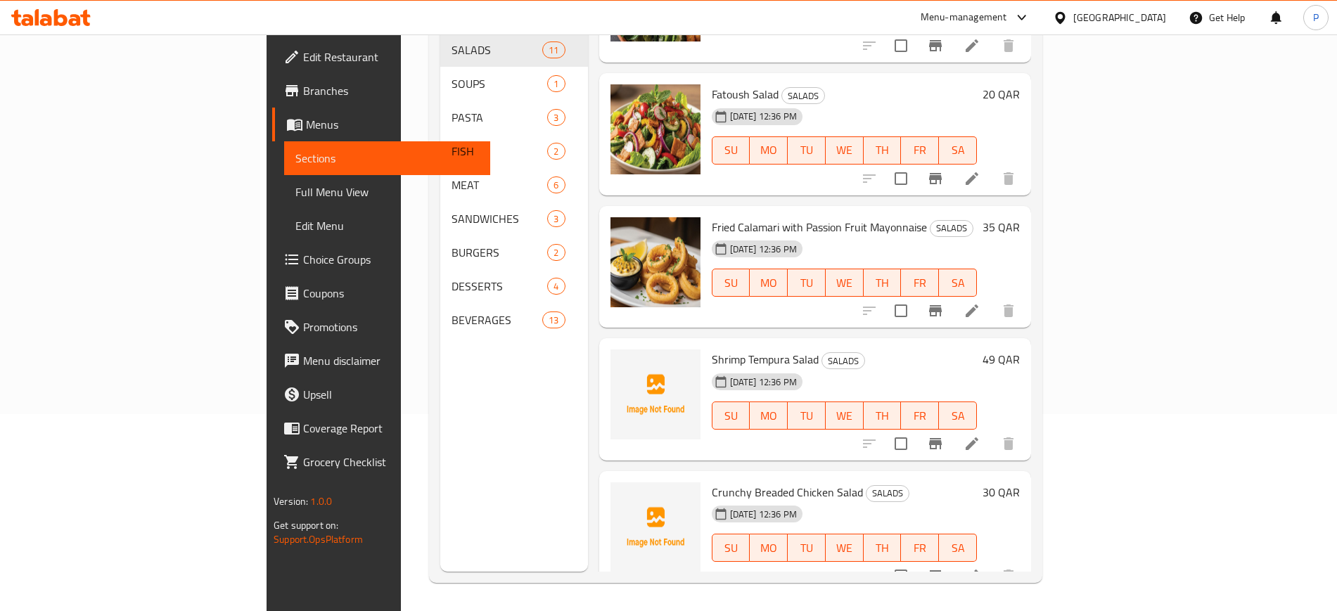
drag, startPoint x: 440, startPoint y: 463, endPoint x: 448, endPoint y: 469, distance: 10.0
click at [440, 464] on div "Menu sections SALADS 11 SOUPS 1 PASTA 3 FISH 2 MEAT 6 SANDWICHES 3 BURGERS 2 DE…" at bounding box center [514, 266] width 148 height 611
click at [712, 482] on span "Crunchy Breaded Chicken Salad" at bounding box center [787, 492] width 151 height 21
copy span "Crunchy"
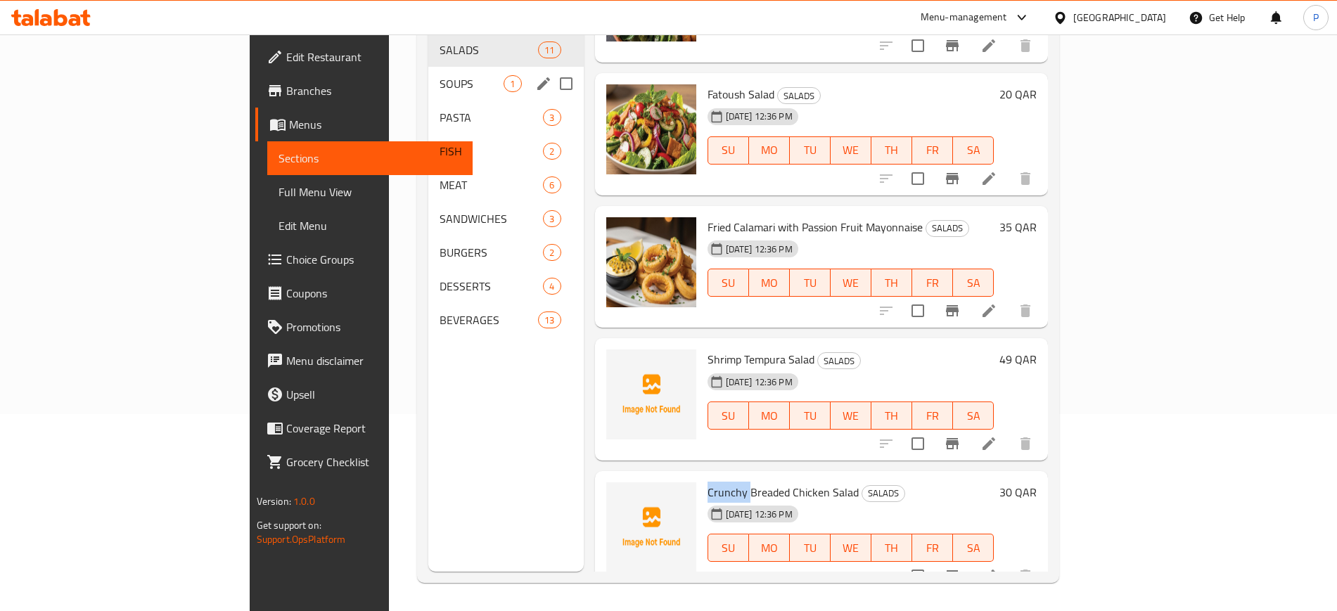
click at [428, 72] on div "SOUPS 1" at bounding box center [505, 84] width 155 height 34
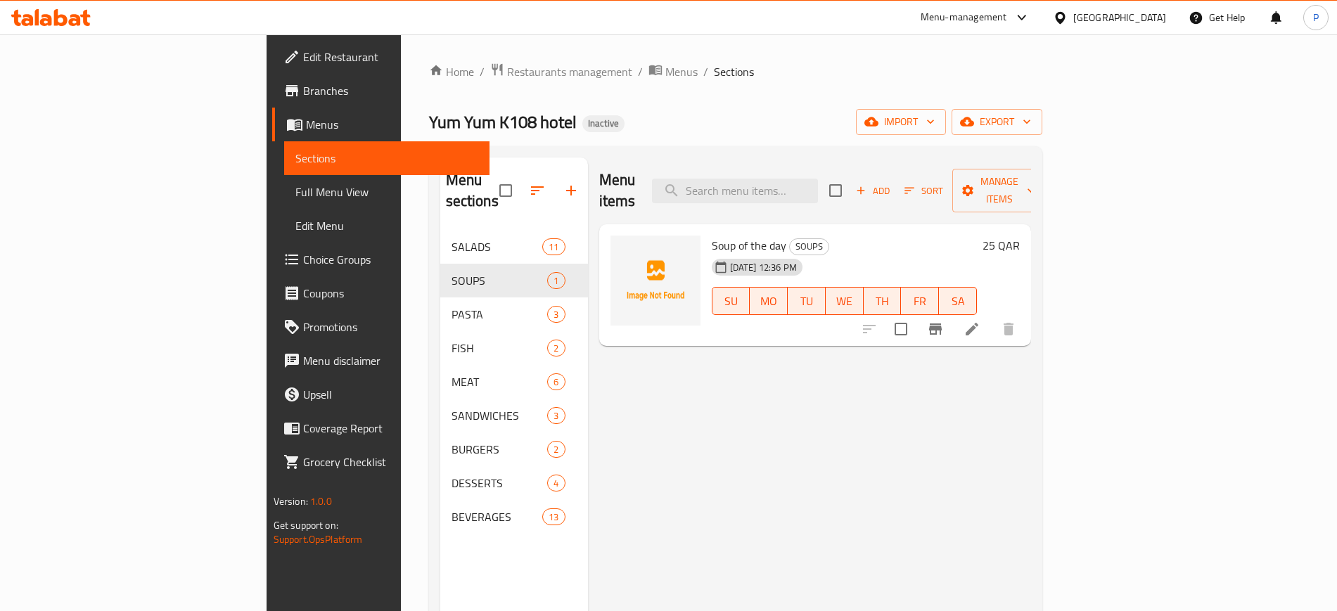
click at [712, 235] on span "Soup of the day" at bounding box center [749, 245] width 75 height 21
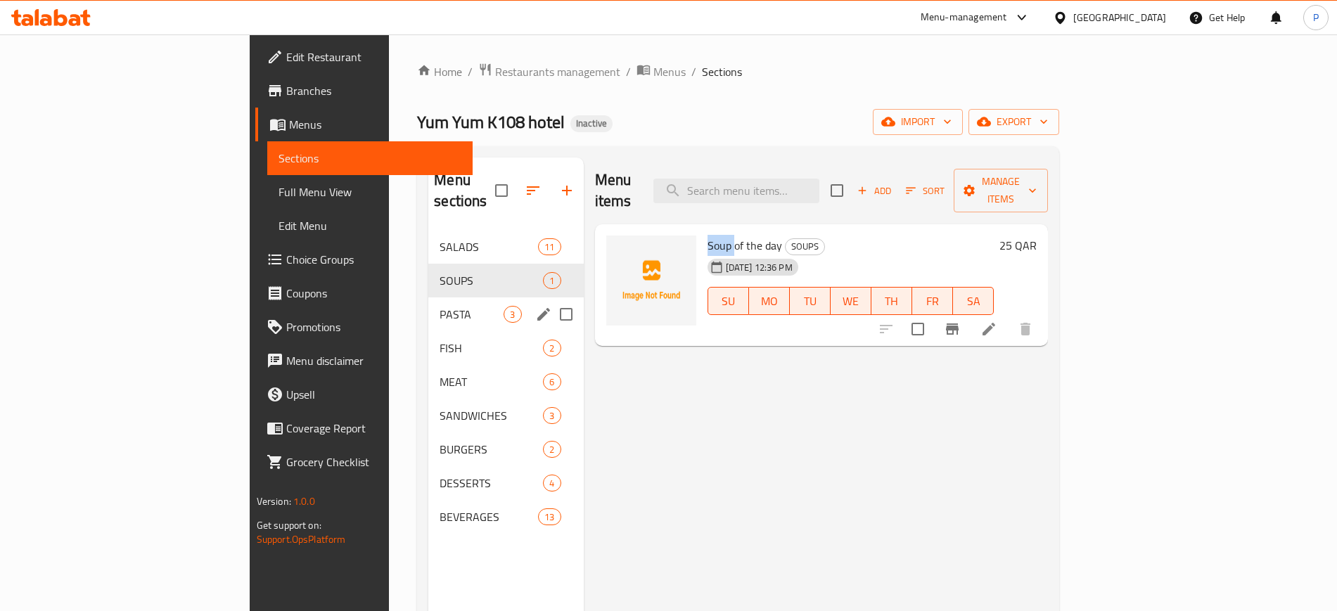
click at [440, 306] on span "PASTA" at bounding box center [472, 314] width 64 height 17
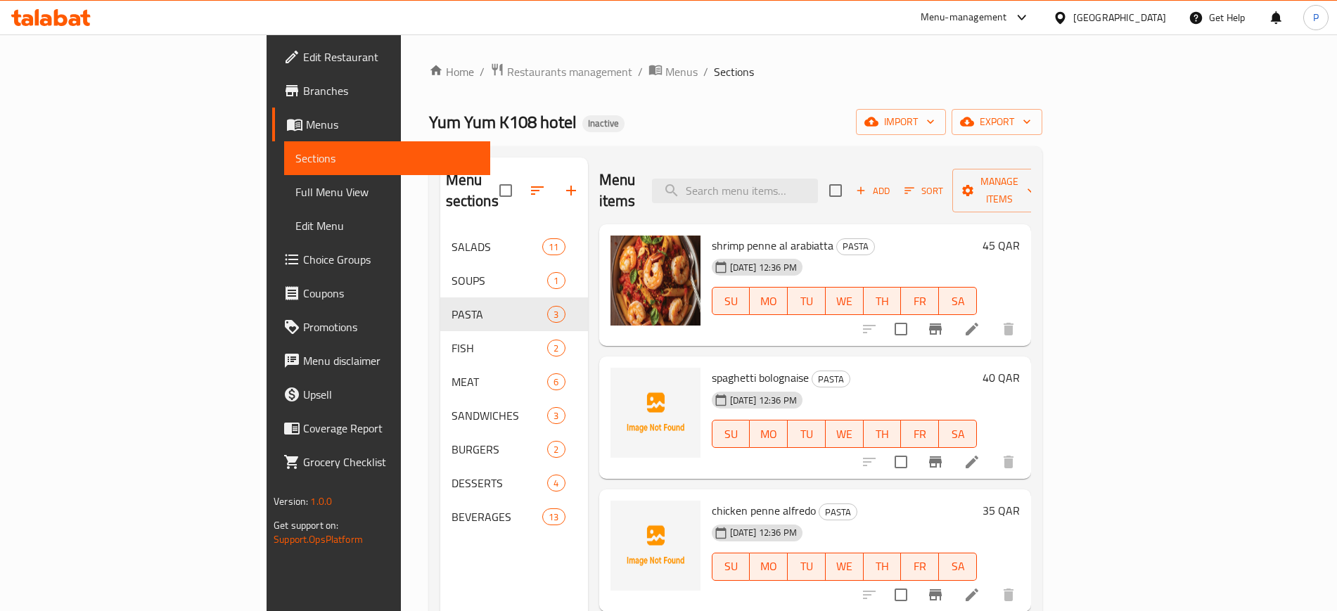
click at [712, 367] on span "spaghetti bolognaise" at bounding box center [760, 377] width 97 height 21
copy span "spaghetti"
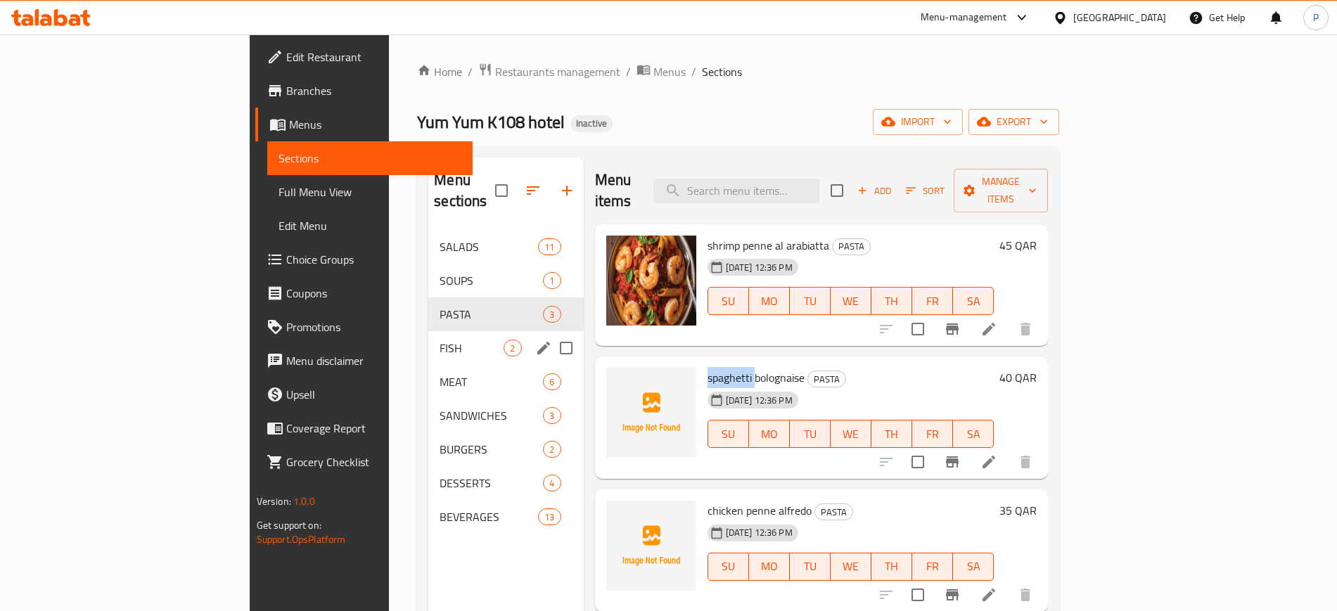
drag, startPoint x: 381, startPoint y: 312, endPoint x: 395, endPoint y: 317, distance: 15.6
click at [428, 331] on div "FISH 2" at bounding box center [505, 348] width 155 height 34
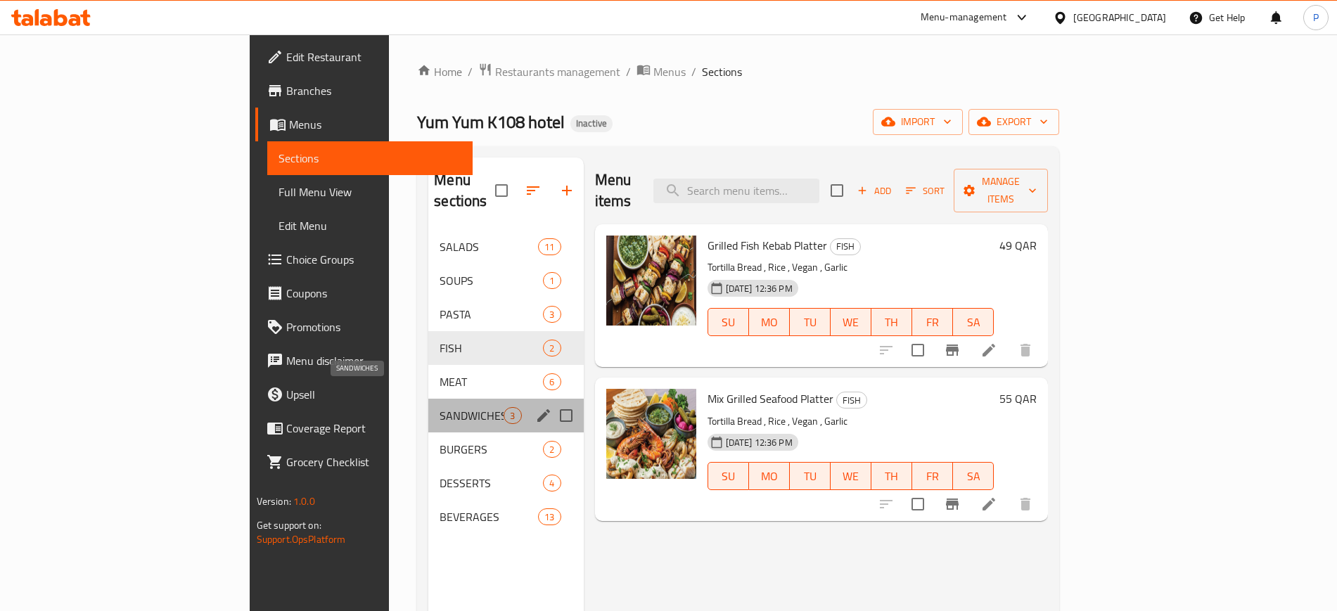
click at [440, 407] on span "SANDWICHES" at bounding box center [472, 415] width 64 height 17
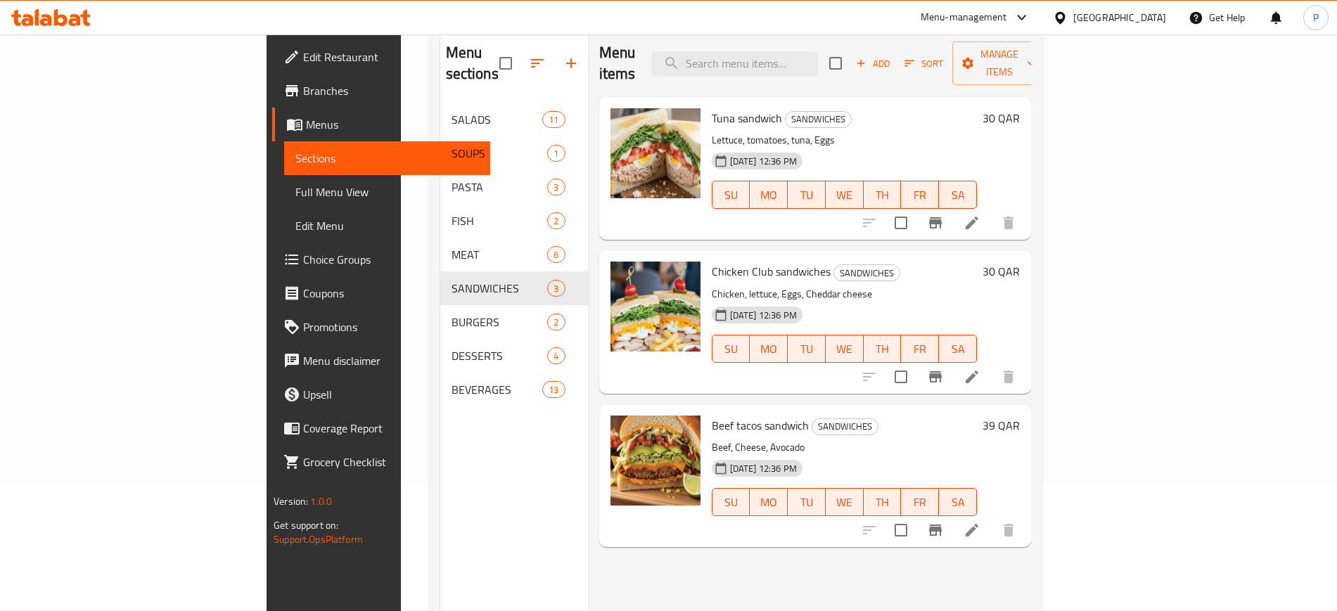
scroll to position [197, 0]
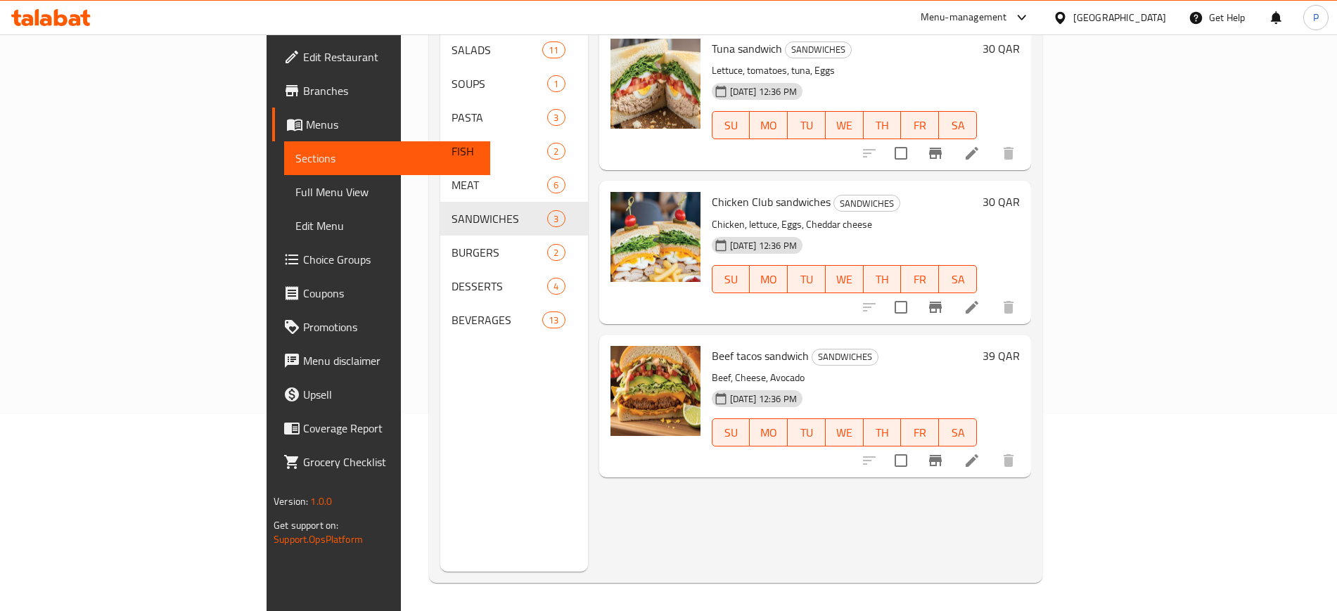
click at [295, 184] on span "Full Menu View" at bounding box center [386, 192] width 183 height 17
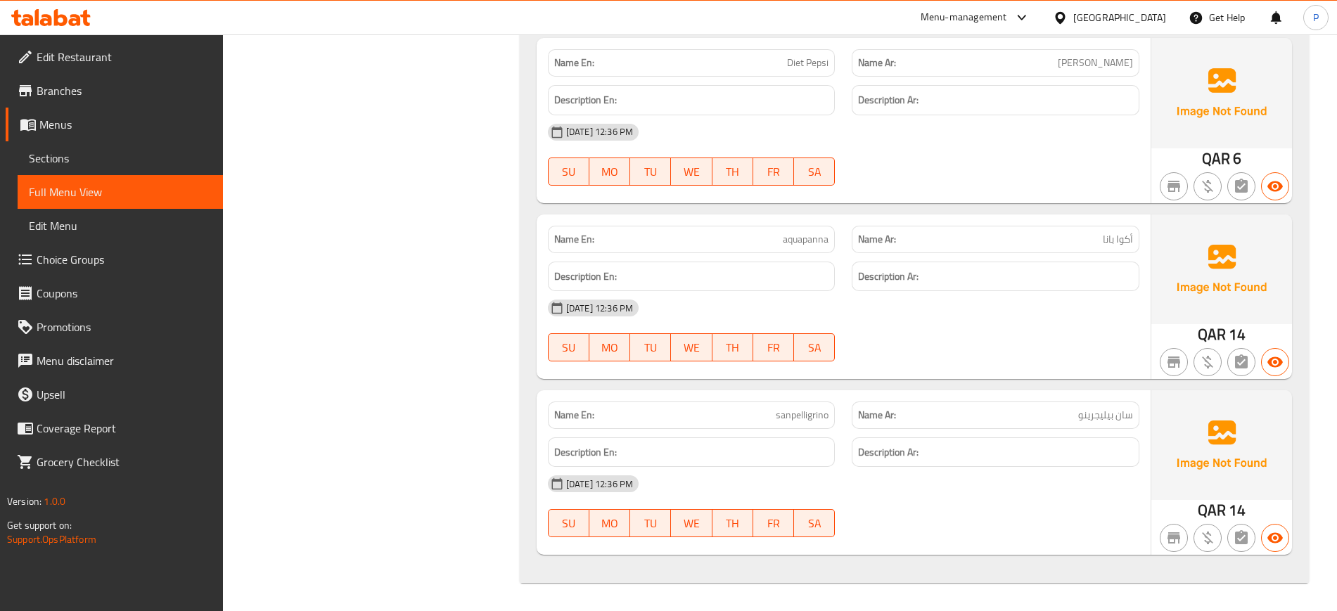
scroll to position [4699, 0]
